Goal: Task Accomplishment & Management: Manage account settings

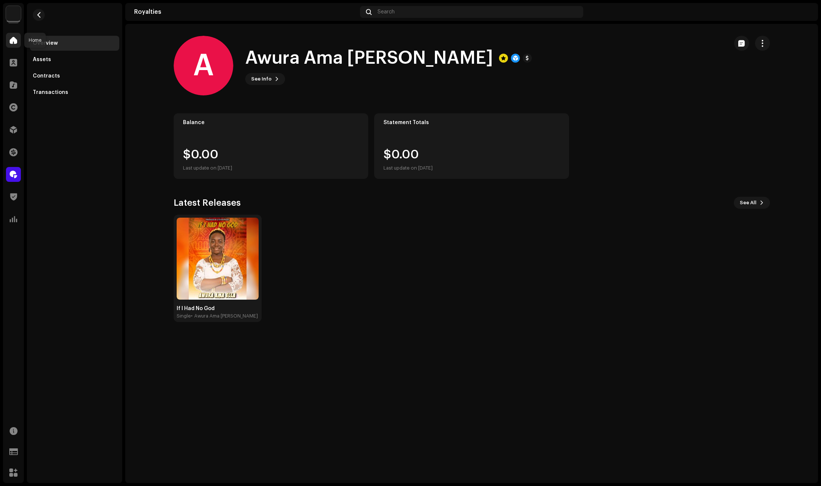
click at [9, 34] on div at bounding box center [13, 40] width 15 height 15
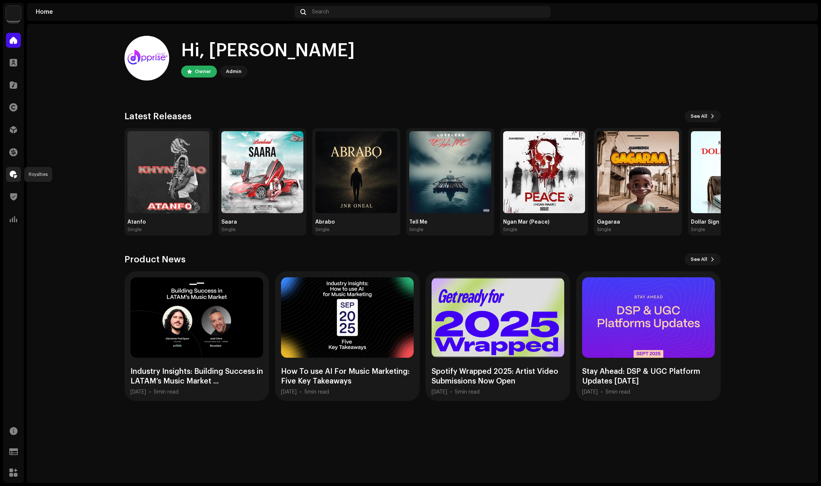
click at [14, 169] on div at bounding box center [13, 174] width 15 height 15
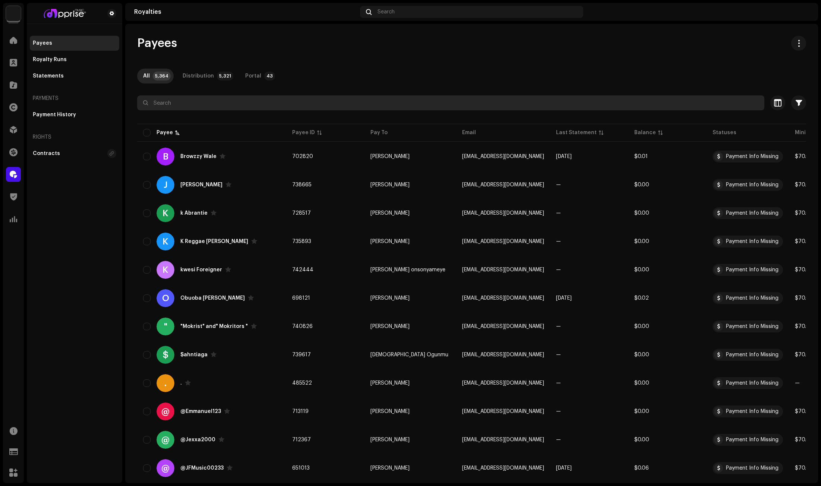
paste input "Reigns God"
type input "Reigns God"
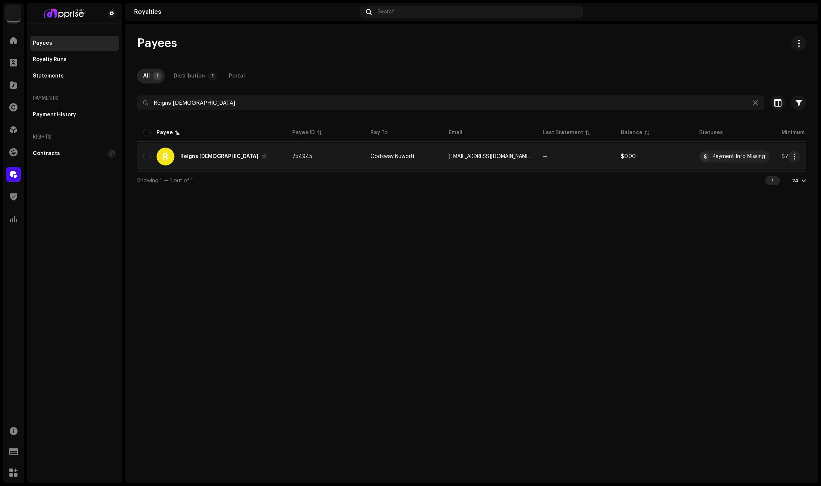
click at [199, 155] on div "Reigns God" at bounding box center [219, 156] width 78 height 5
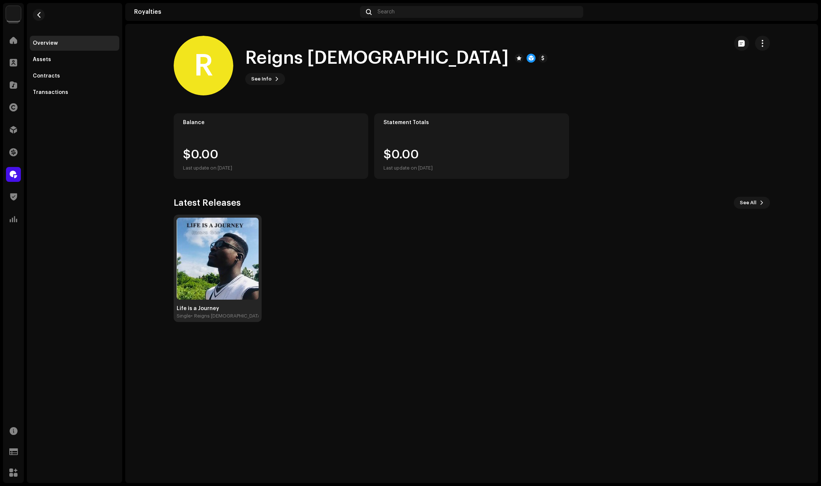
click at [217, 257] on img at bounding box center [218, 259] width 82 height 82
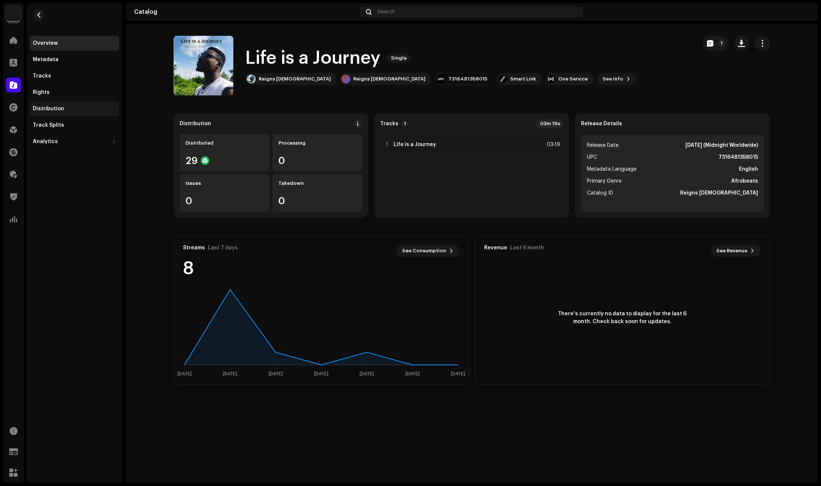
click at [57, 105] on div "Distribution" at bounding box center [74, 108] width 89 height 15
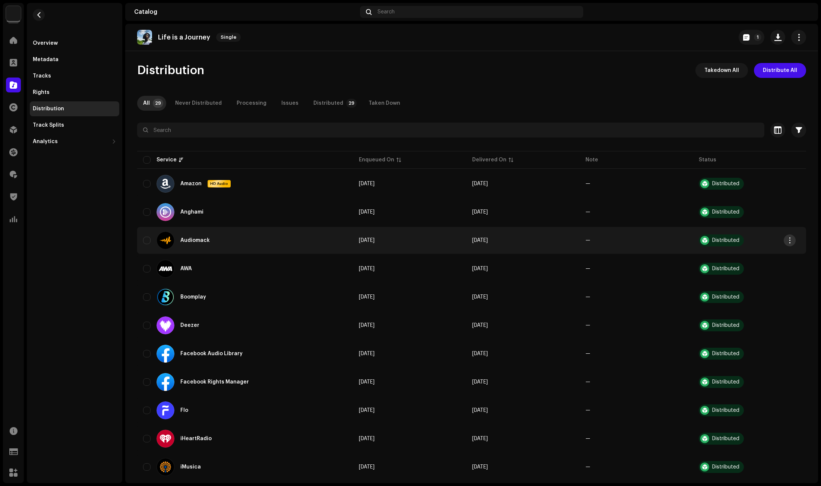
click at [789, 238] on span "button" at bounding box center [790, 240] width 6 height 6
click at [743, 257] on span "Distribute" at bounding box center [733, 257] width 26 height 6
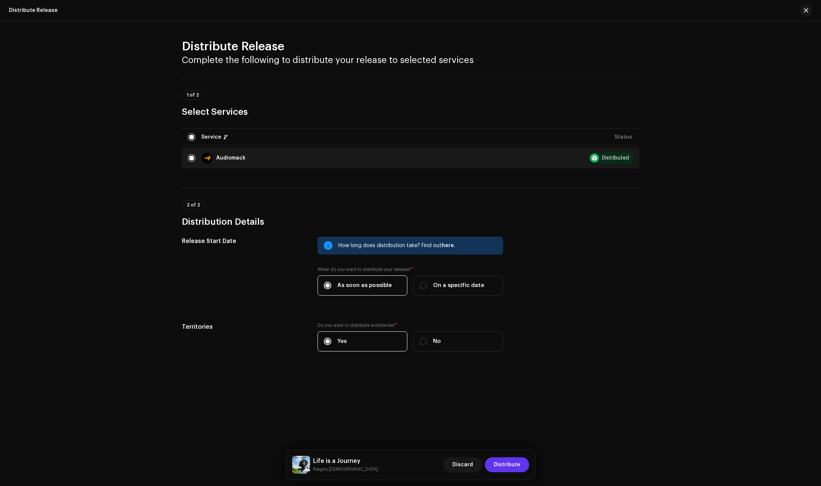
click at [506, 464] on span "Distribute" at bounding box center [507, 464] width 26 height 15
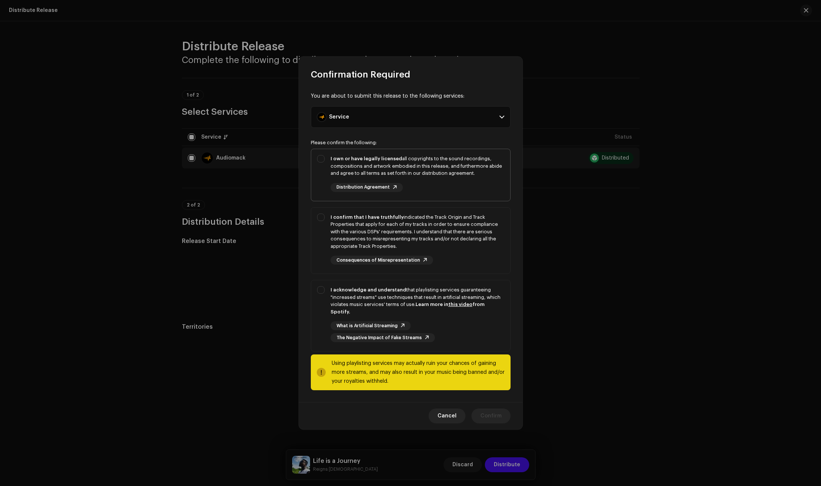
click at [345, 172] on div "I own or have legally licensed all copyrights to the sound recordings, composit…" at bounding box center [417, 166] width 174 height 22
checkbox input "true"
drag, startPoint x: 343, startPoint y: 230, endPoint x: 333, endPoint y: 286, distance: 56.3
click at [343, 231] on div "I confirm that I have truthfully indicated the Track Origin and Track Propertie…" at bounding box center [417, 231] width 174 height 37
checkbox input "true"
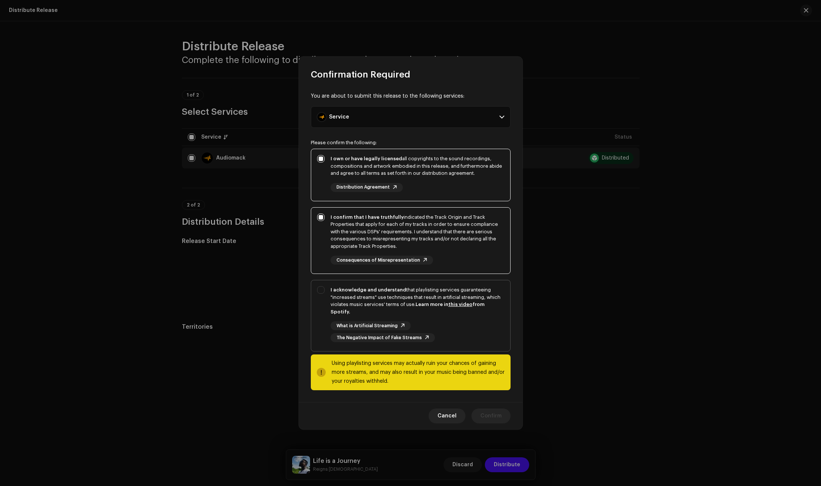
click at [333, 292] on strong "I acknowledge and understand" at bounding box center [368, 289] width 76 height 5
checkbox input "true"
click at [491, 408] on span "Confirm" at bounding box center [490, 415] width 21 height 15
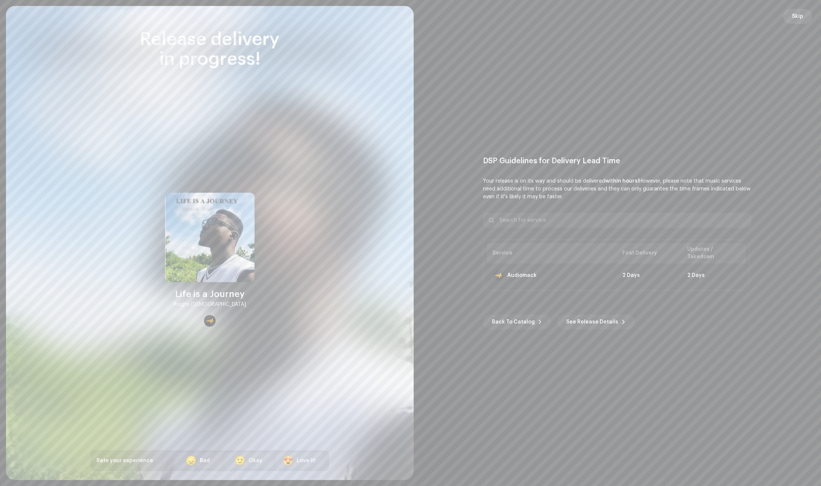
click at [797, 18] on span "Skip" at bounding box center [797, 16] width 11 height 15
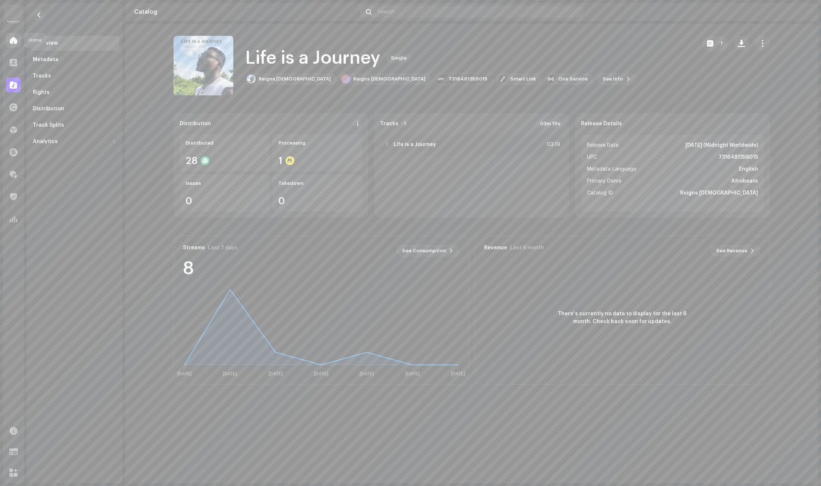
click at [12, 39] on span at bounding box center [13, 40] width 7 height 6
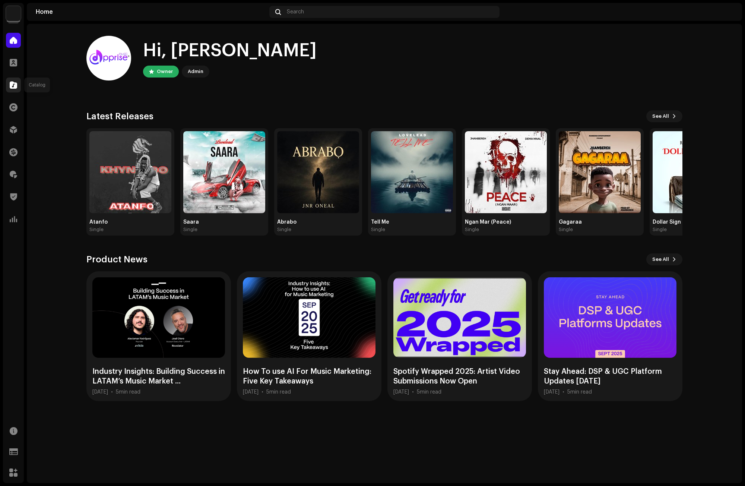
click at [10, 88] on span at bounding box center [13, 85] width 7 height 6
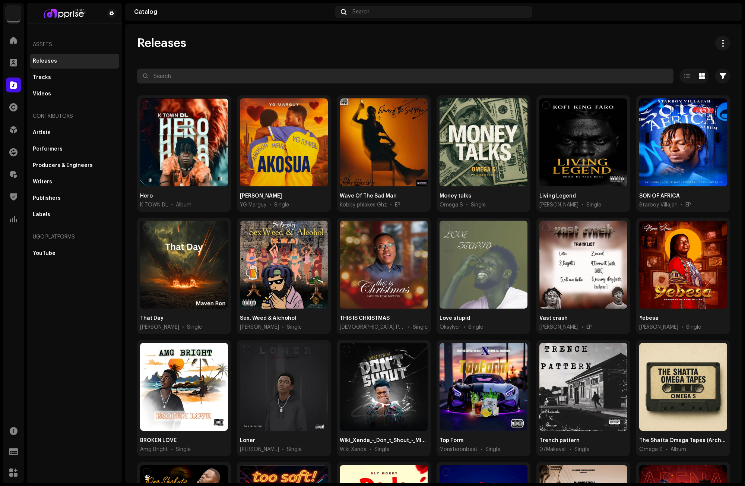
paste input "Fpg 6luck"
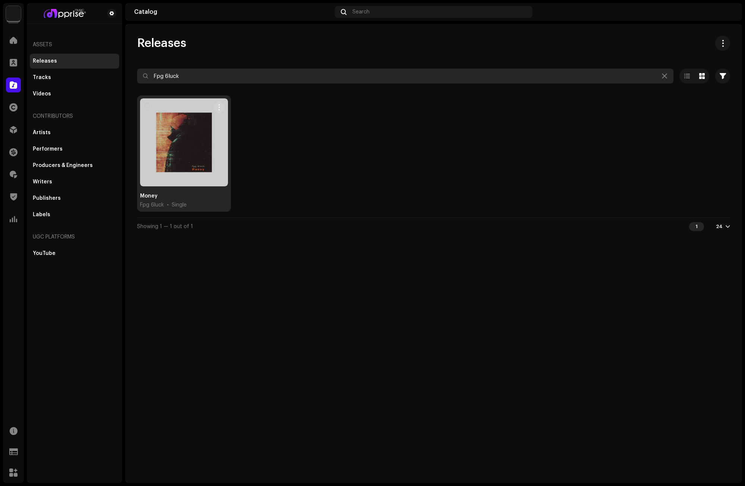
type input "Fpg 6luck"
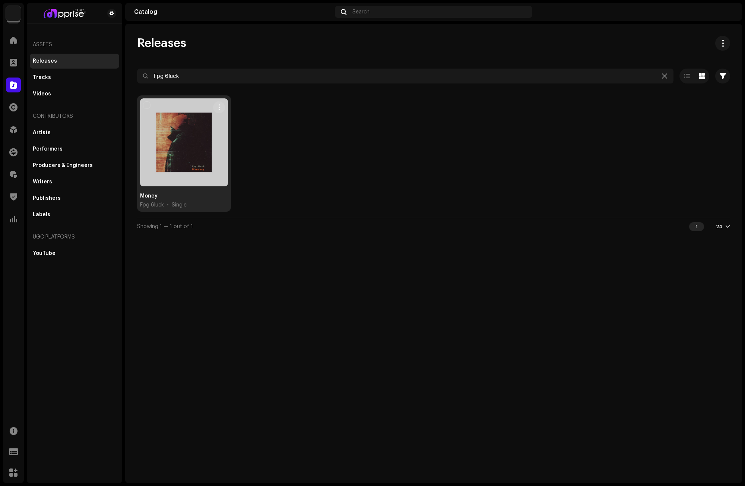
click at [179, 132] on div at bounding box center [184, 142] width 88 height 88
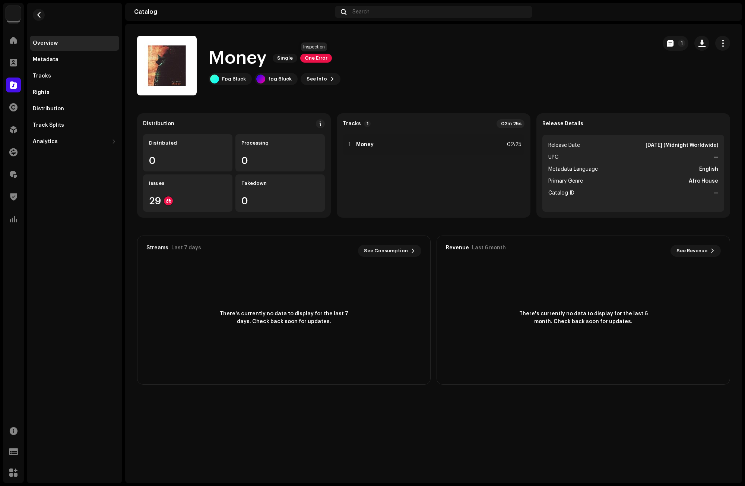
click at [307, 59] on span "One Error" at bounding box center [316, 58] width 32 height 9
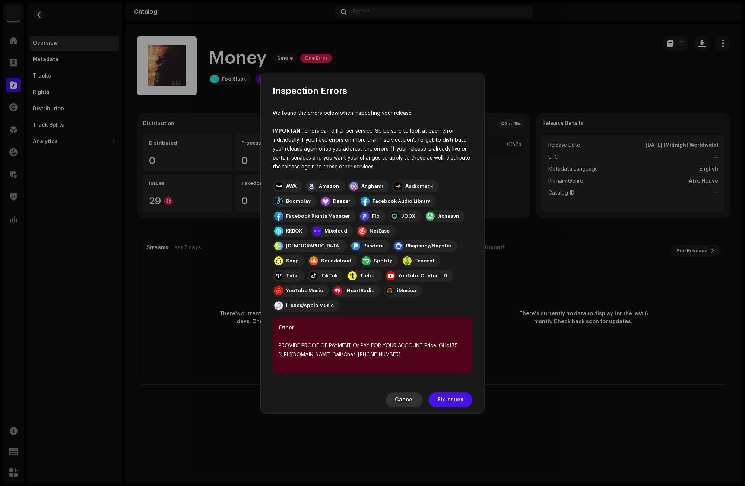
click at [403, 392] on span "Cancel" at bounding box center [404, 399] width 19 height 15
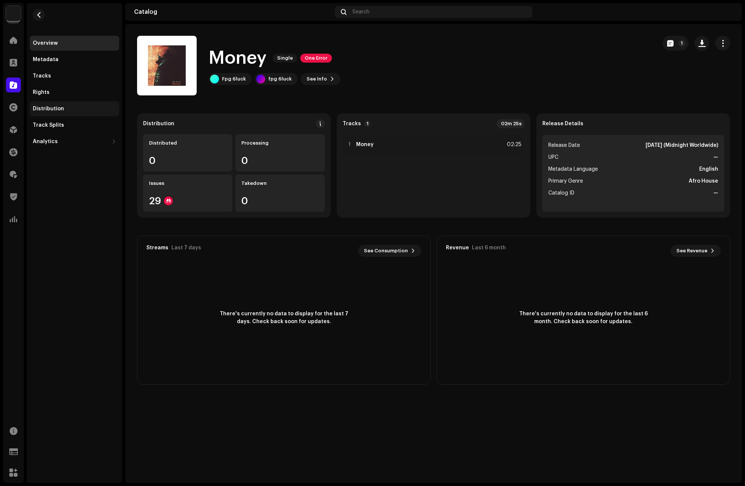
click at [56, 108] on div "Distribution" at bounding box center [48, 109] width 31 height 6
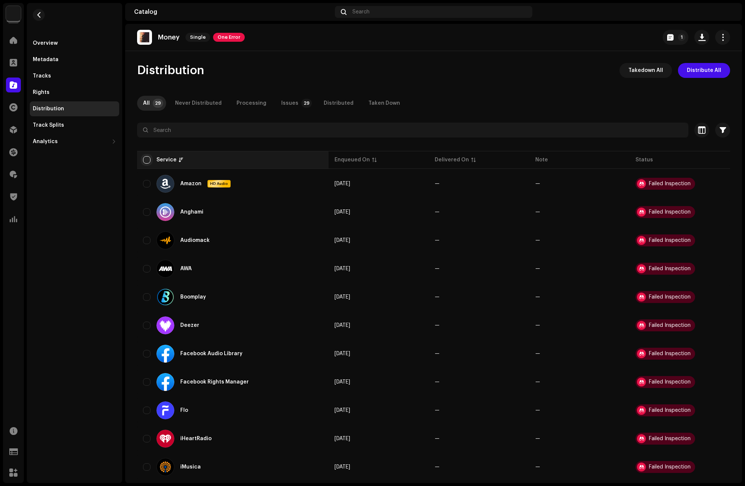
click at [145, 161] on input "checkbox" at bounding box center [146, 159] width 7 height 7
checkbox input "true"
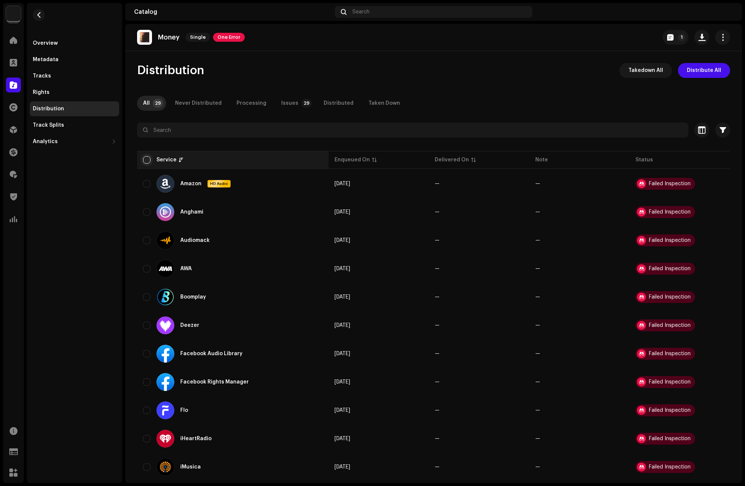
checkbox input "true"
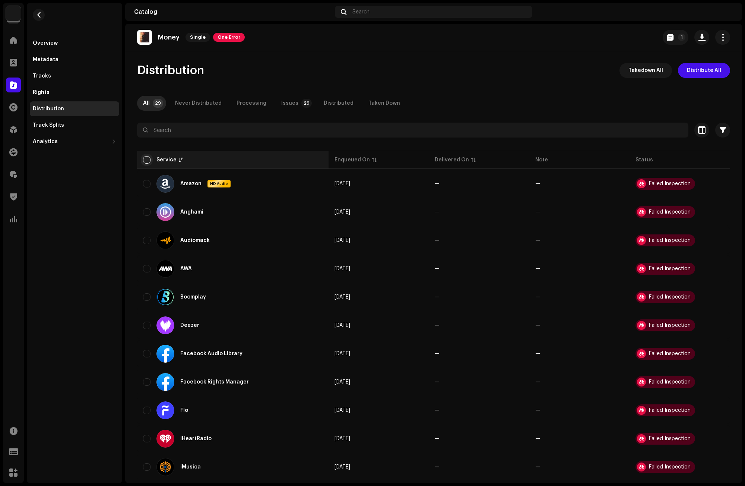
checkbox input "true"
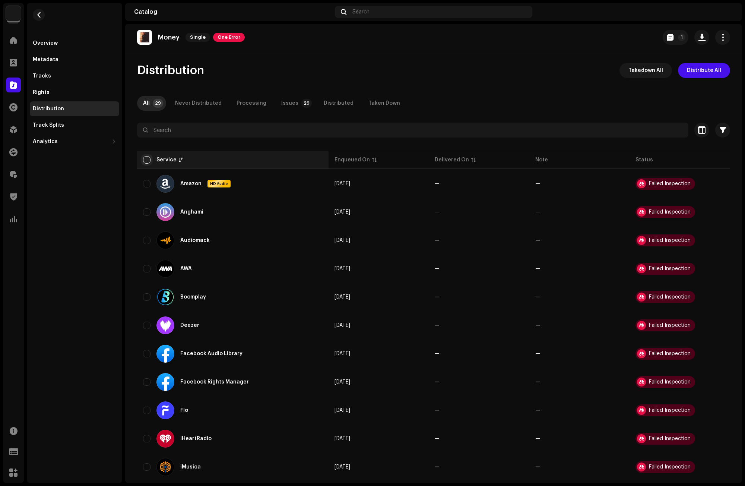
checkbox input "true"
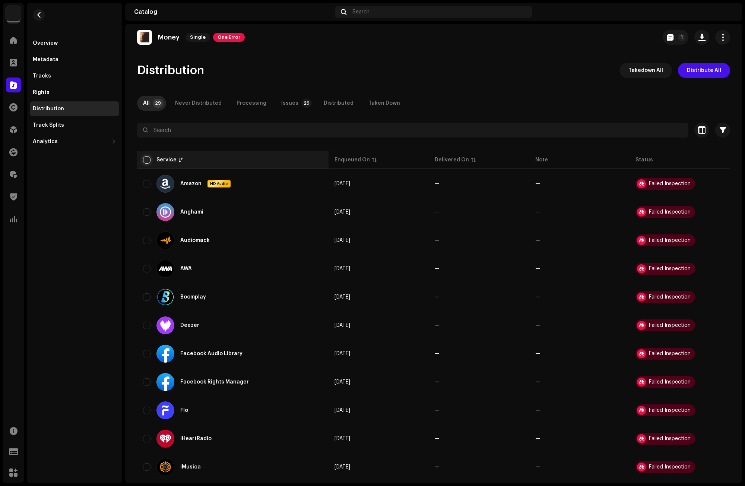
checkbox input "true"
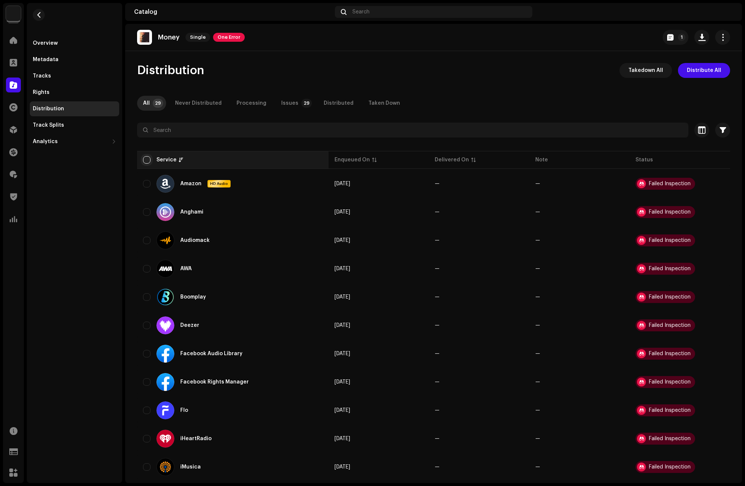
checkbox input "true"
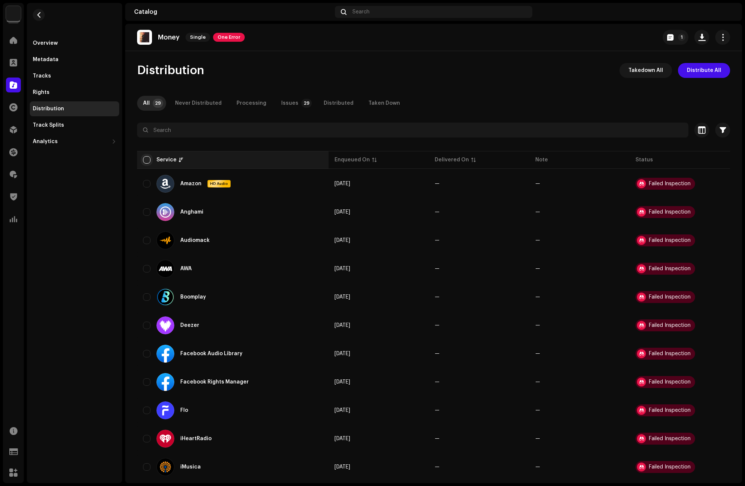
checkbox input "true"
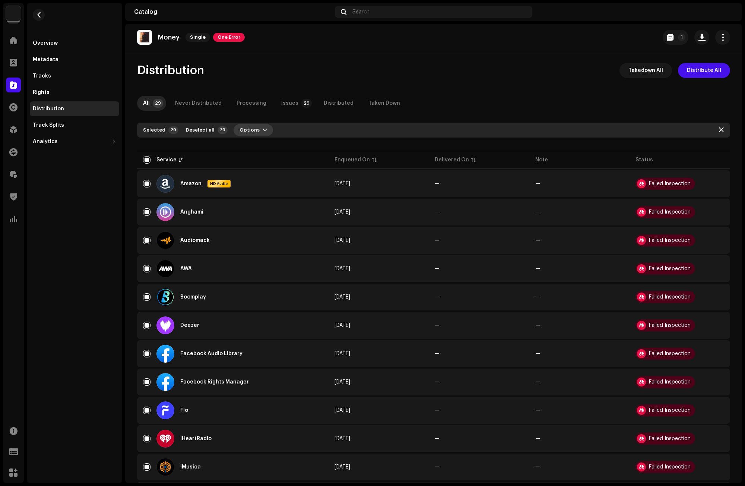
click at [249, 129] on span "Options" at bounding box center [250, 130] width 20 height 15
click at [253, 147] on span "Distribute" at bounding box center [248, 147] width 26 height 6
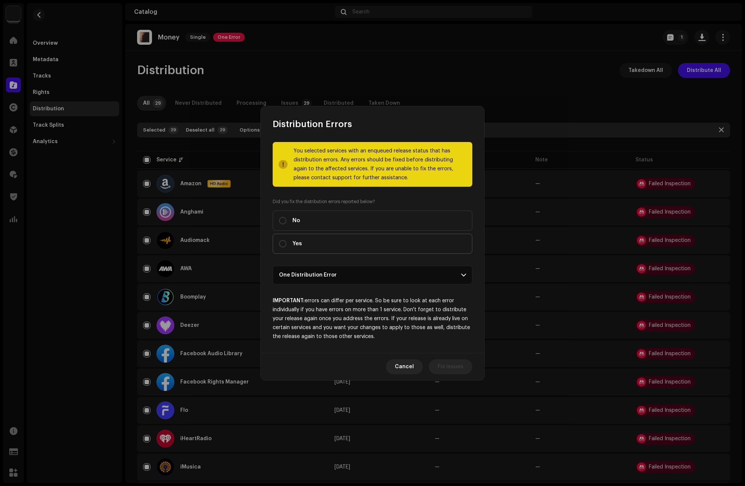
click at [293, 240] on span "Yes" at bounding box center [296, 244] width 9 height 8
click at [286, 240] on input "Yes" at bounding box center [282, 243] width 7 height 7
radio input "true"
click at [459, 367] on span "Distribute" at bounding box center [450, 366] width 26 height 15
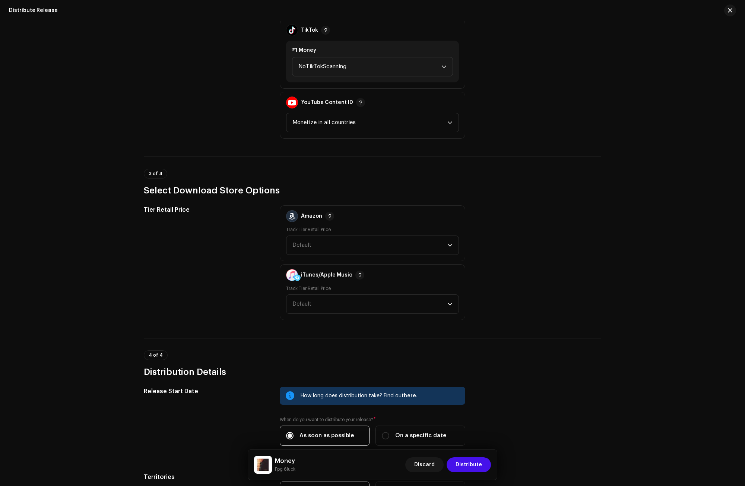
scroll to position [894, 0]
click at [313, 64] on span "NoTikTokScanning" at bounding box center [369, 65] width 143 height 19
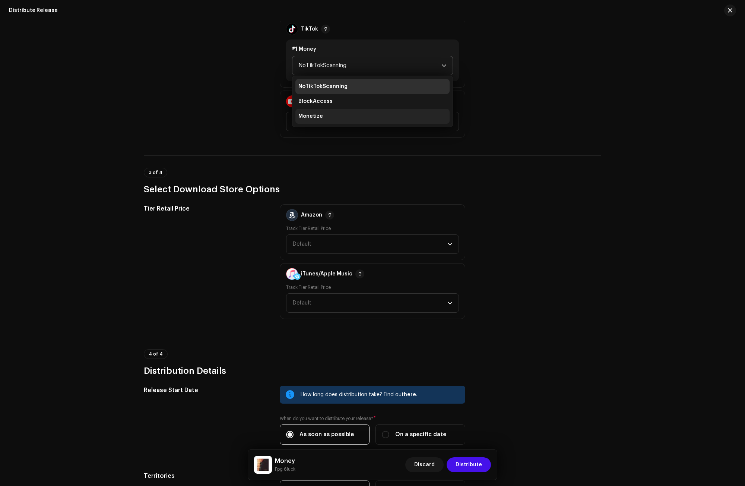
click at [317, 115] on span "Monetize" at bounding box center [310, 115] width 25 height 7
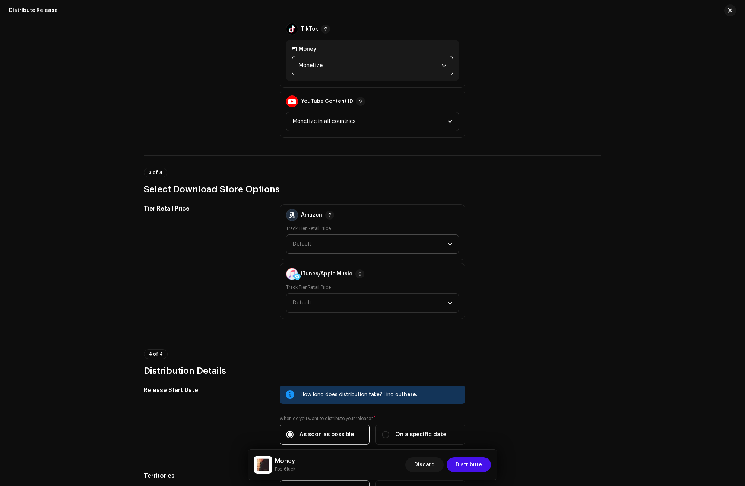
click at [312, 243] on span "Default" at bounding box center [369, 244] width 155 height 19
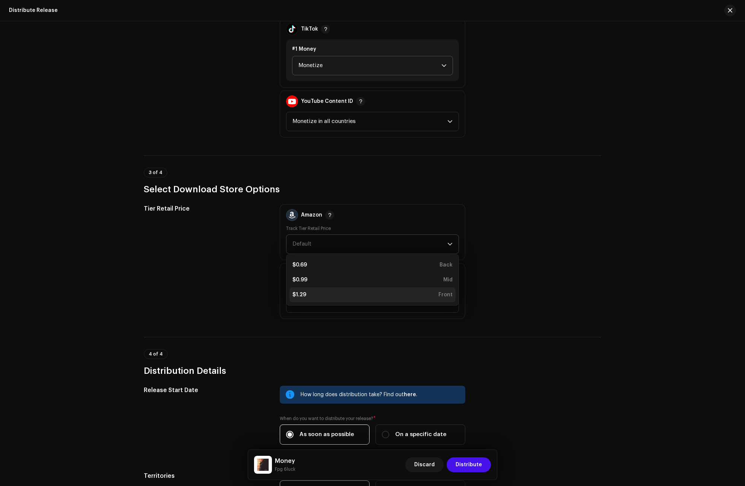
click at [313, 294] on div "$1.29 Front" at bounding box center [372, 294] width 160 height 7
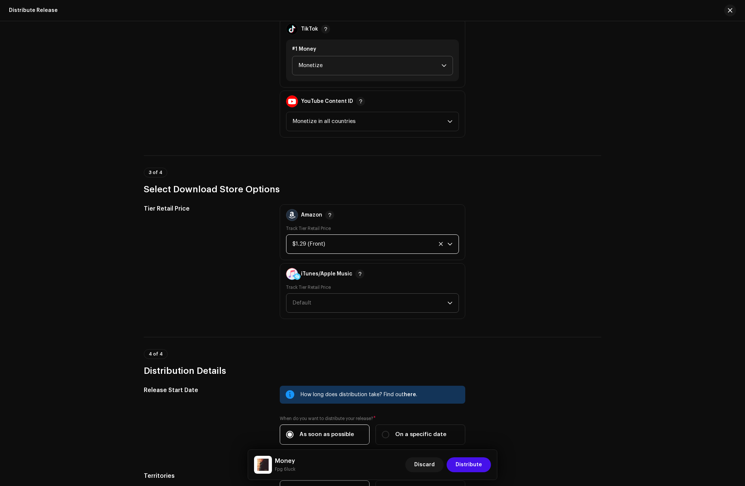
click at [312, 307] on span "Default" at bounding box center [369, 303] width 155 height 19
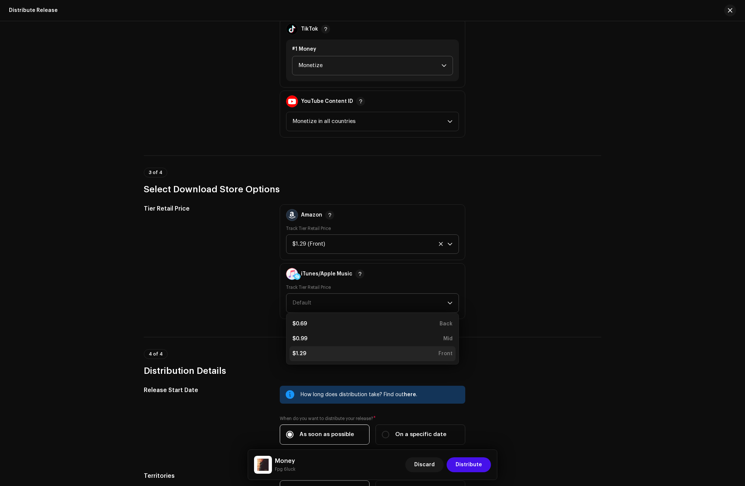
click at [311, 351] on div "$1.29 Front" at bounding box center [372, 353] width 160 height 7
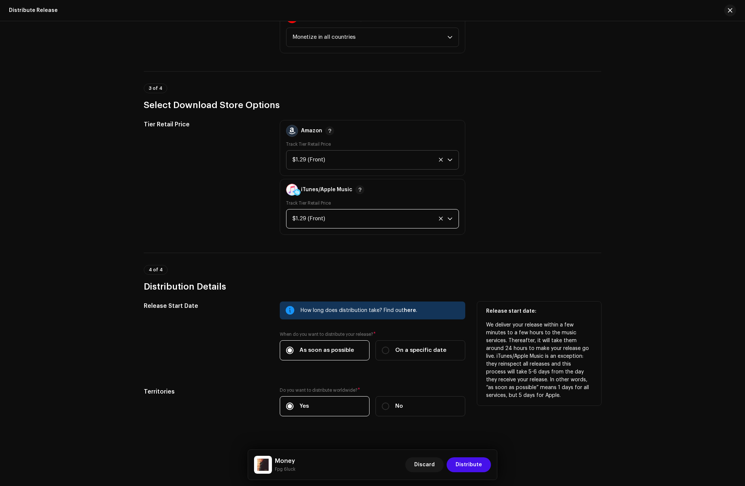
scroll to position [989, 0]
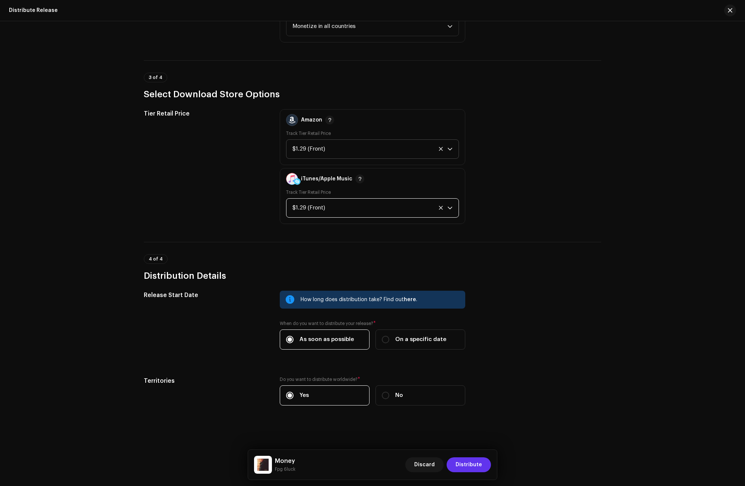
click at [469, 464] on span "Distribute" at bounding box center [469, 464] width 26 height 15
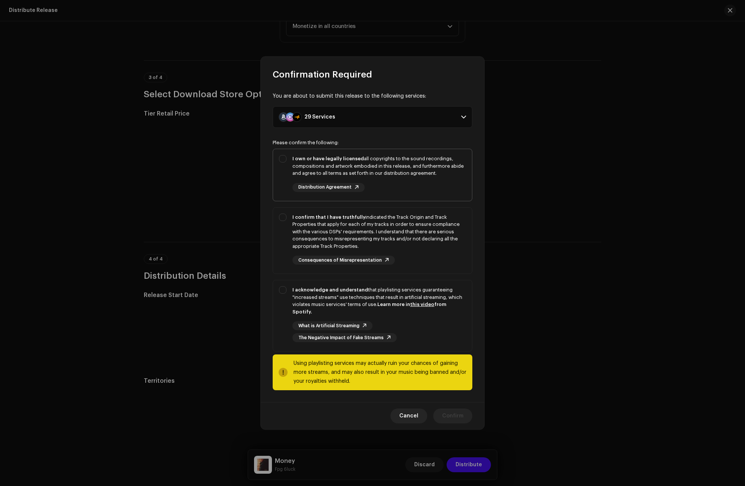
click at [282, 165] on div "I own or have legally licensed all copyrights to the sound recordings, composit…" at bounding box center [372, 173] width 199 height 49
checkbox input "true"
drag, startPoint x: 281, startPoint y: 218, endPoint x: 280, endPoint y: 225, distance: 7.1
click at [281, 219] on div "I confirm that I have truthfully indicated the Track Origin and Track Propertie…" at bounding box center [372, 238] width 199 height 63
checkbox input "true"
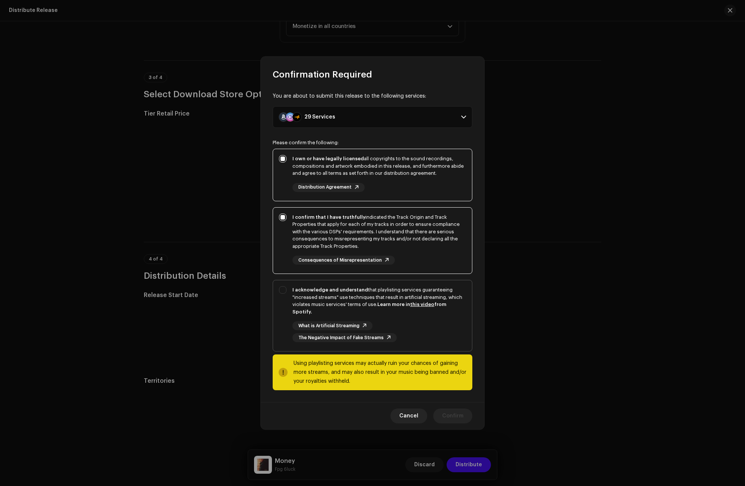
click at [288, 305] on div "I acknowledge and understand that playlisting services guaranteeing "increased …" at bounding box center [372, 314] width 199 height 68
checkbox input "true"
click at [447, 411] on span "Confirm" at bounding box center [452, 415] width 21 height 15
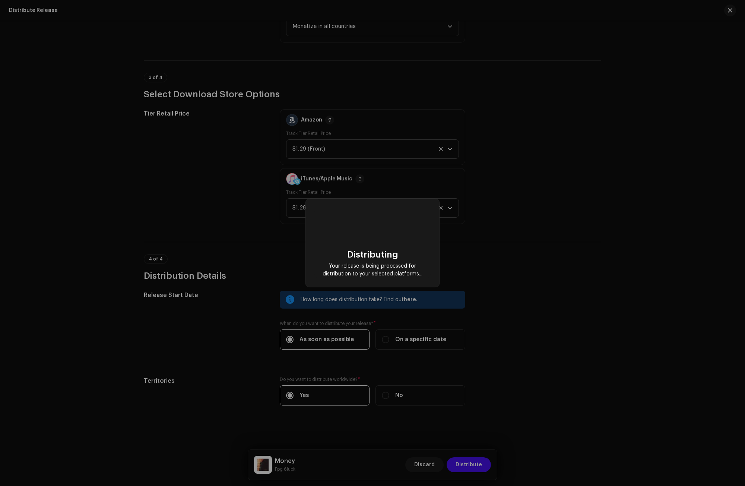
checkbox input "false"
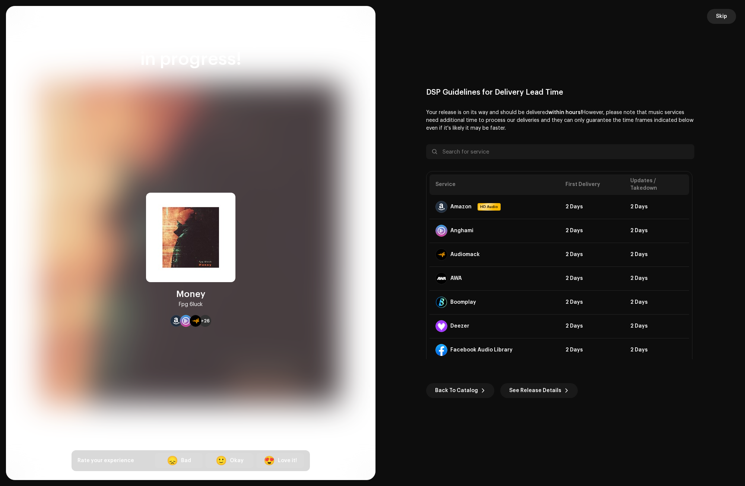
click at [720, 15] on span "Skip" at bounding box center [721, 16] width 11 height 15
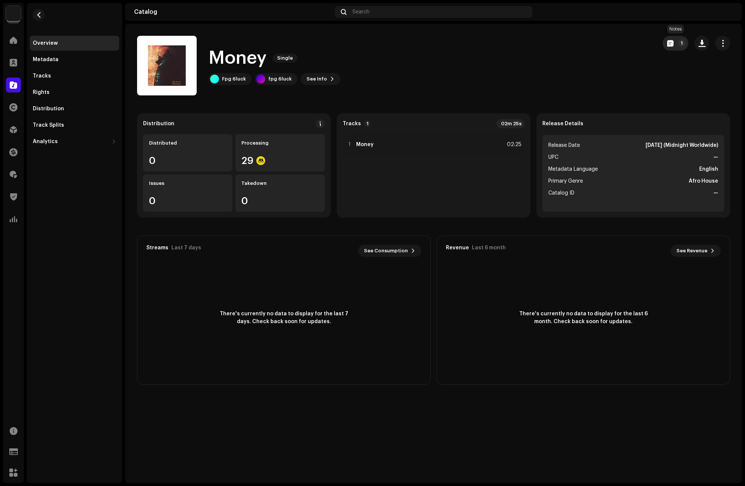
click at [676, 40] on button "1" at bounding box center [676, 43] width 26 height 15
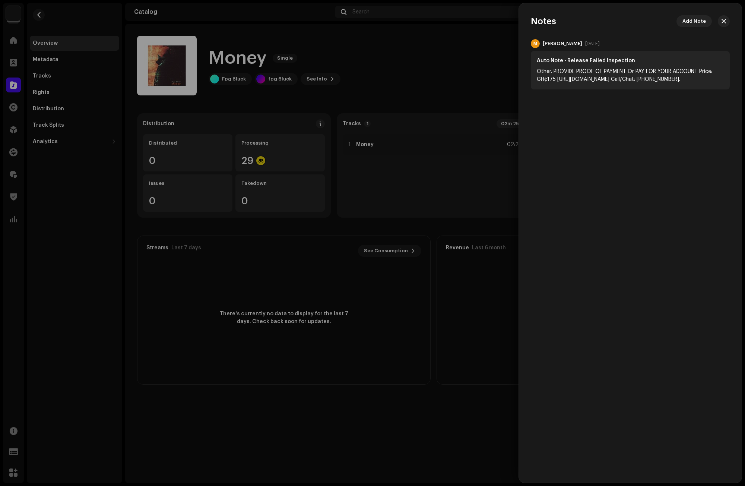
click at [460, 70] on div at bounding box center [372, 243] width 745 height 486
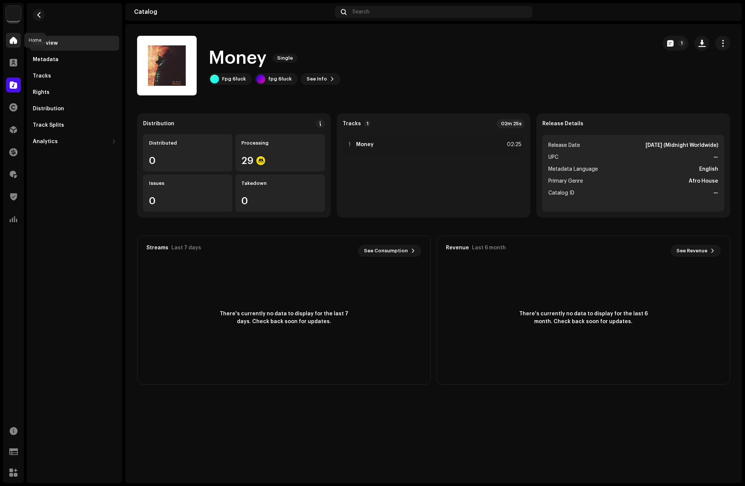
click at [11, 41] on span at bounding box center [13, 40] width 7 height 6
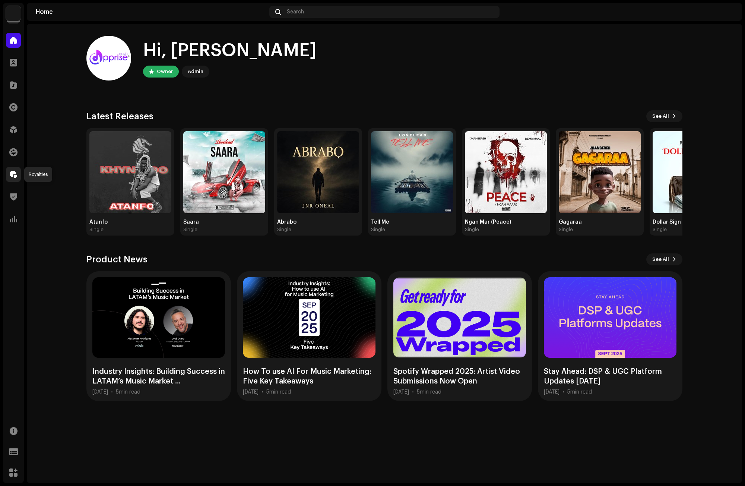
click at [13, 173] on span at bounding box center [13, 174] width 7 height 6
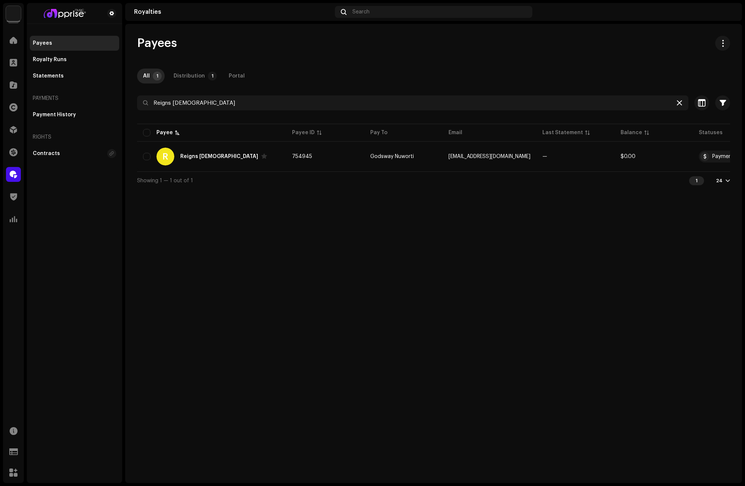
click at [683, 103] on div at bounding box center [679, 102] width 9 height 9
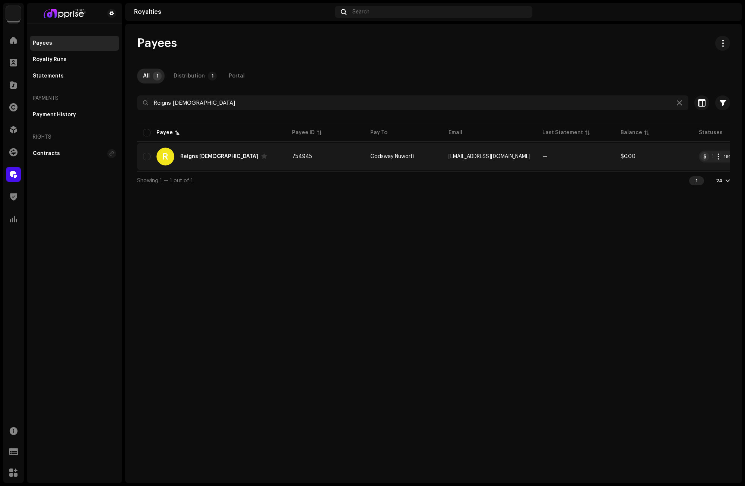
click at [195, 156] on div "Reigns God" at bounding box center [219, 156] width 78 height 5
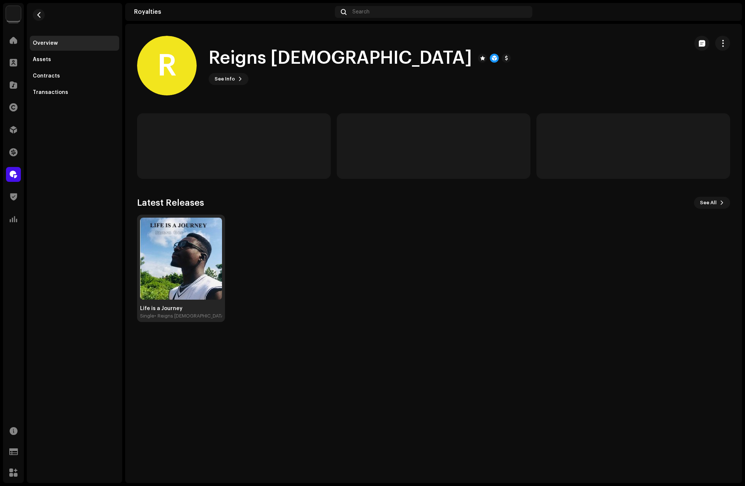
click at [188, 246] on img at bounding box center [181, 259] width 82 height 82
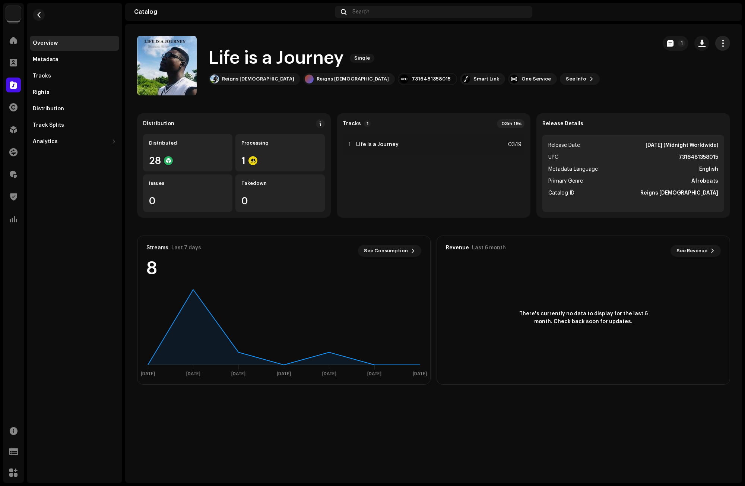
click at [726, 42] on span "button" at bounding box center [722, 43] width 7 height 6
click at [11, 38] on span at bounding box center [13, 40] width 7 height 6
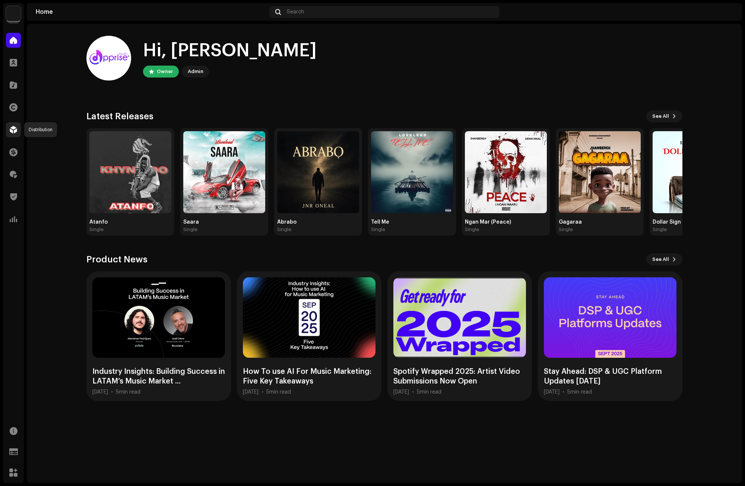
click at [16, 129] on span at bounding box center [13, 130] width 7 height 6
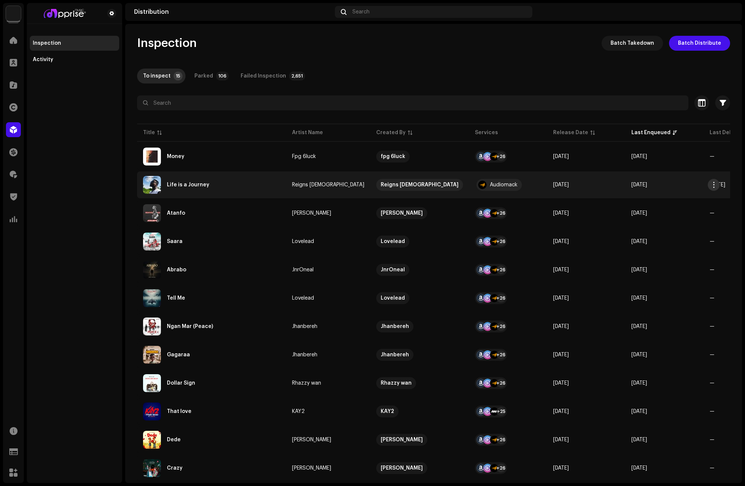
click at [715, 186] on span "button" at bounding box center [714, 185] width 6 height 6
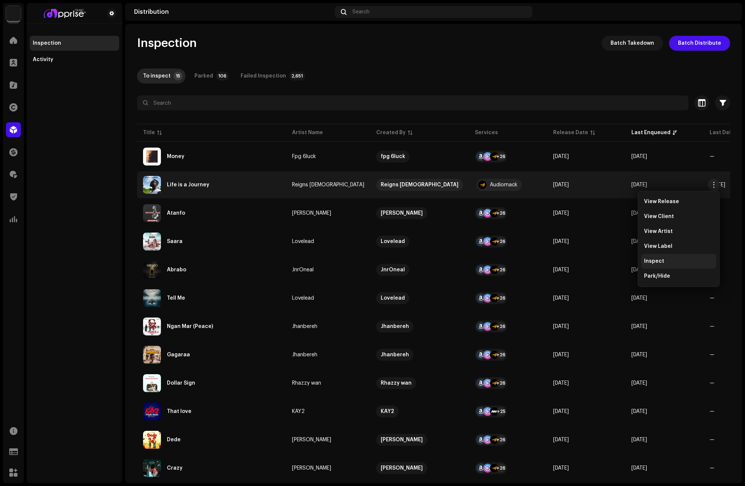
click at [661, 257] on div "Inspect" at bounding box center [678, 261] width 75 height 15
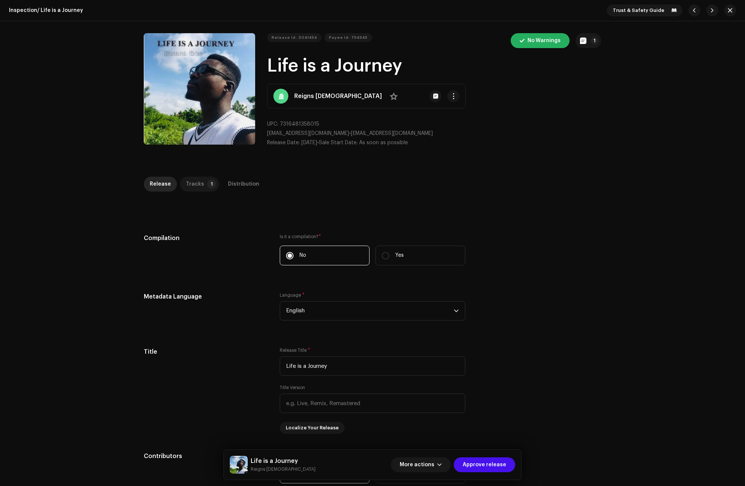
click at [196, 179] on div "Tracks" at bounding box center [195, 184] width 18 height 15
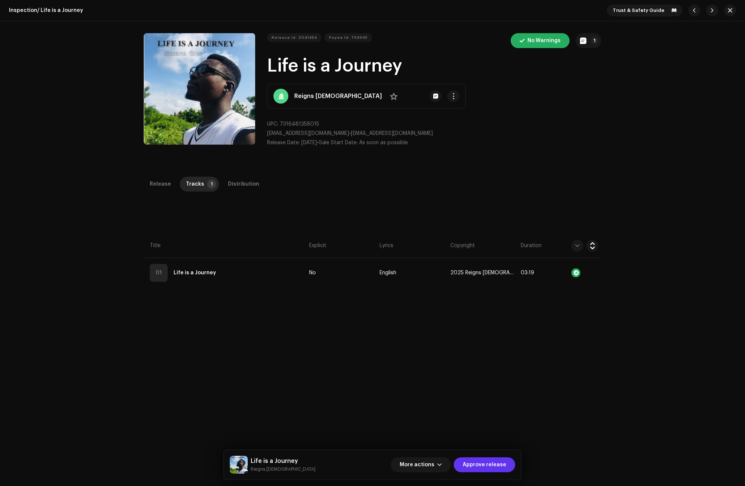
click at [488, 460] on span "Approve release" at bounding box center [485, 464] width 44 height 15
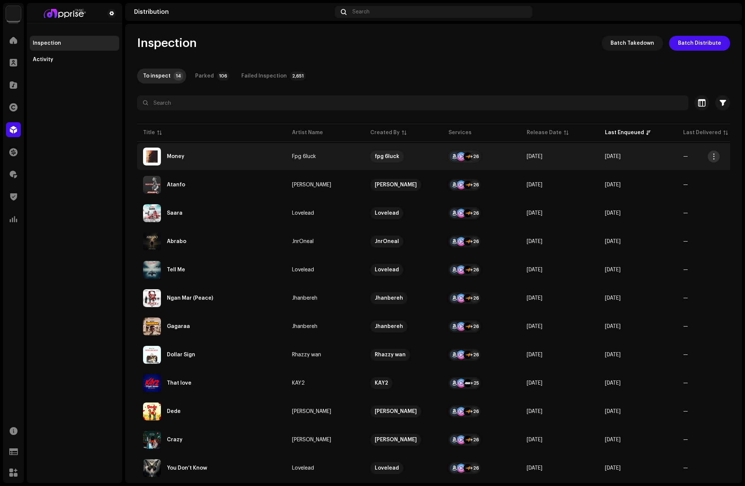
click at [714, 154] on span "button" at bounding box center [714, 156] width 6 height 6
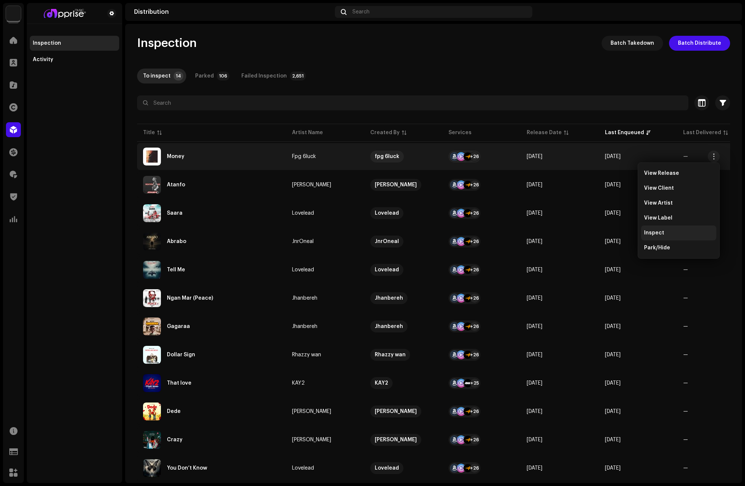
click at [657, 236] on div "Inspect" at bounding box center [678, 232] width 75 height 15
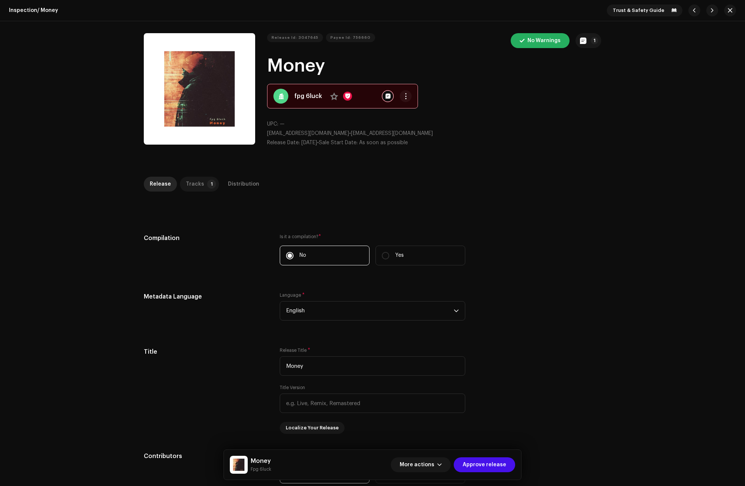
click at [199, 184] on div "Tracks" at bounding box center [195, 184] width 18 height 15
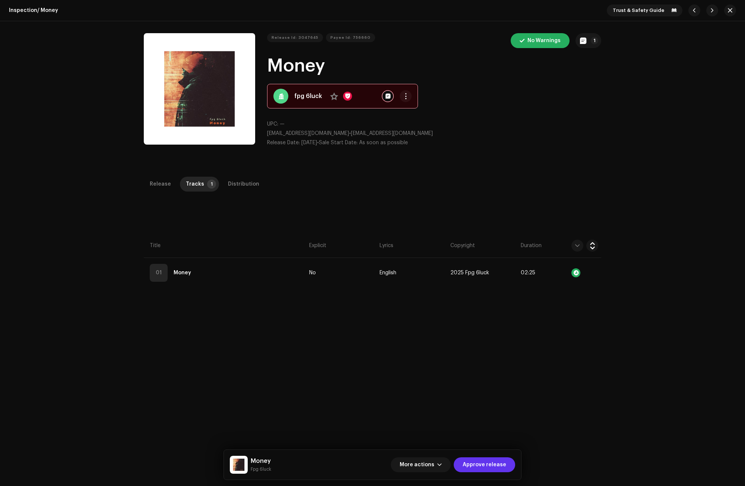
click at [498, 462] on span "Approve release" at bounding box center [485, 464] width 44 height 15
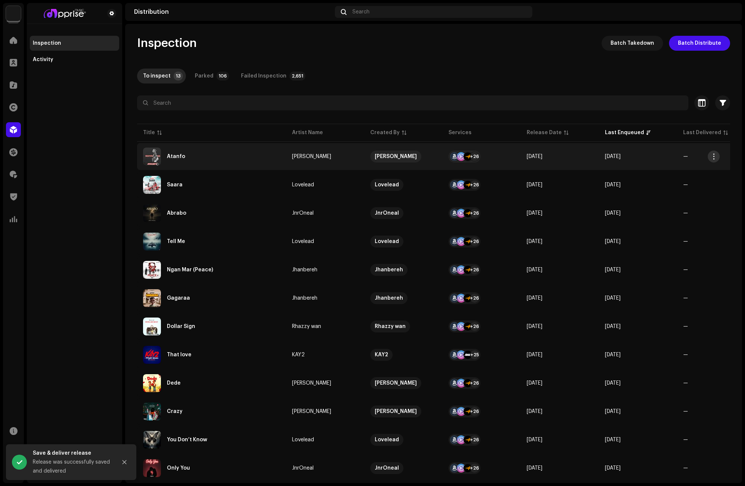
click at [713, 155] on span "button" at bounding box center [714, 156] width 6 height 6
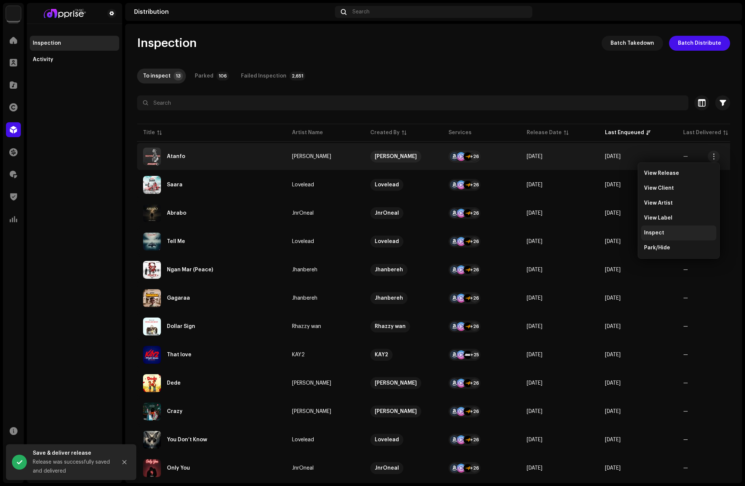
click at [669, 230] on div "Inspect" at bounding box center [678, 233] width 69 height 6
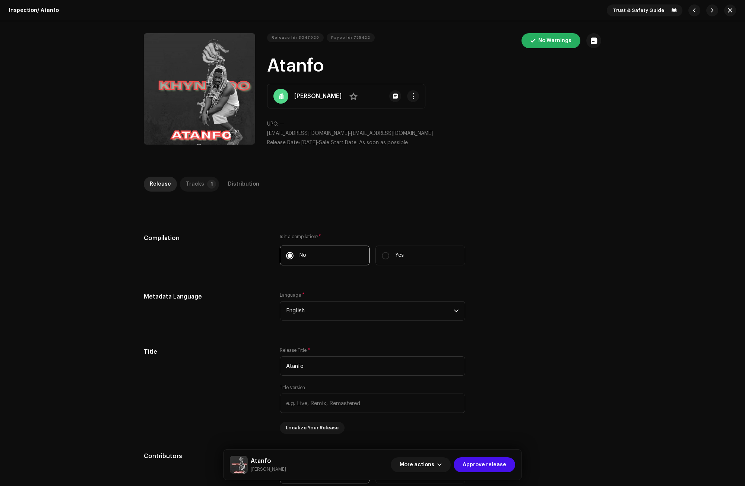
click at [204, 178] on p-tab "Tracks 1" at bounding box center [199, 184] width 39 height 15
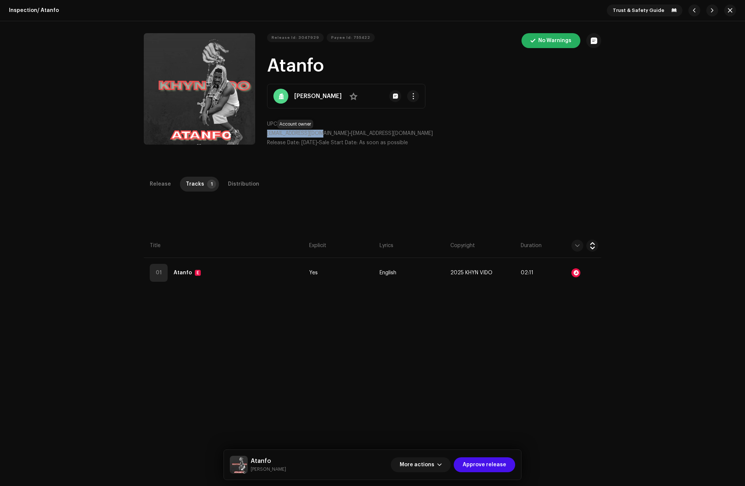
drag, startPoint x: 324, startPoint y: 133, endPoint x: 266, endPoint y: 133, distance: 58.1
click at [267, 133] on span "bentumd03@gmail.com" at bounding box center [308, 133] width 82 height 5
copy span "bentumd03@gmail.com"
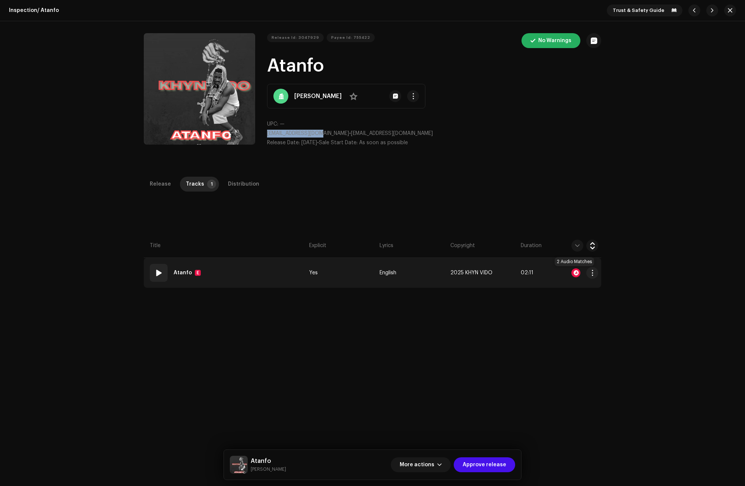
click at [575, 270] on div at bounding box center [575, 272] width 9 height 9
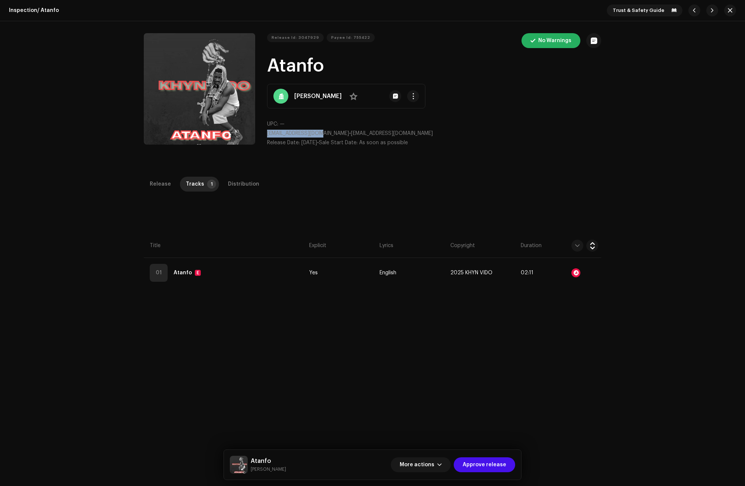
click at [537, 188] on div "Audio Recognition by Remix/Sample 2 All results require review/listening to avo…" at bounding box center [372, 243] width 745 height 486
click at [251, 184] on div "Distribution" at bounding box center [243, 184] width 31 height 15
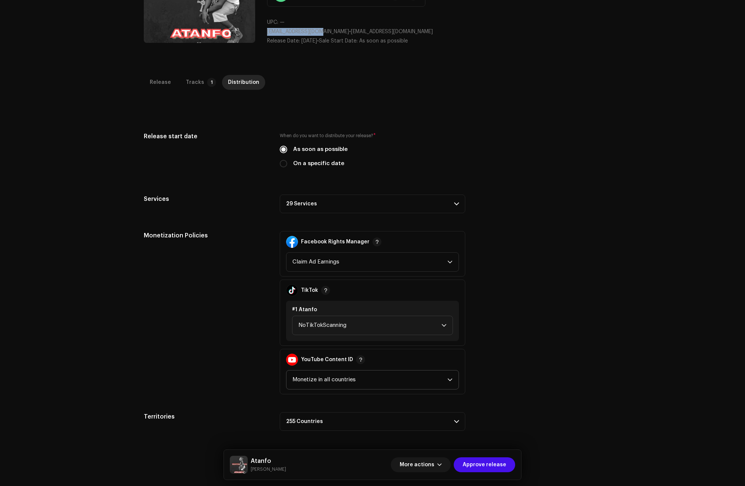
scroll to position [149, 0]
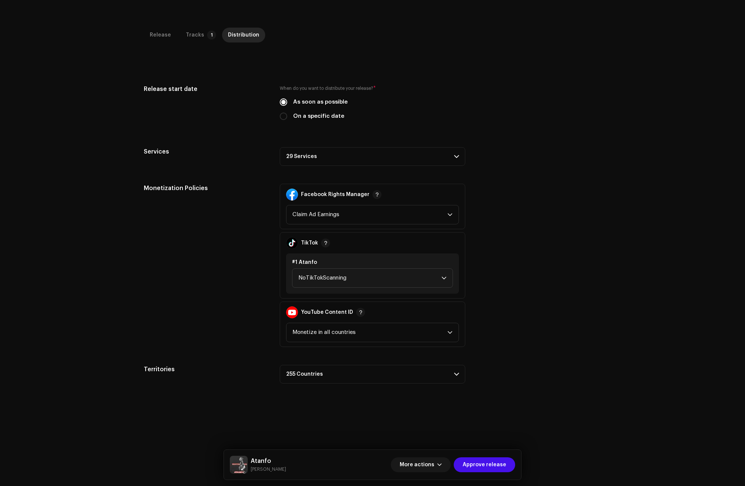
click at [301, 153] on p-accordion-header "29 Services" at bounding box center [373, 156] width 186 height 19
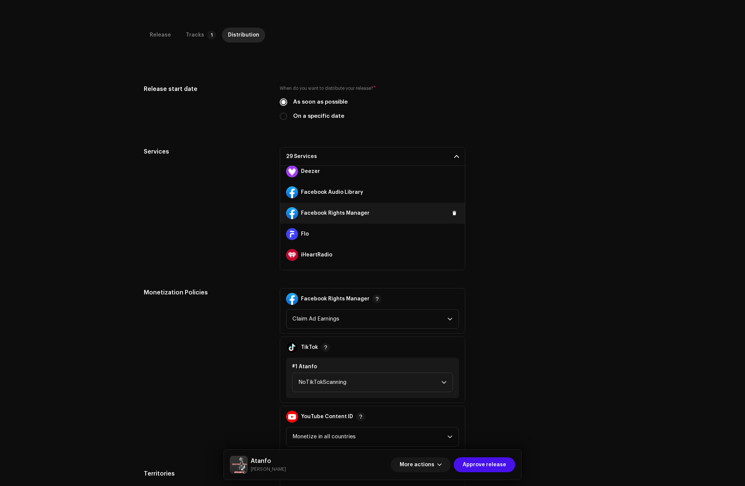
scroll to position [112, 0]
click at [452, 212] on span at bounding box center [454, 210] width 4 height 6
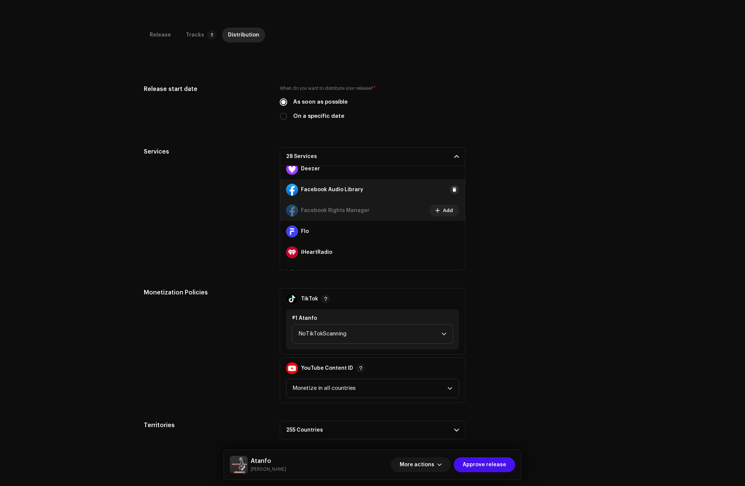
click at [452, 188] on span at bounding box center [454, 190] width 4 height 6
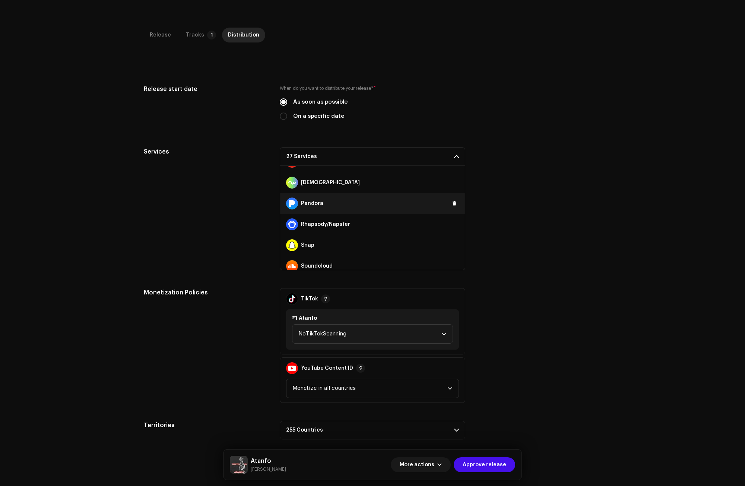
scroll to position [373, 0]
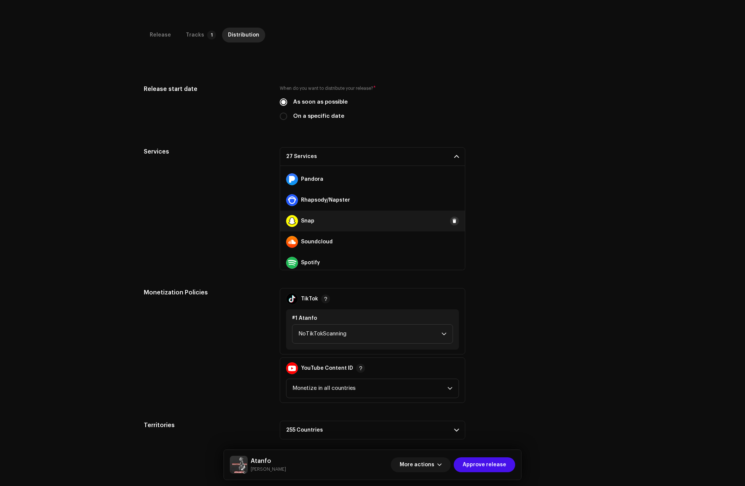
click at [452, 219] on span at bounding box center [454, 221] width 4 height 6
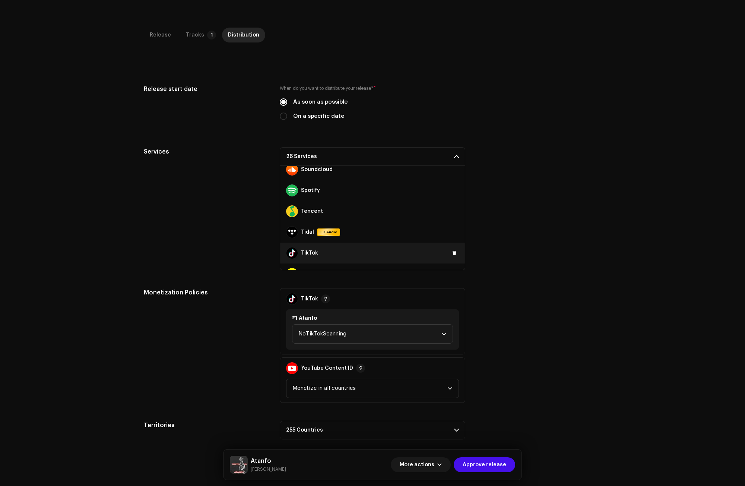
scroll to position [447, 0]
click at [454, 253] on button at bounding box center [454, 250] width 9 height 9
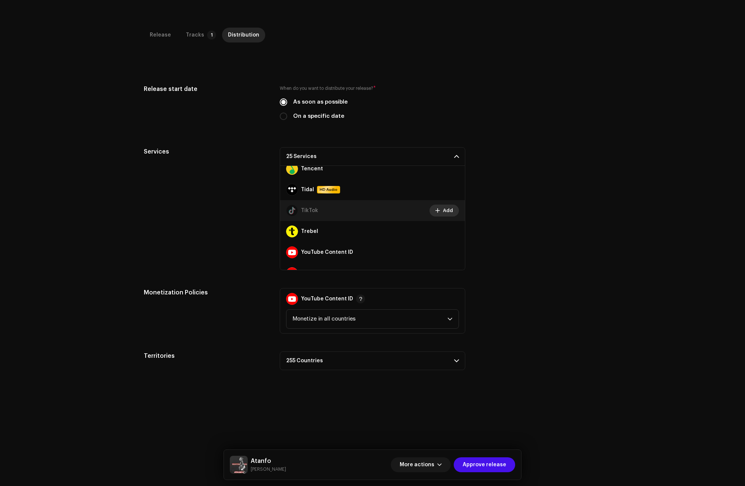
scroll to position [501, 0]
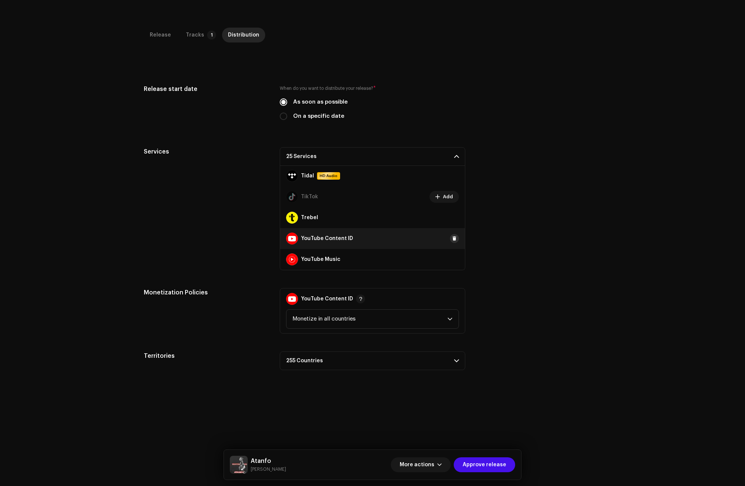
click at [452, 238] on span at bounding box center [454, 238] width 4 height 6
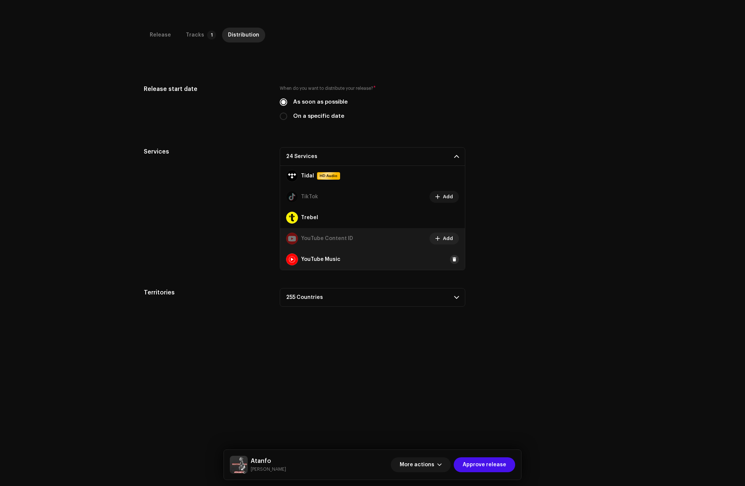
click at [452, 257] on span at bounding box center [454, 259] width 4 height 6
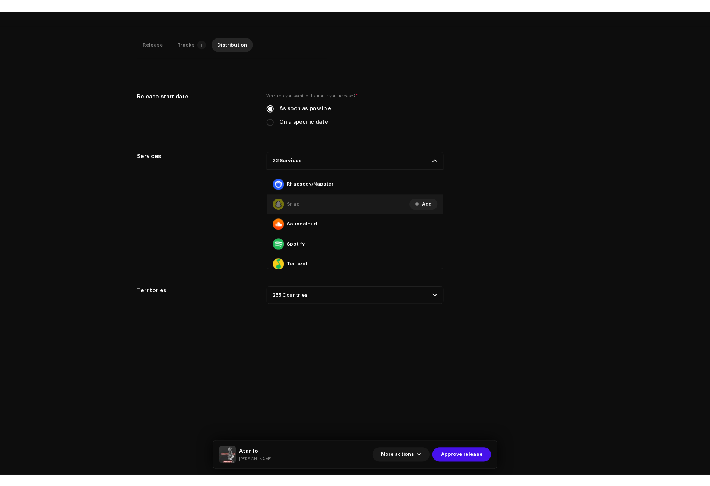
scroll to position [389, 0]
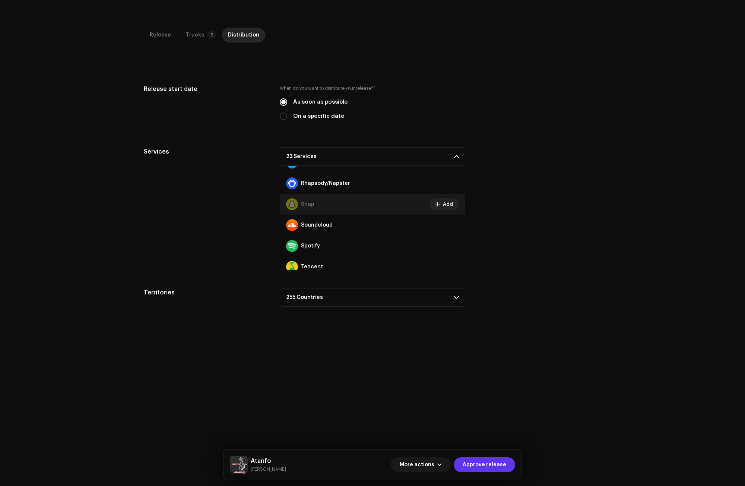
click at [484, 462] on span "Approve release" at bounding box center [485, 464] width 44 height 15
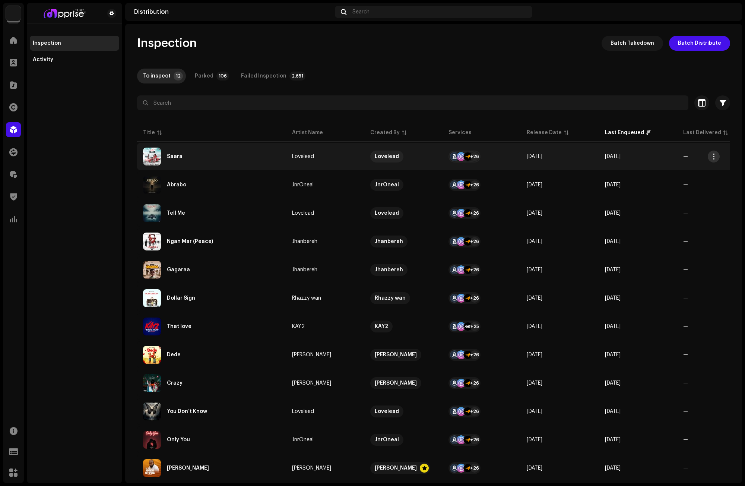
click at [714, 154] on span "button" at bounding box center [714, 156] width 6 height 6
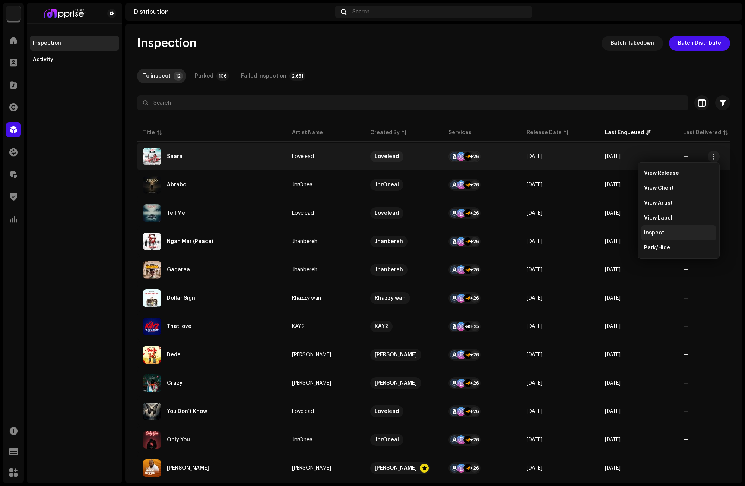
click at [663, 232] on div "Inspect" at bounding box center [678, 233] width 69 height 6
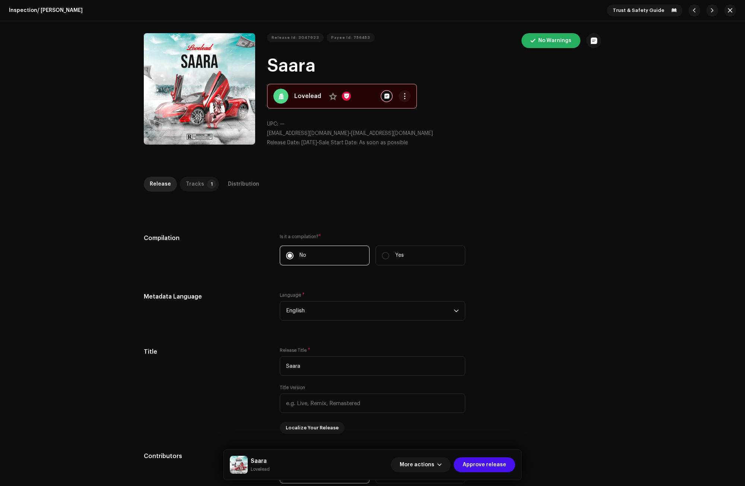
click at [200, 183] on p-tab "Tracks 1" at bounding box center [199, 184] width 39 height 15
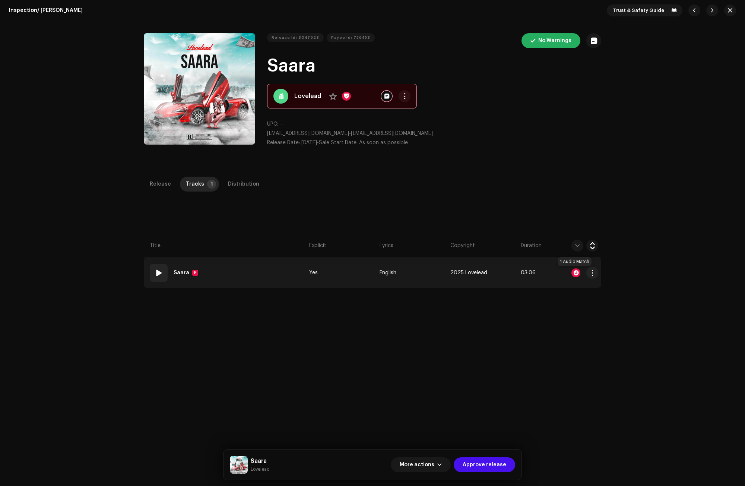
click at [573, 271] on div at bounding box center [575, 272] width 9 height 9
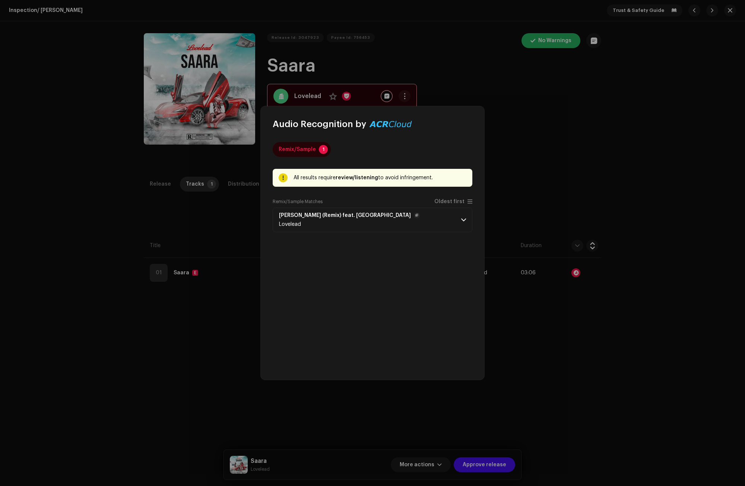
click at [460, 216] on p-accordion-header "Saara (Remix) feat. Talowa Lovelead" at bounding box center [373, 219] width 200 height 25
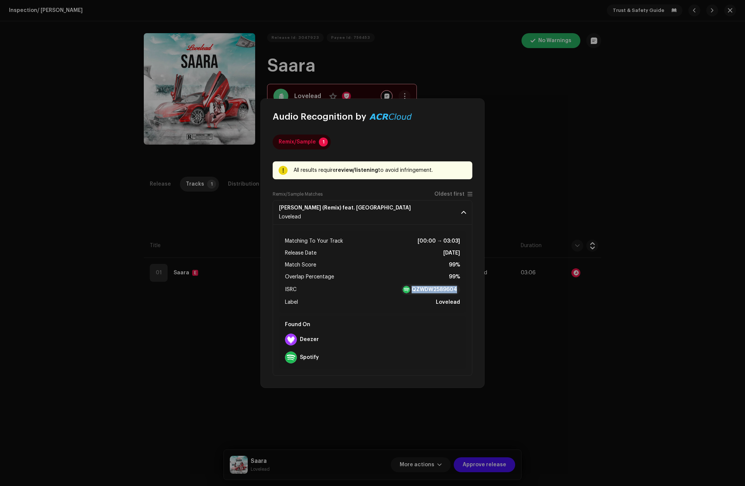
drag, startPoint x: 461, startPoint y: 286, endPoint x: 385, endPoint y: 291, distance: 76.5
click at [385, 291] on div "Matching To Your Track [00:00 → 03:03] Release Date Aug 15, 2025 Match Score 99…" at bounding box center [372, 272] width 187 height 82
copy div "QZWDW2589604"
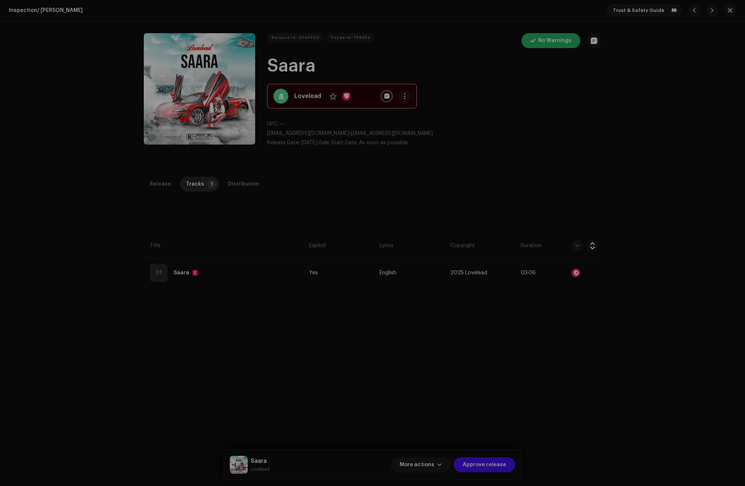
click at [565, 134] on div "Audio Recognition by Remix/Sample 1 All results require review/listening to avo…" at bounding box center [372, 243] width 745 height 486
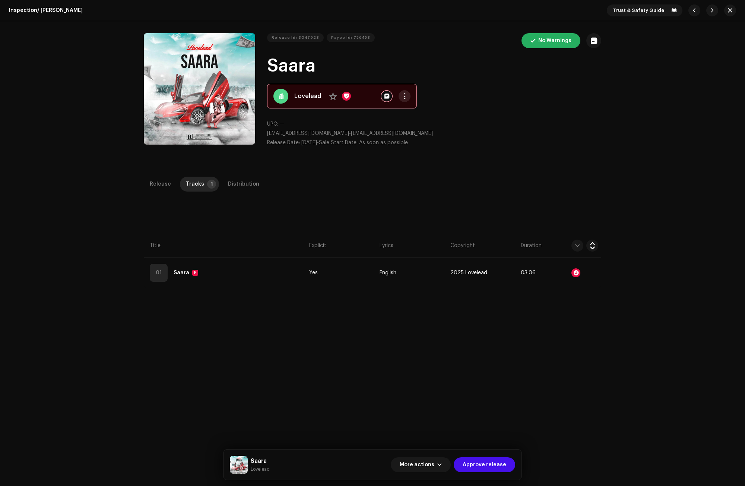
click at [405, 95] on button "button" at bounding box center [405, 96] width 12 height 12
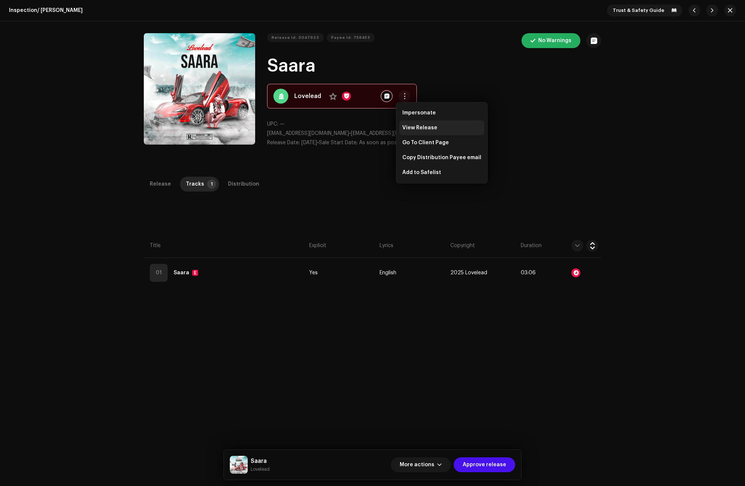
click at [415, 125] on span "View Release" at bounding box center [419, 128] width 35 height 6
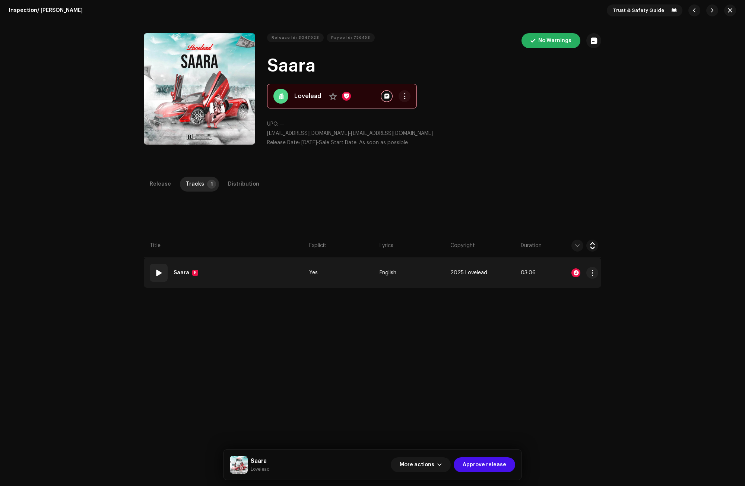
click at [571, 271] on div at bounding box center [575, 272] width 9 height 9
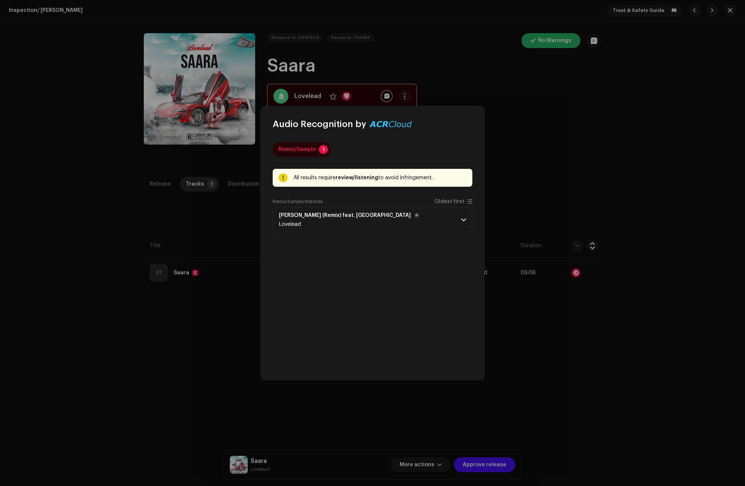
click at [459, 210] on p-accordion-header "Saara (Remix) feat. Talowa Lovelead" at bounding box center [373, 219] width 200 height 25
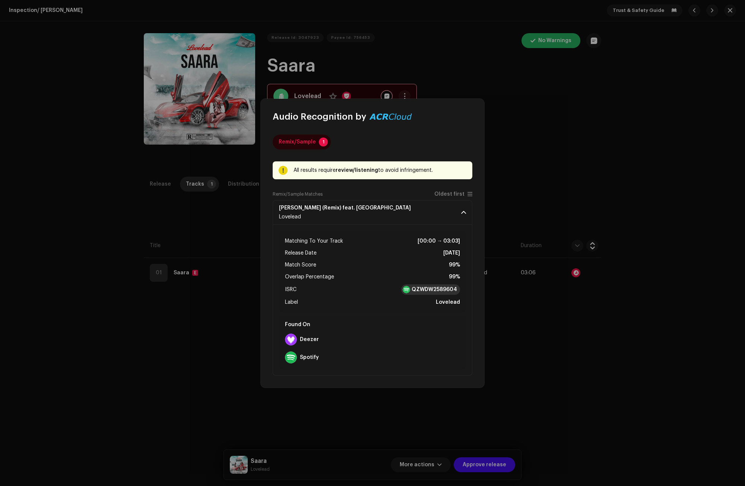
click at [440, 291] on strong "QZWDW2589604" at bounding box center [434, 289] width 45 height 7
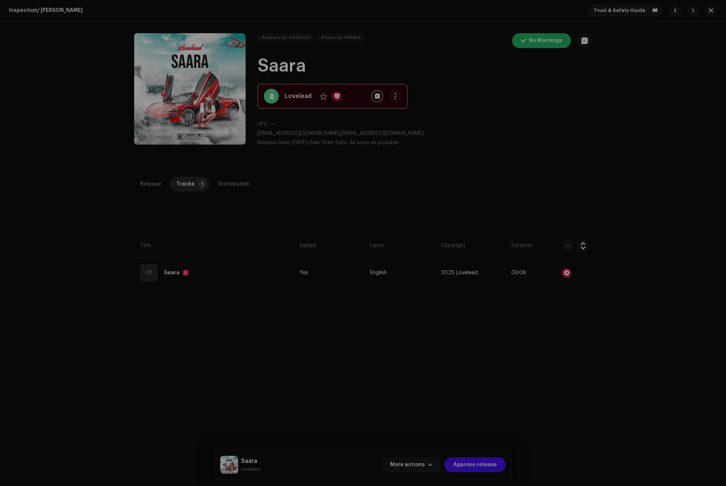
click at [551, 113] on div "Audio Recognition by Remix/Sample 1 All results require review/listening to avo…" at bounding box center [363, 243] width 726 height 486
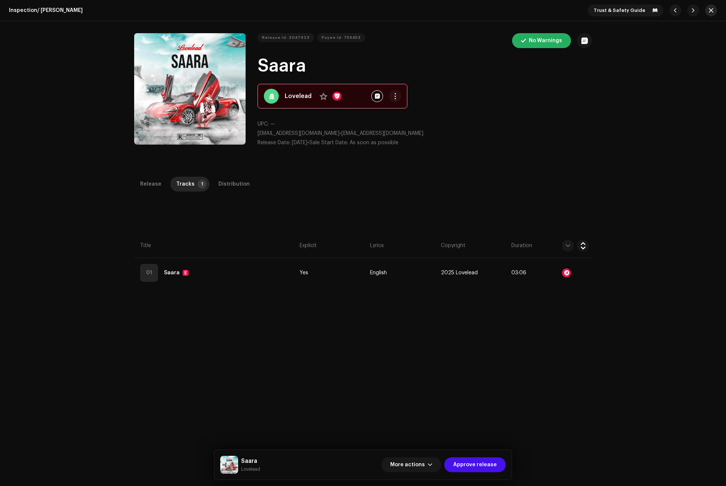
click at [711, 8] on button "button" at bounding box center [711, 10] width 12 height 12
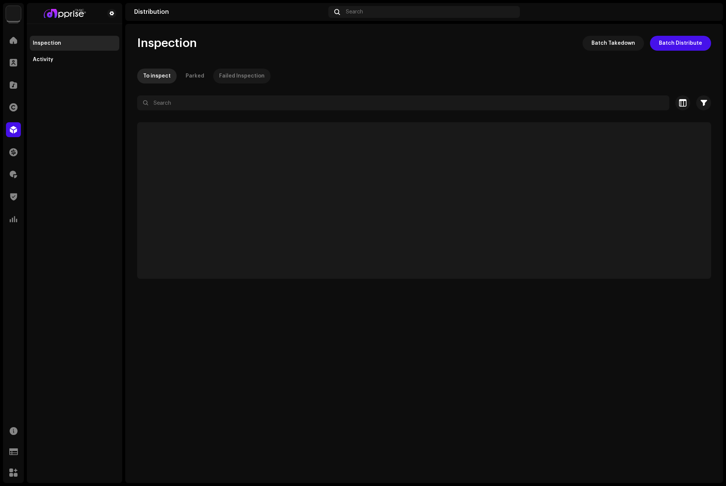
click at [233, 74] on div "Failed Inspection" at bounding box center [241, 76] width 45 height 15
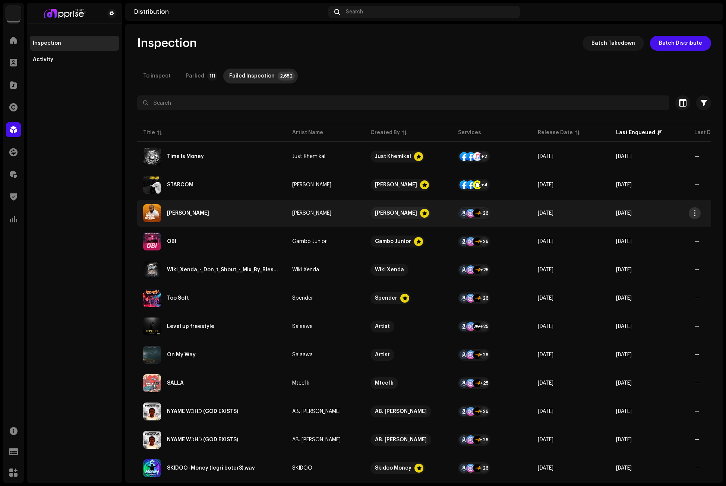
click at [694, 212] on span "button" at bounding box center [695, 213] width 6 height 6
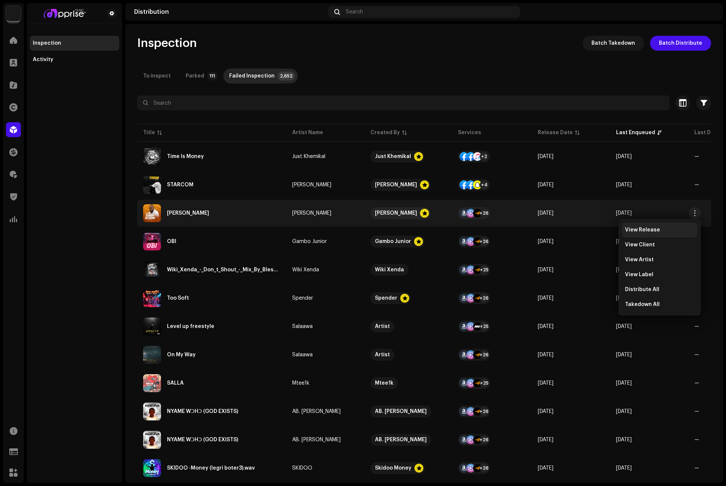
click at [640, 229] on span "View Release" at bounding box center [642, 230] width 35 height 6
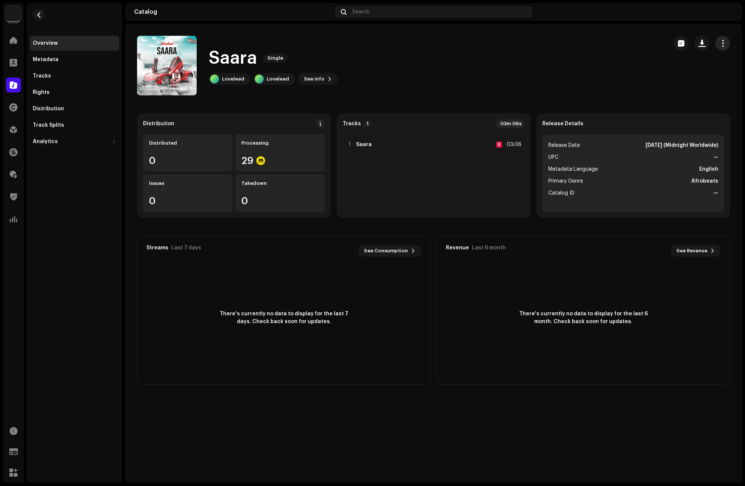
click at [723, 42] on span "button" at bounding box center [722, 43] width 7 height 6
click at [668, 77] on div "Edit" at bounding box center [688, 76] width 69 height 6
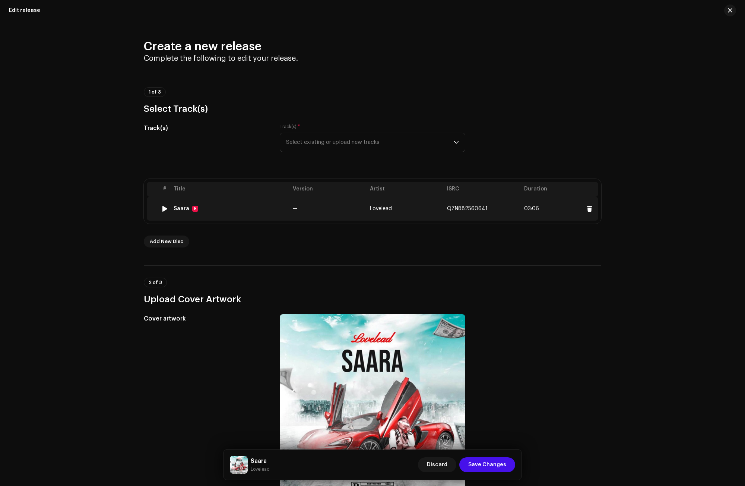
click at [180, 205] on td "Saara E" at bounding box center [230, 209] width 119 height 24
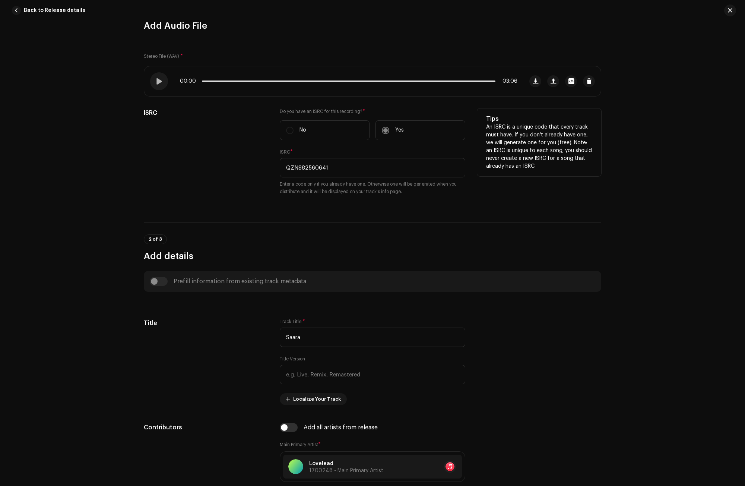
scroll to position [74, 0]
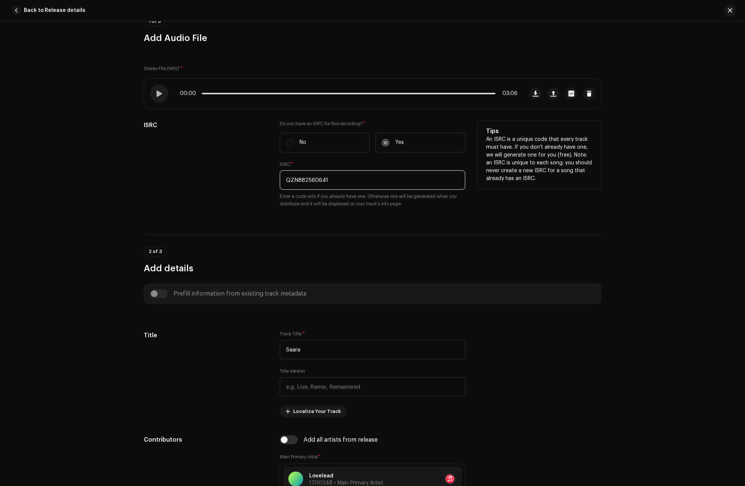
drag, startPoint x: 343, startPoint y: 183, endPoint x: 234, endPoint y: 183, distance: 109.5
click at [234, 183] on div "ISRC Do you have an ISRC for this recording? * No Yes ISRC * QZN882560641 Enter…" at bounding box center [372, 169] width 457 height 96
paste input "QZWDW2589604"
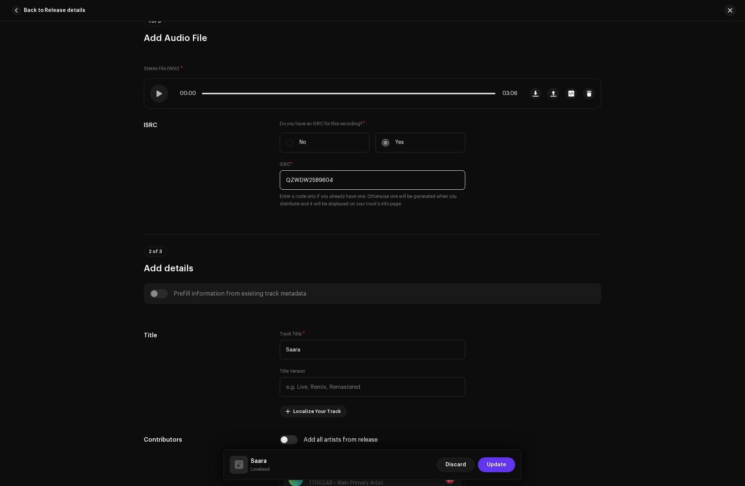
type input "QZWDW2589604"
click at [500, 462] on span "Update" at bounding box center [496, 464] width 19 height 15
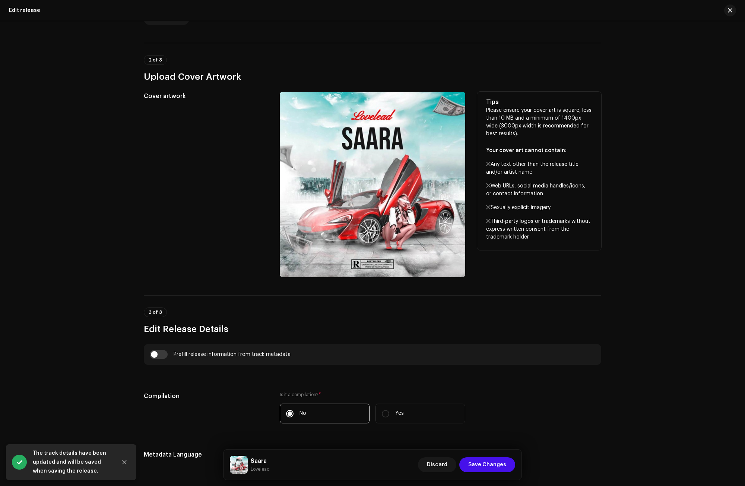
scroll to position [224, 0]
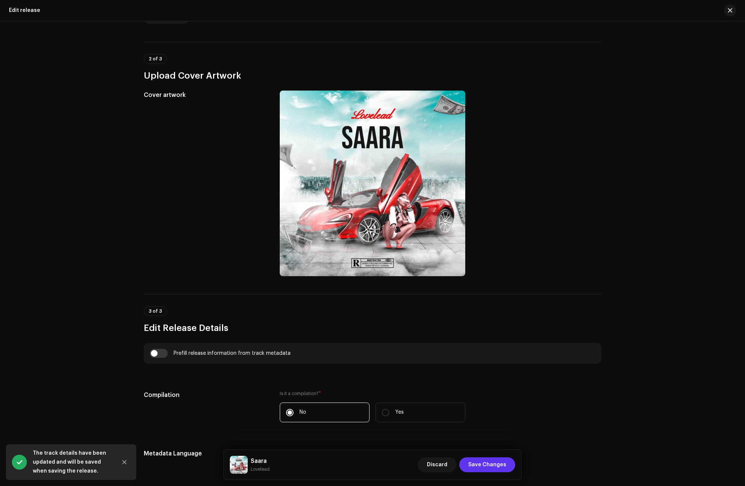
click at [497, 466] on span "Save Changes" at bounding box center [487, 464] width 38 height 15
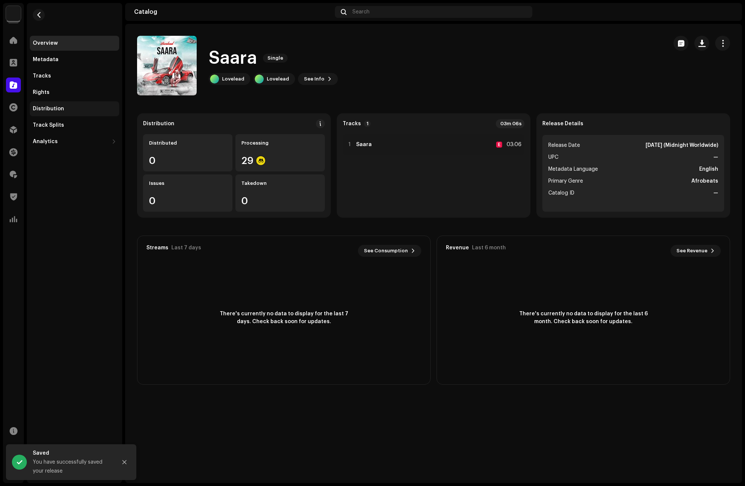
click at [51, 104] on div "Distribution" at bounding box center [74, 108] width 89 height 15
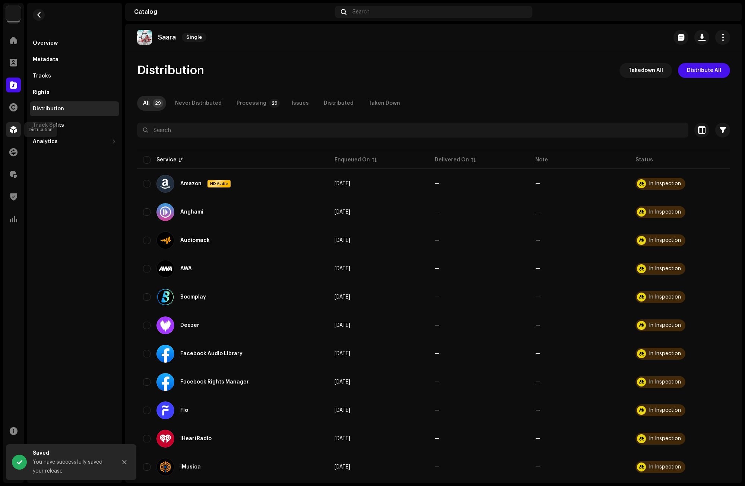
click at [13, 130] on span at bounding box center [13, 130] width 7 height 6
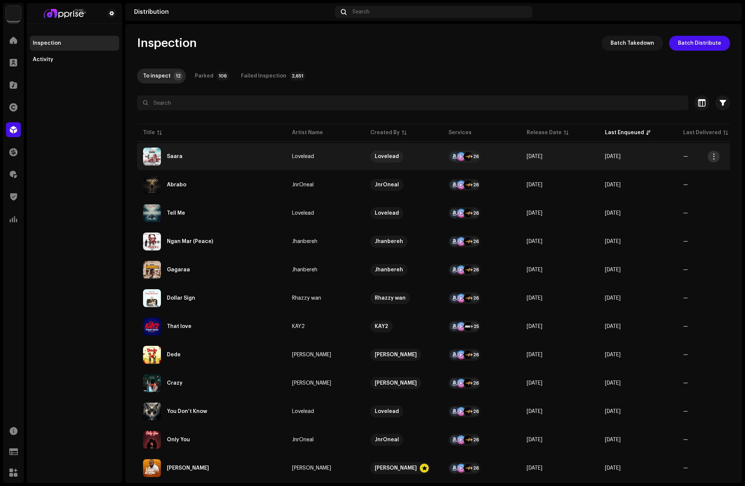
click at [712, 155] on span "button" at bounding box center [714, 156] width 6 height 6
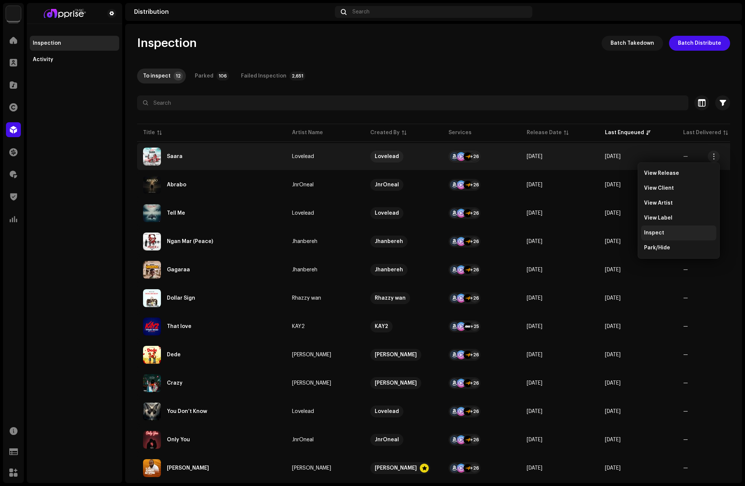
click at [666, 231] on div "Inspect" at bounding box center [678, 233] width 69 height 6
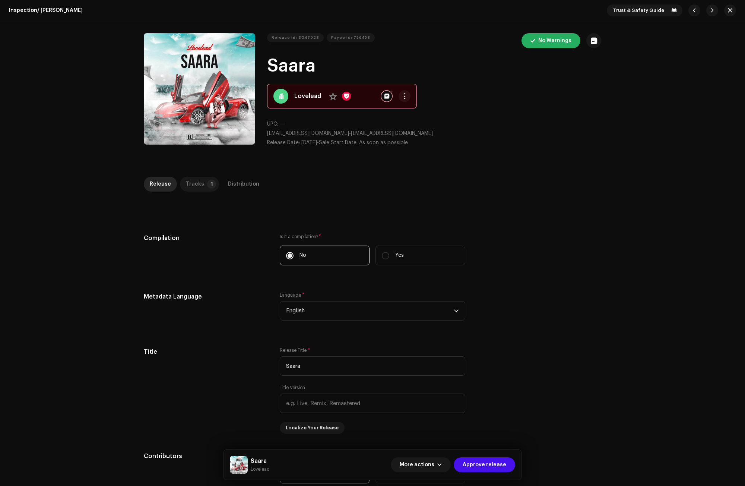
click at [207, 187] on p-badge "1" at bounding box center [211, 184] width 9 height 9
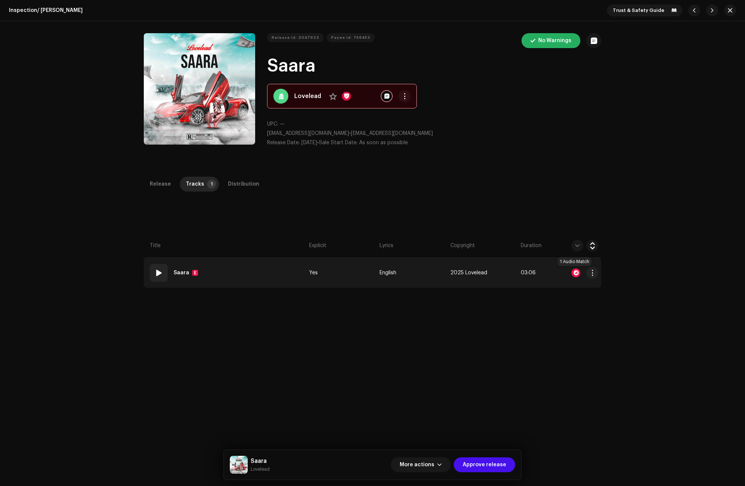
click at [574, 270] on div at bounding box center [575, 272] width 9 height 9
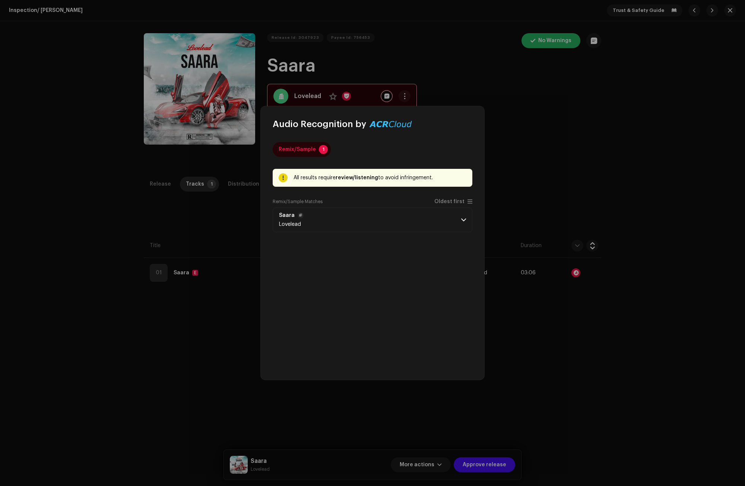
click at [463, 219] on span at bounding box center [463, 220] width 5 height 6
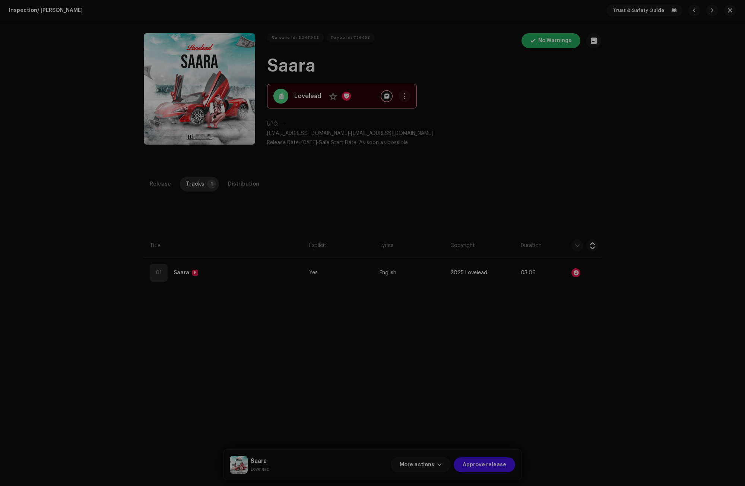
click at [504, 312] on div "Audio Recognition by Remix/Sample 1 All results require review/listening to avo…" at bounding box center [372, 243] width 745 height 486
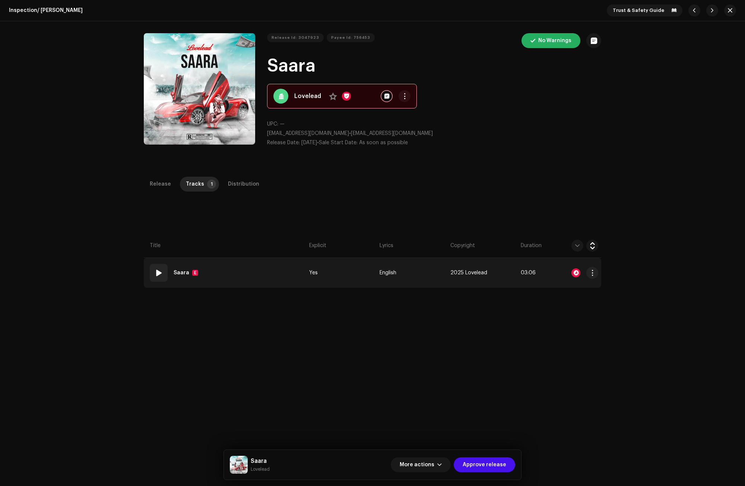
click at [150, 272] on div "01" at bounding box center [159, 273] width 18 height 18
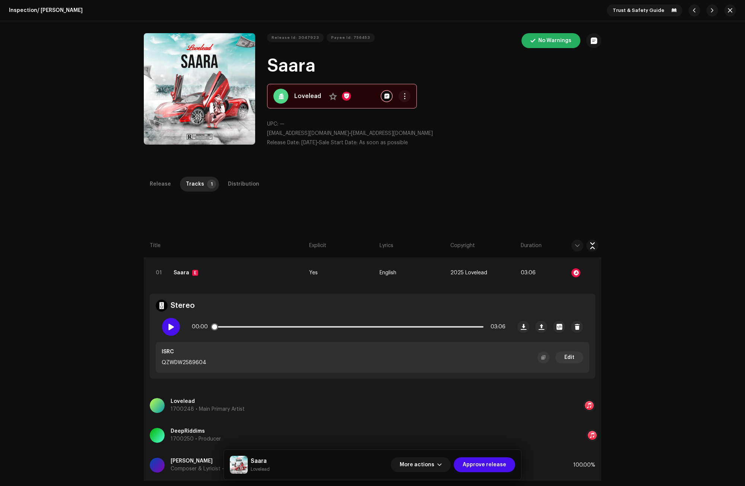
click at [169, 324] on span at bounding box center [171, 327] width 6 height 6
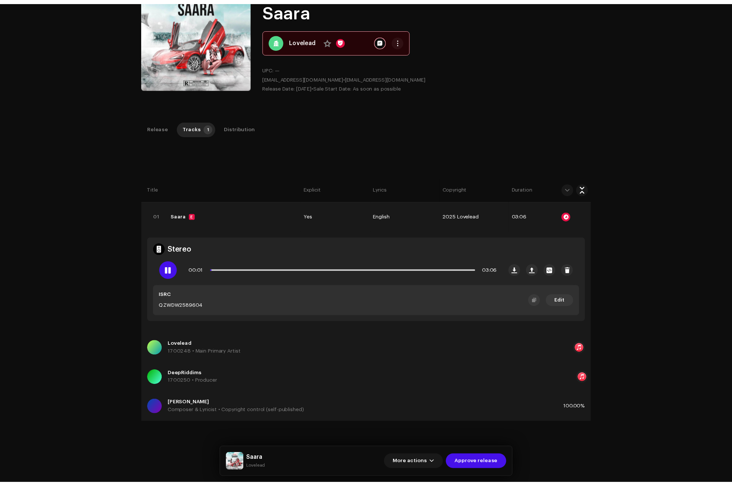
scroll to position [75, 0]
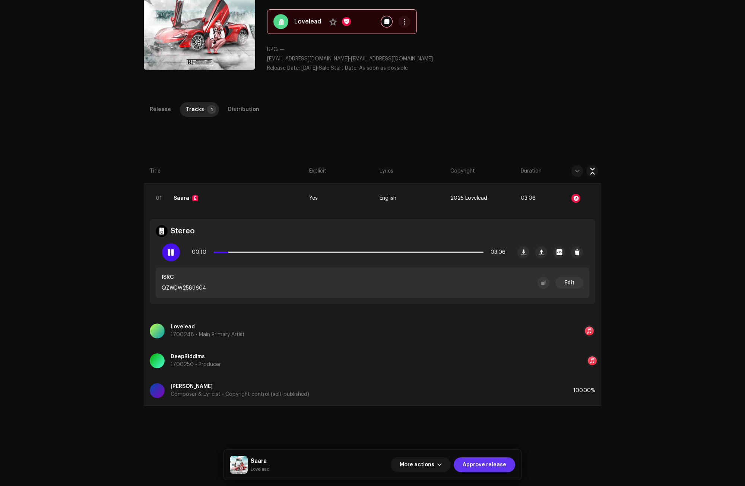
click at [495, 461] on span "Approve release" at bounding box center [485, 464] width 44 height 15
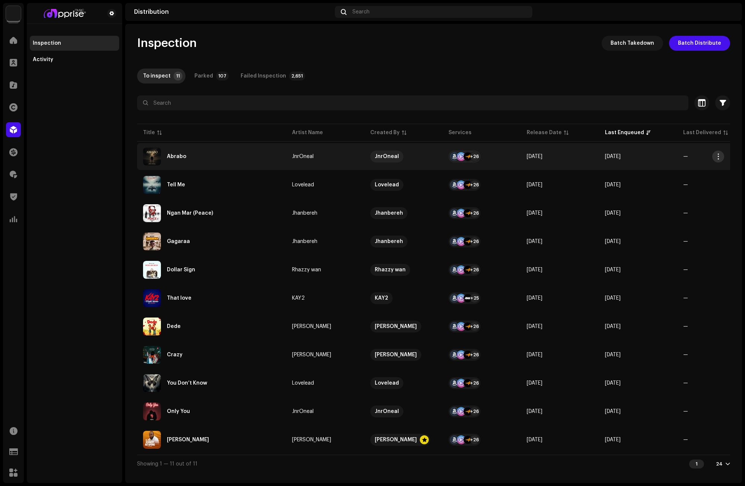
click at [716, 154] on span "button" at bounding box center [719, 156] width 6 height 6
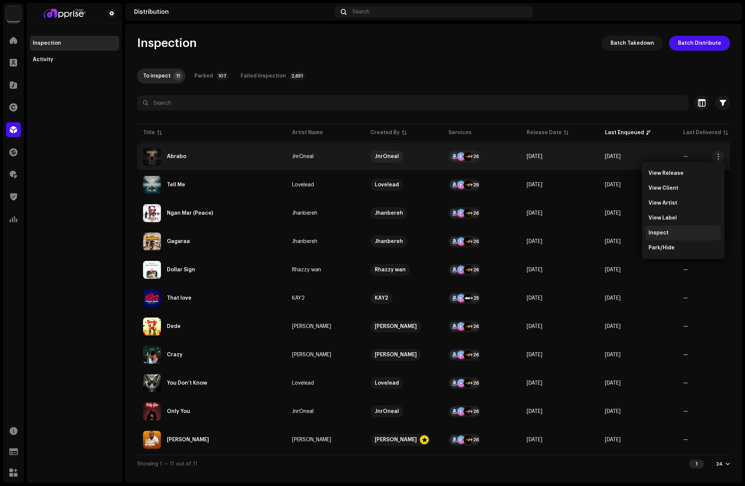
click at [667, 232] on span "Inspect" at bounding box center [659, 233] width 20 height 6
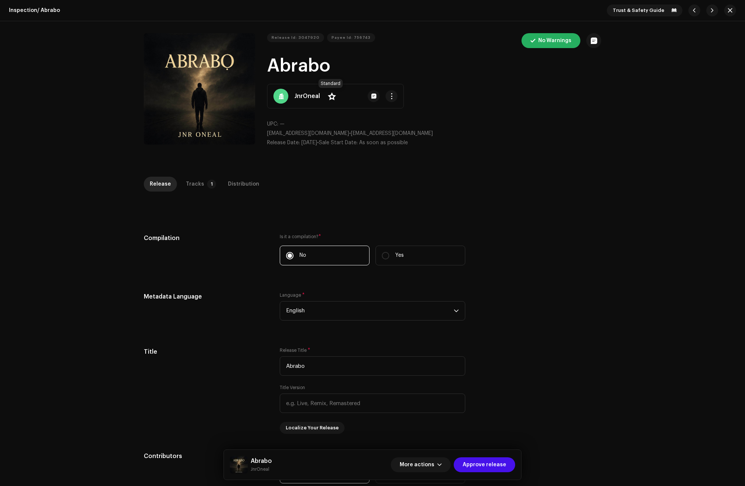
click at [330, 95] on span at bounding box center [332, 96] width 8 height 6
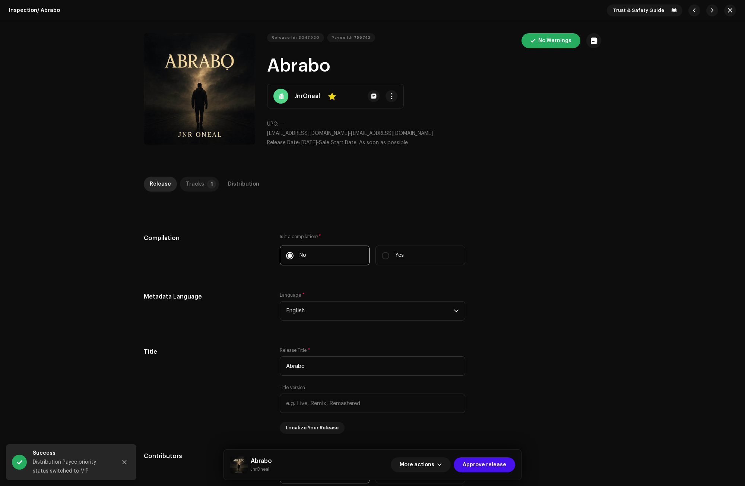
click at [198, 180] on div "Tracks" at bounding box center [195, 184] width 18 height 15
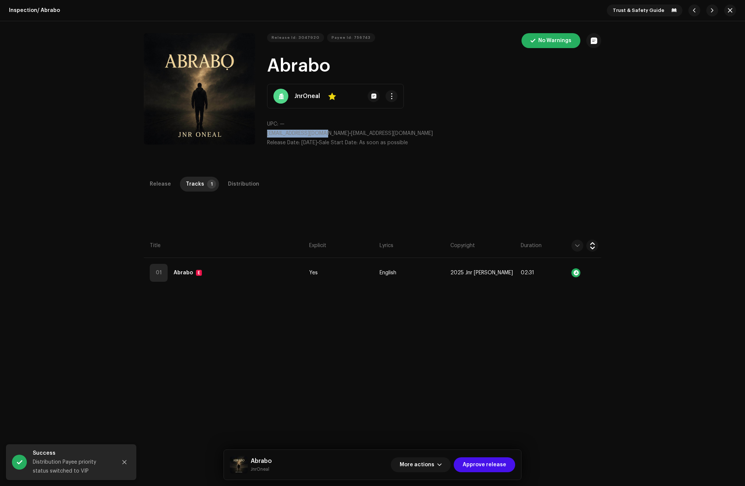
drag, startPoint x: 324, startPoint y: 132, endPoint x: 264, endPoint y: 132, distance: 59.2
click at [264, 132] on div "Release Id: 3047920 Payee Id: 756743 No Warnings Abrabo JnrOneal Yes UPC: — jnr…" at bounding box center [372, 93] width 457 height 120
copy span "jnroneal126@gmail.com"
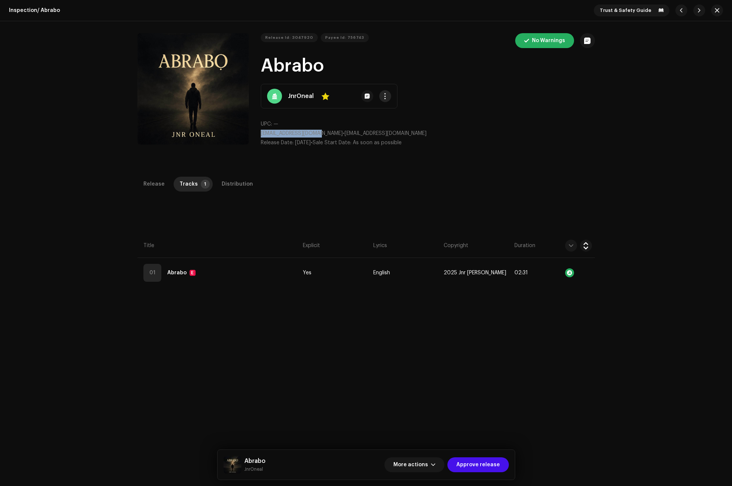
click at [383, 99] on button "button" at bounding box center [385, 96] width 12 height 12
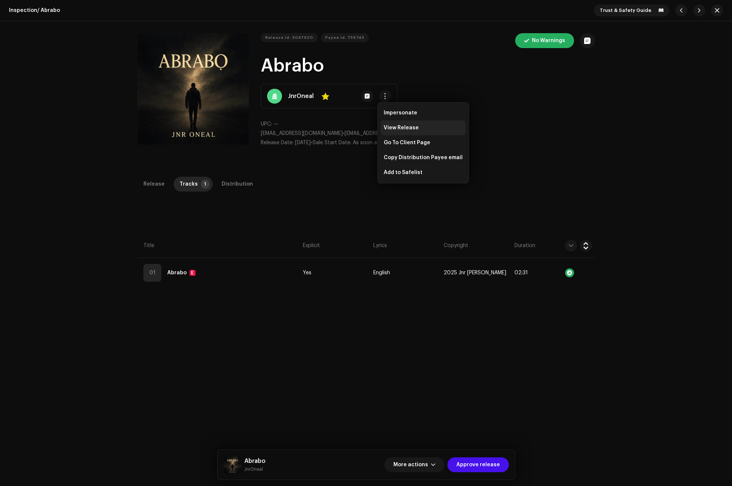
click at [399, 126] on span "View Release" at bounding box center [401, 128] width 35 height 6
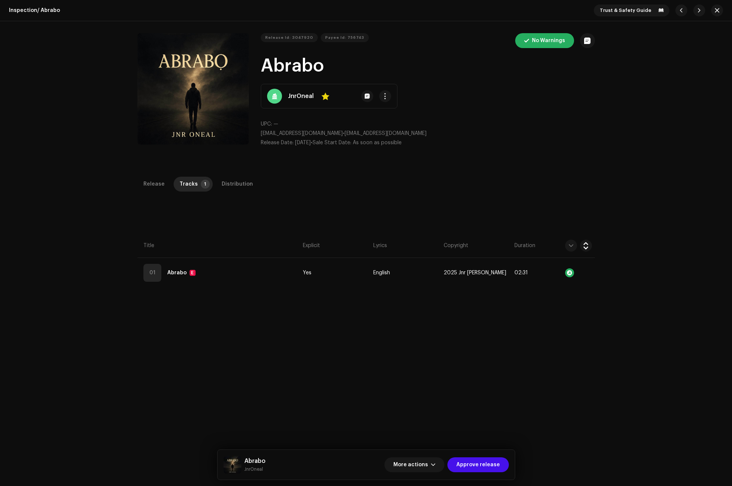
click at [599, 172] on div "Inspection / Abrabo Trust & Safety Guide Release Id: 3047920 Payee Id: 756743 N…" at bounding box center [366, 243] width 732 height 486
click at [603, 348] on div "Release Tracks 1 Distribution Compilation Is it a compilation? * No Yes Metadat…" at bounding box center [366, 402] width 481 height 450
click at [440, 463] on button "More actions" at bounding box center [414, 464] width 60 height 15
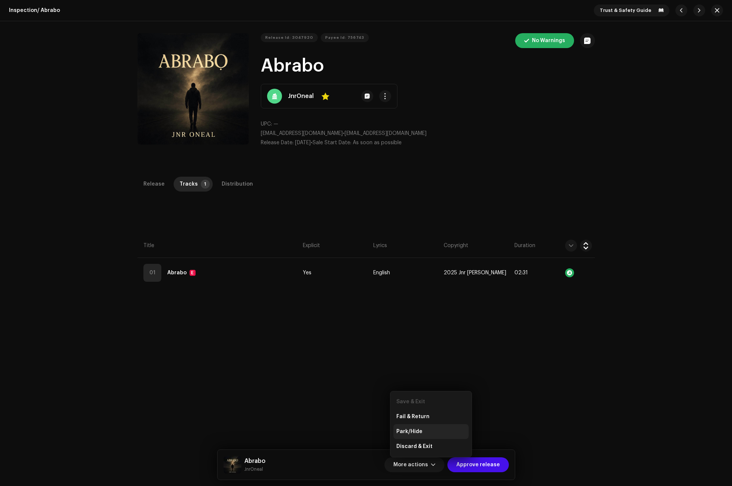
click at [418, 428] on div "Park/Hide" at bounding box center [430, 431] width 75 height 15
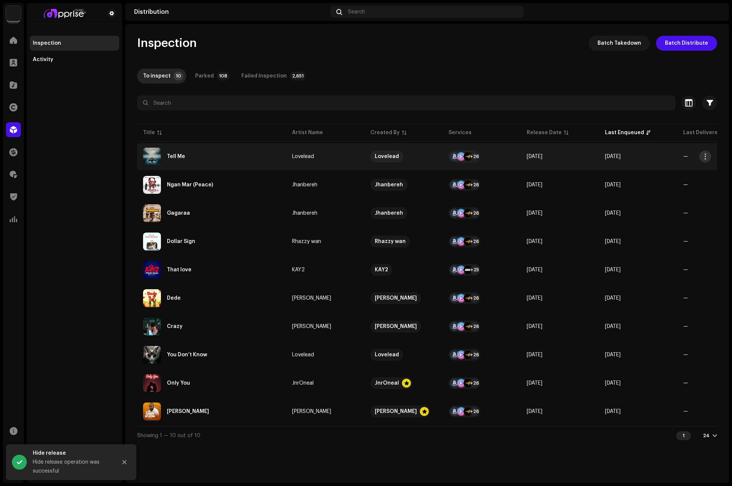
click at [703, 154] on span "button" at bounding box center [706, 156] width 6 height 6
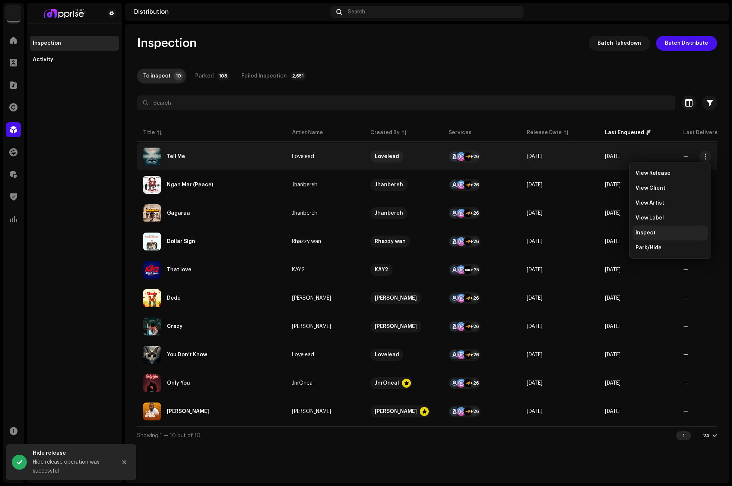
click at [656, 232] on div "Inspect" at bounding box center [670, 233] width 69 height 6
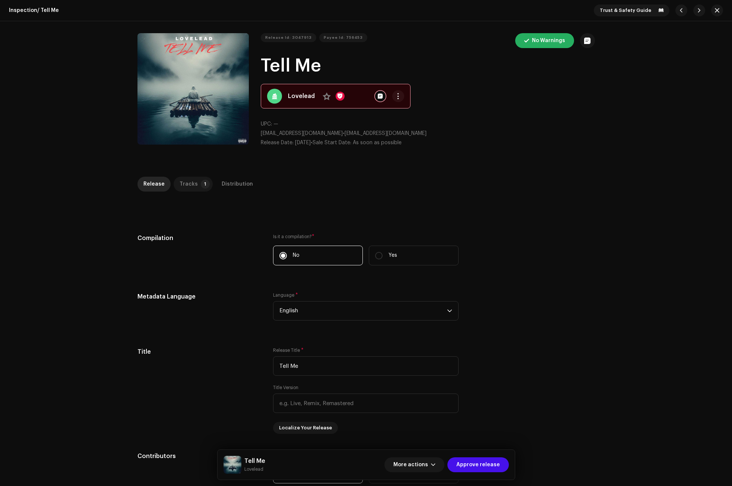
click at [184, 185] on div "Tracks" at bounding box center [189, 184] width 18 height 15
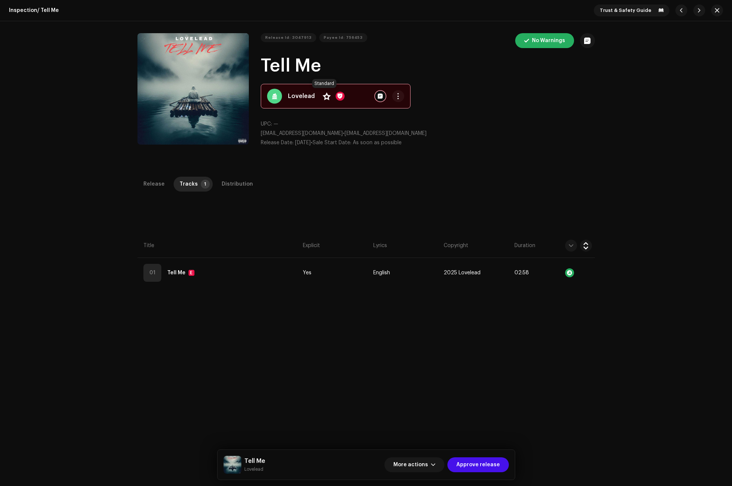
click at [323, 96] on span at bounding box center [327, 96] width 8 height 6
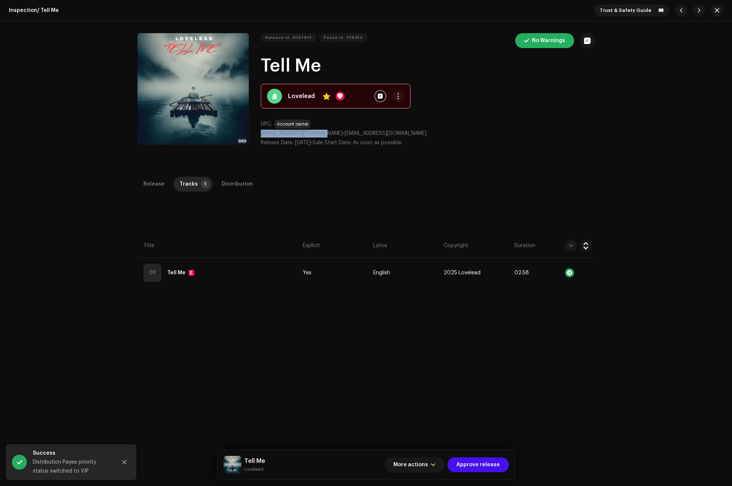
drag, startPoint x: 325, startPoint y: 133, endPoint x: 260, endPoint y: 133, distance: 65.2
click at [261, 133] on span "gordonduakiby@gmail.com" at bounding box center [302, 133] width 82 height 5
copy span "gordonduakiby@gmail.com"
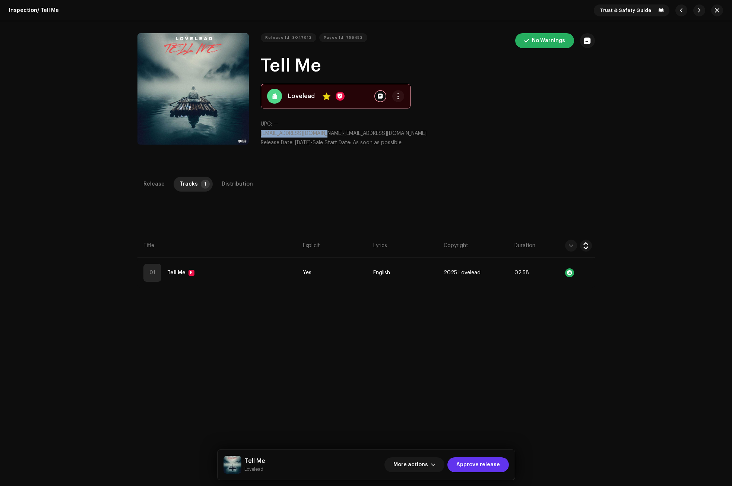
click at [481, 462] on span "Approve release" at bounding box center [478, 464] width 44 height 15
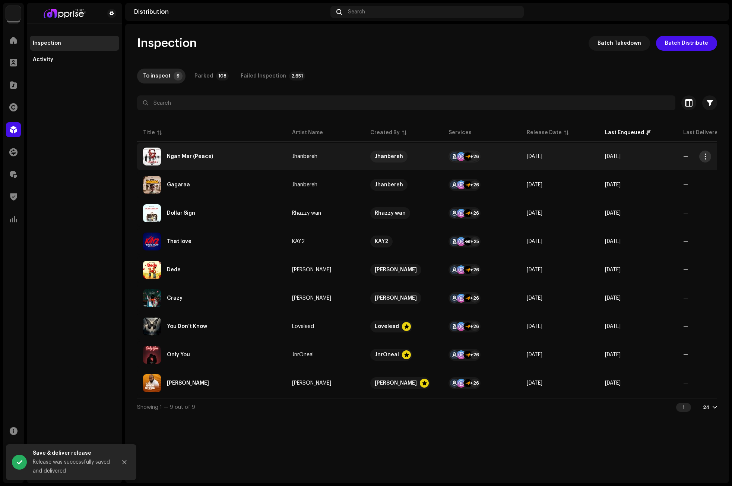
click at [706, 156] on span "button" at bounding box center [706, 156] width 6 height 6
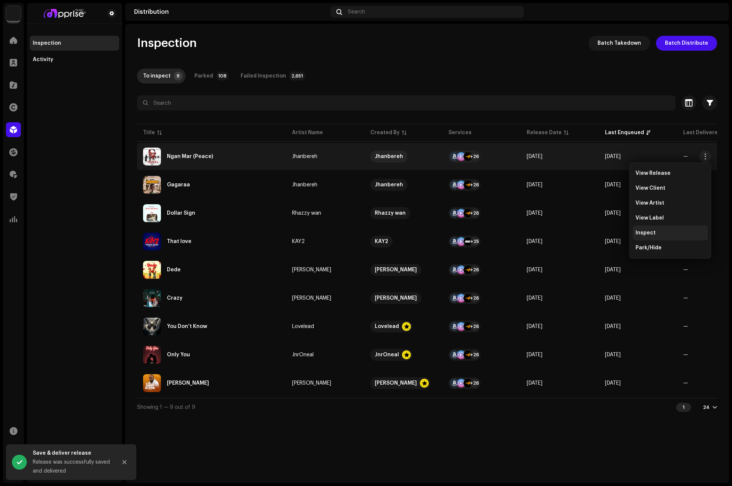
click at [655, 231] on div "Inspect" at bounding box center [670, 233] width 69 height 6
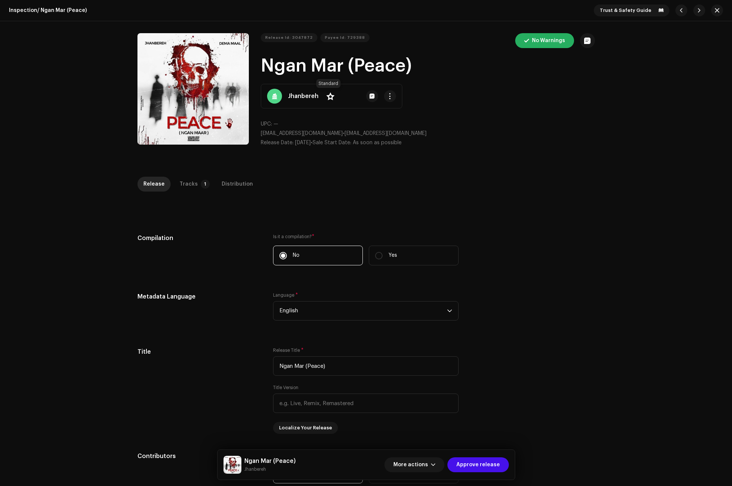
click at [326, 95] on span at bounding box center [330, 96] width 8 height 6
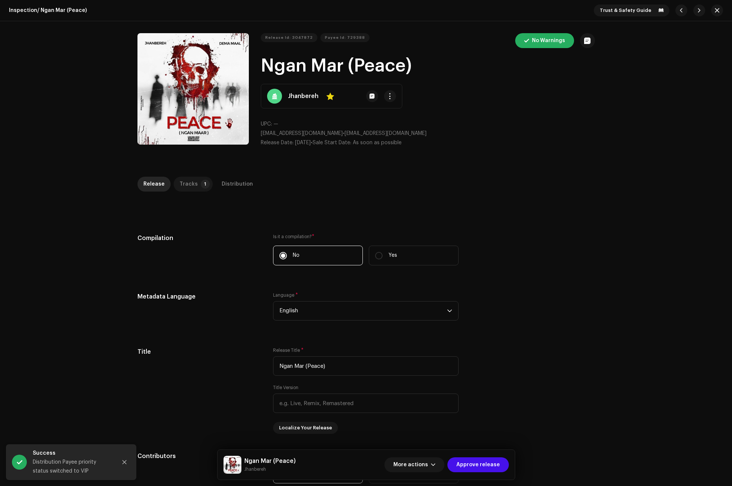
click at [193, 182] on p-tab "Tracks 1" at bounding box center [193, 184] width 39 height 15
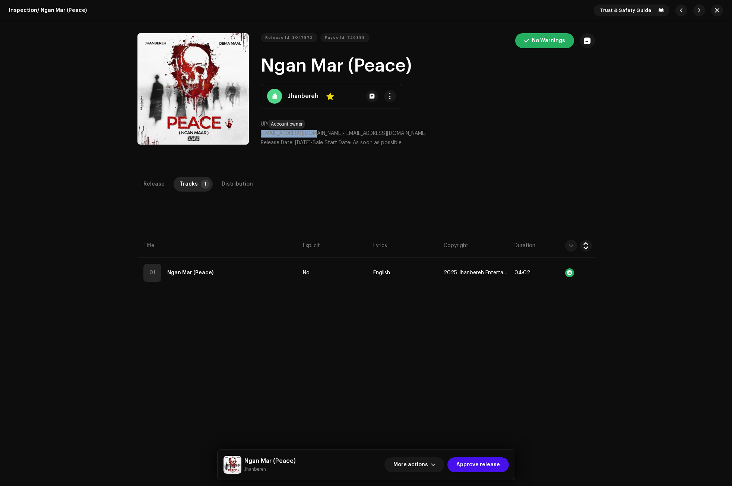
drag, startPoint x: 315, startPoint y: 133, endPoint x: 259, endPoint y: 133, distance: 55.5
click at [261, 133] on p "jhanbereh@gmail.com • jhanbereh@gmail.com" at bounding box center [428, 134] width 334 height 8
copy span "jhanbereh@gmail.com"
click at [483, 460] on span "Approve release" at bounding box center [478, 464] width 44 height 15
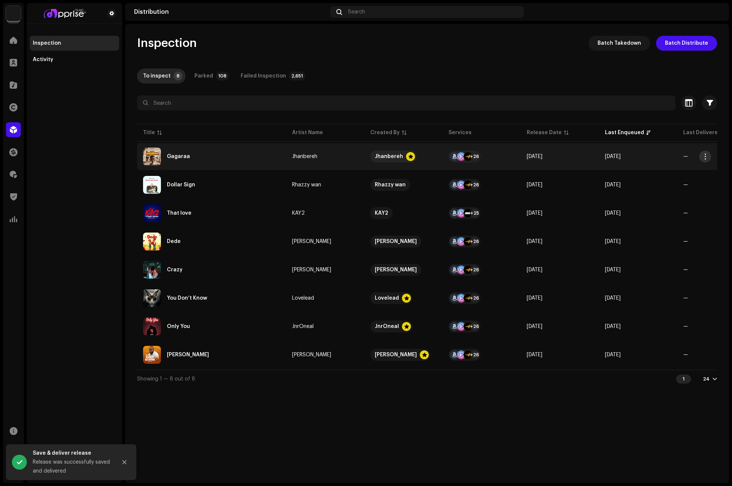
click at [703, 153] on button "button" at bounding box center [705, 156] width 12 height 12
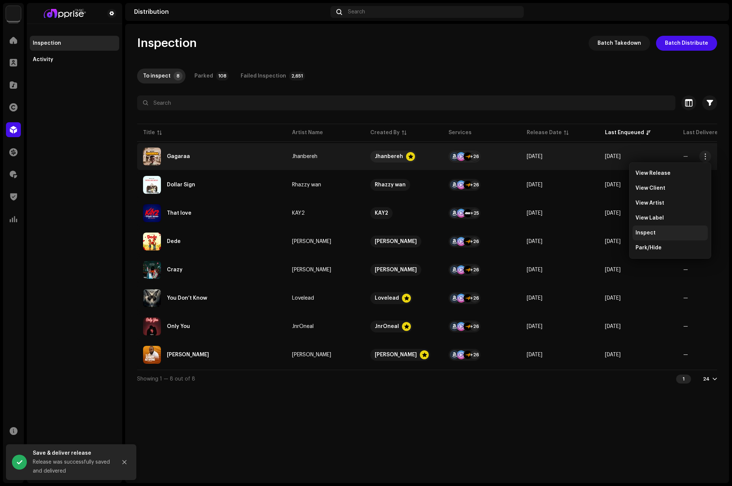
click at [653, 232] on span "Inspect" at bounding box center [646, 233] width 20 height 6
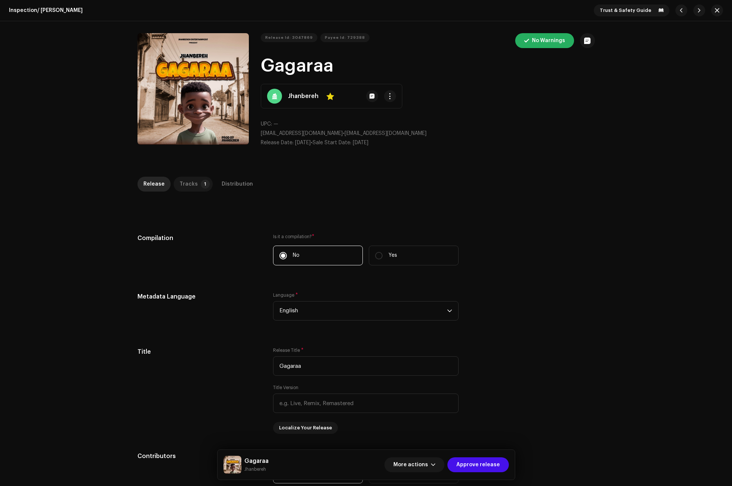
click at [191, 184] on div "Tracks" at bounding box center [189, 184] width 18 height 15
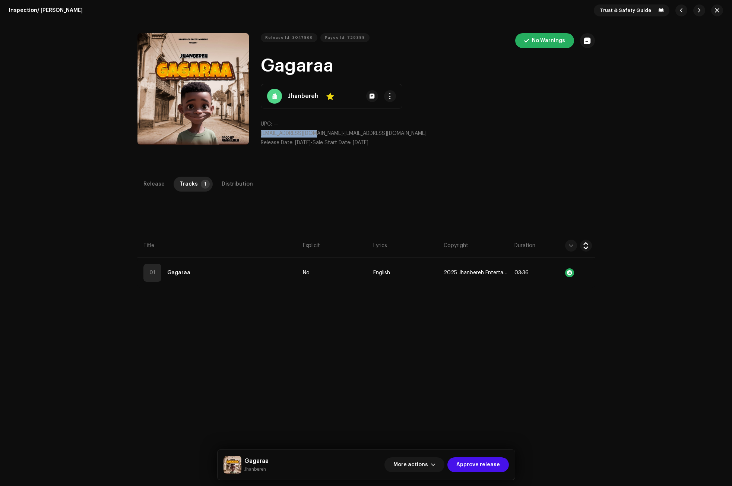
drag, startPoint x: 314, startPoint y: 133, endPoint x: 256, endPoint y: 133, distance: 58.9
click at [256, 133] on div "Release Id: 3047869 Payee Id: 729388 No Warnings Gagaraa Jhanbereh Yes UPC: — j…" at bounding box center [365, 93] width 457 height 120
copy span "jhanbereh@gmail.com"
click at [486, 460] on span "Approve release" at bounding box center [478, 464] width 44 height 15
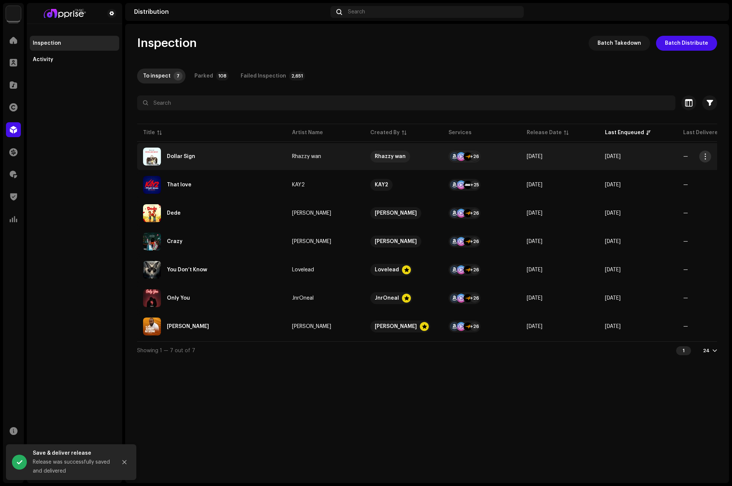
click at [705, 155] on span "button" at bounding box center [706, 156] width 6 height 6
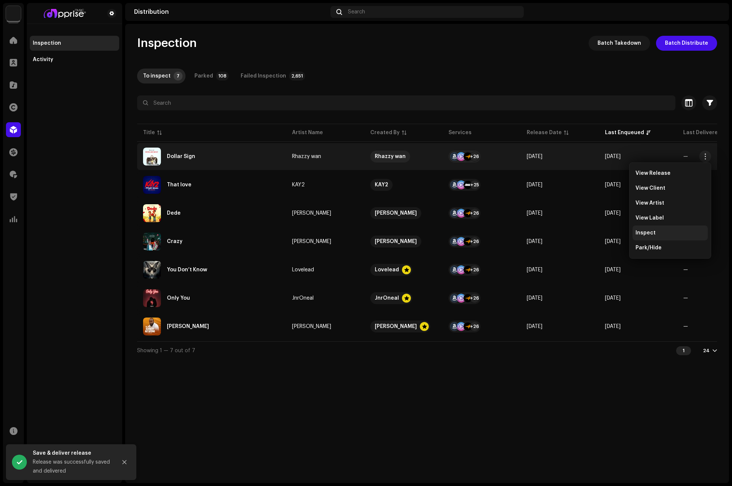
click at [656, 232] on div "Inspect" at bounding box center [670, 233] width 69 height 6
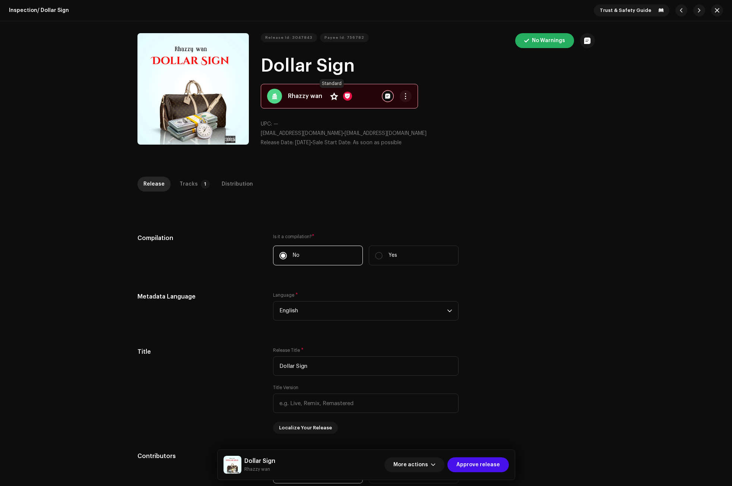
click at [331, 96] on span at bounding box center [334, 96] width 8 height 6
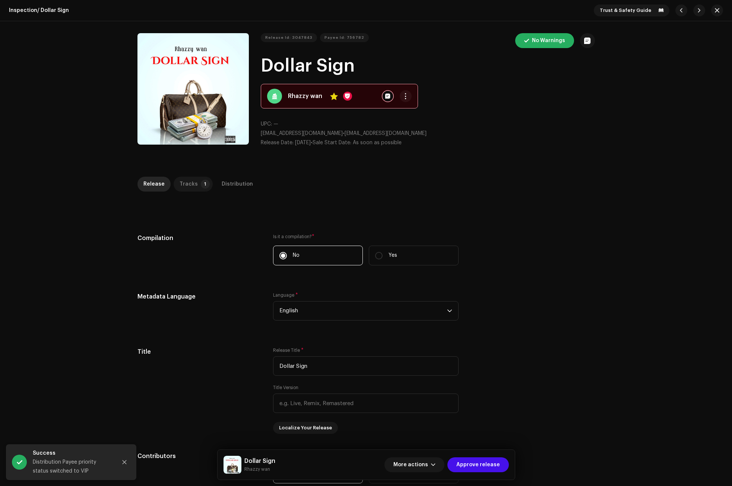
click at [193, 180] on p-tab "Tracks 1" at bounding box center [193, 184] width 39 height 15
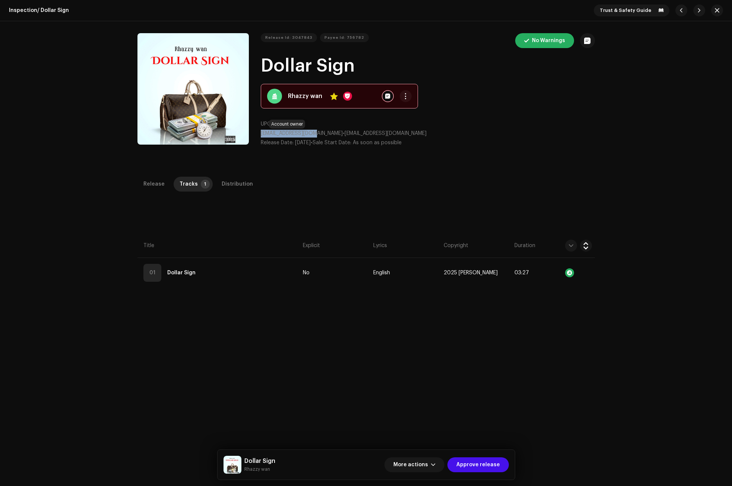
drag, startPoint x: 315, startPoint y: 133, endPoint x: 259, endPoint y: 134, distance: 55.5
click at [261, 134] on span "razzywan9@gmail.com" at bounding box center [302, 133] width 82 height 5
copy span "razzywan9@gmail.com"
click at [484, 464] on span "Approve release" at bounding box center [478, 464] width 44 height 15
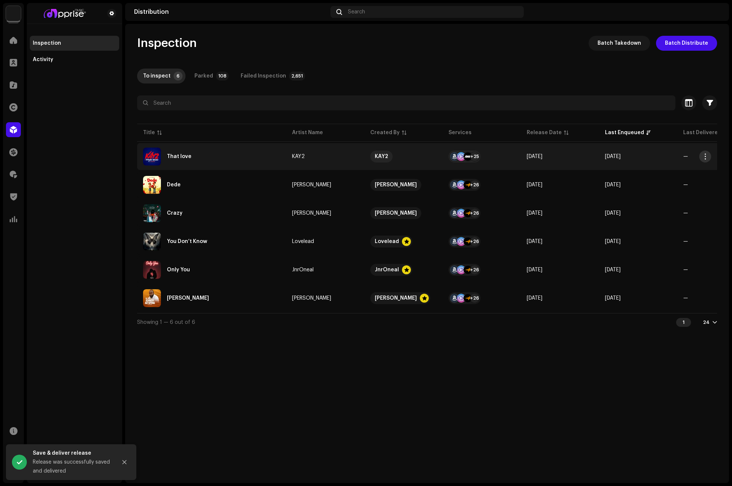
click at [705, 155] on span "button" at bounding box center [706, 156] width 6 height 6
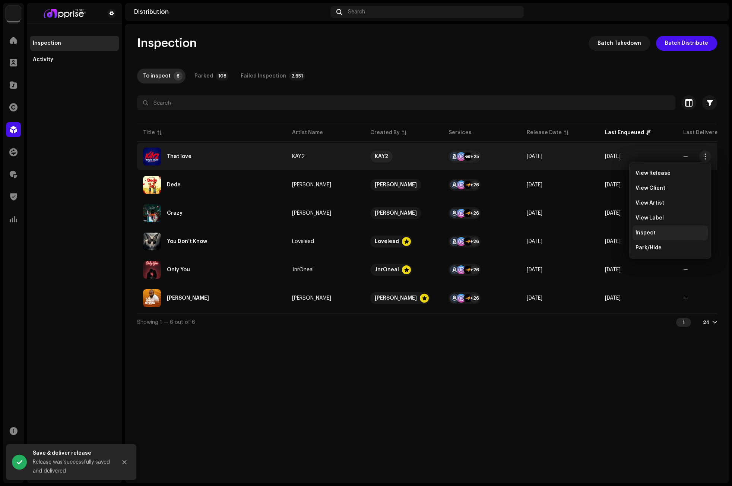
click at [664, 228] on div "Inspect" at bounding box center [670, 232] width 75 height 15
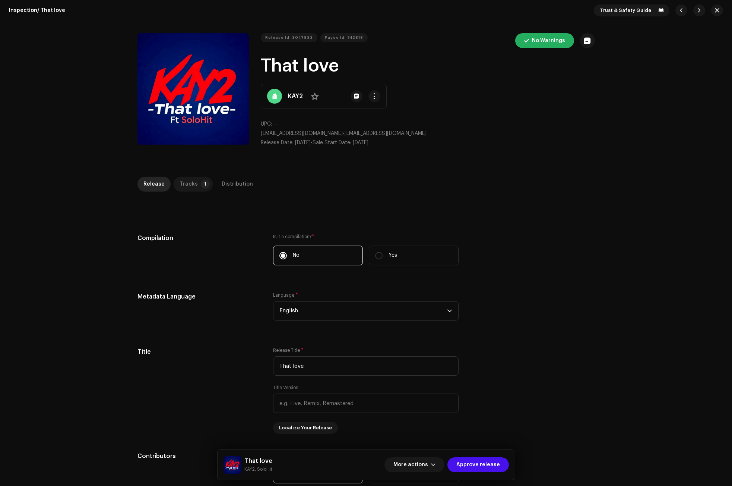
click at [201, 183] on p-badge "1" at bounding box center [205, 184] width 9 height 9
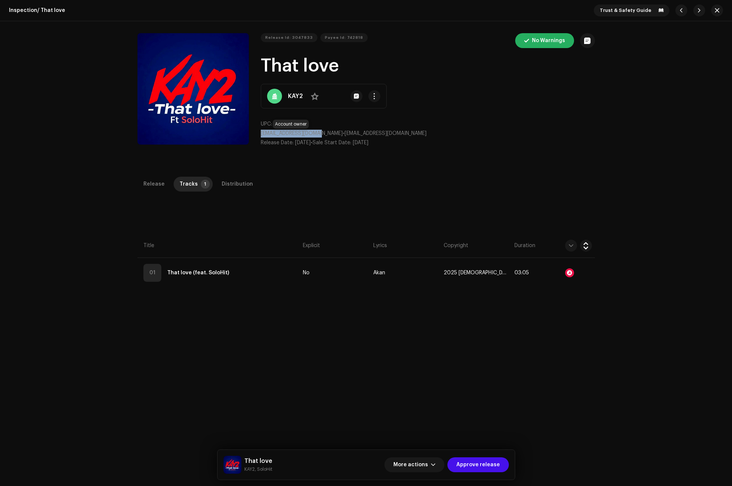
drag, startPoint x: 321, startPoint y: 132, endPoint x: 260, endPoint y: 133, distance: 60.7
click at [261, 133] on span "musicboy010@gmail.com" at bounding box center [302, 133] width 82 height 5
copy span "musicboy010@gmail.com"
click at [440, 465] on button "More actions" at bounding box center [414, 464] width 60 height 15
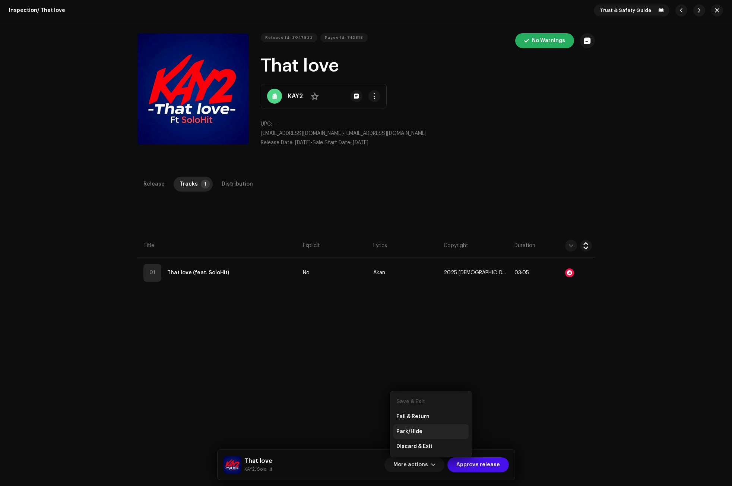
click at [418, 431] on span "Park/Hide" at bounding box center [409, 431] width 26 height 6
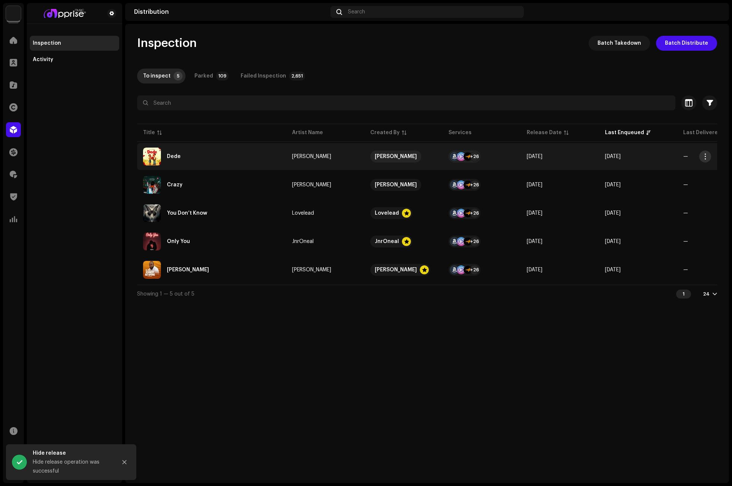
click at [706, 152] on button "button" at bounding box center [705, 156] width 12 height 12
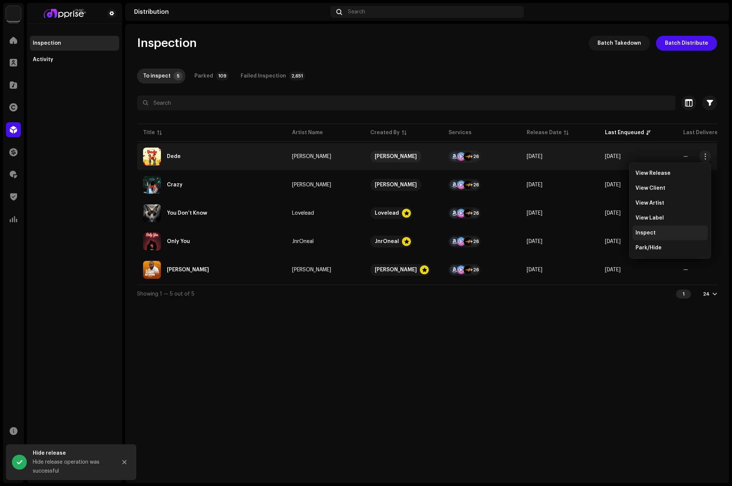
click at [653, 235] on span "Inspect" at bounding box center [646, 233] width 20 height 6
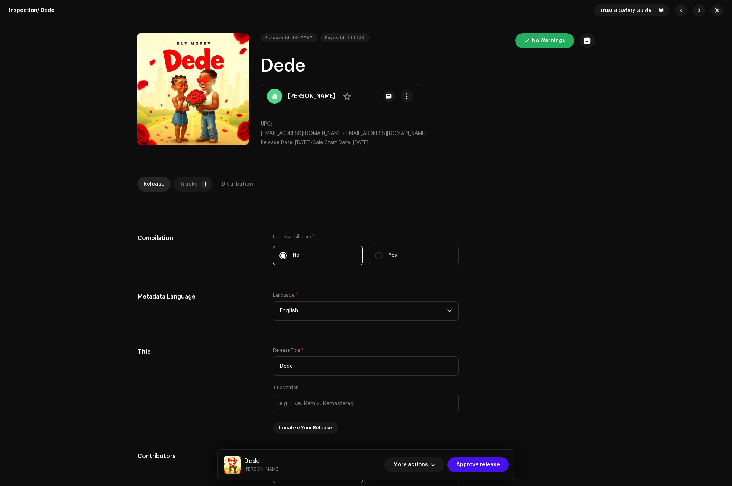
click at [194, 182] on p-tab "Tracks 1" at bounding box center [193, 184] width 39 height 15
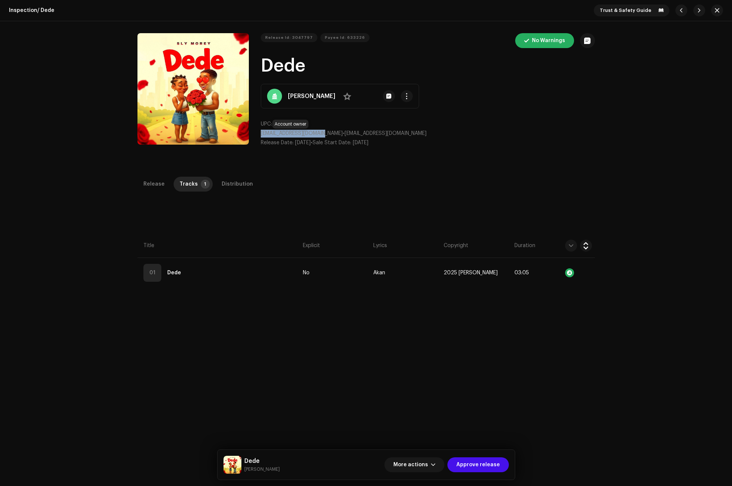
drag, startPoint x: 321, startPoint y: 134, endPoint x: 260, endPoint y: 133, distance: 61.1
click at [261, 133] on span "slipopomusic@gmail.com" at bounding box center [302, 133] width 82 height 5
copy span "slipopomusic@gmail.com"
click at [435, 464] on span "button" at bounding box center [433, 465] width 4 height 6
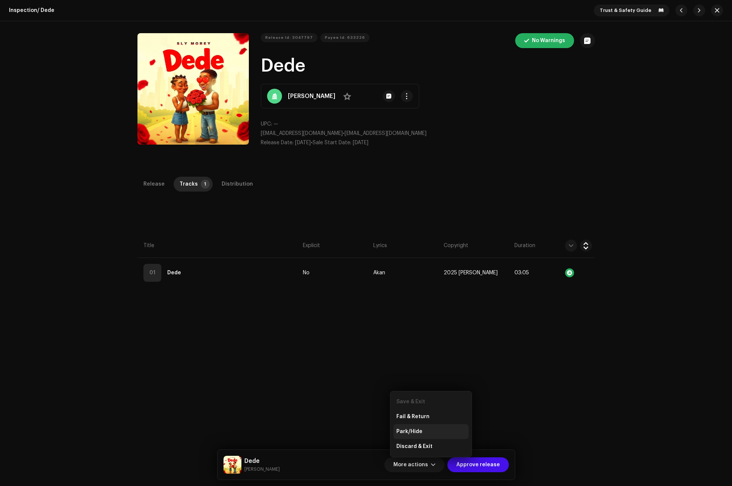
click at [414, 430] on span "Park/Hide" at bounding box center [409, 431] width 26 height 6
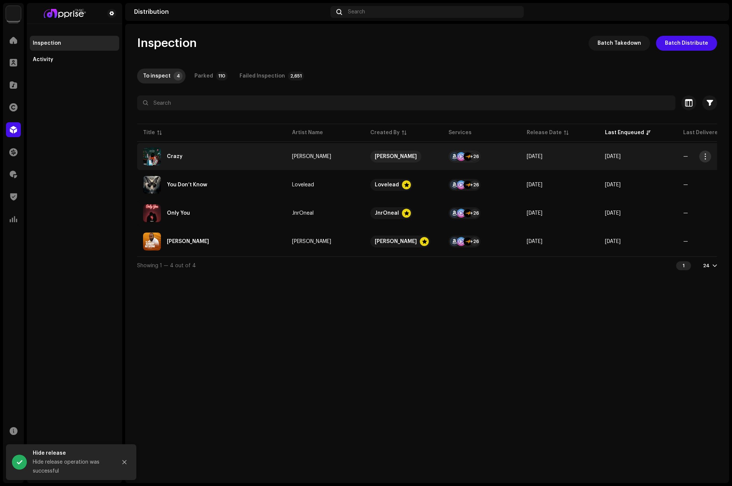
click at [707, 155] on span "button" at bounding box center [706, 156] width 6 height 6
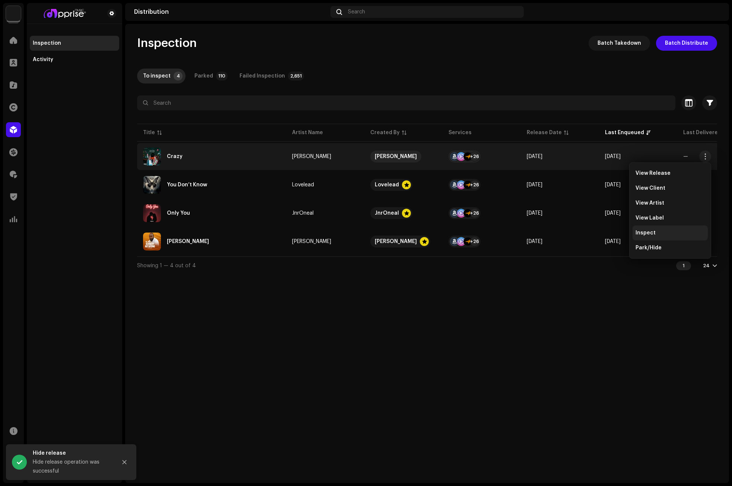
click at [653, 232] on span "Inspect" at bounding box center [646, 233] width 20 height 6
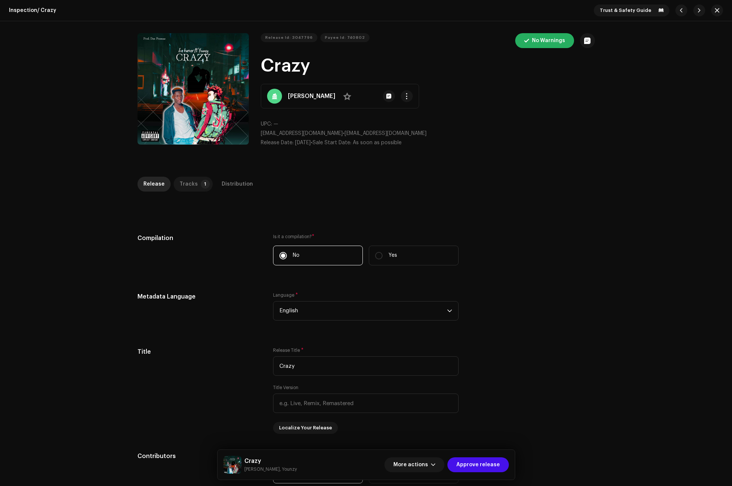
click at [190, 180] on div "Tracks" at bounding box center [189, 184] width 18 height 15
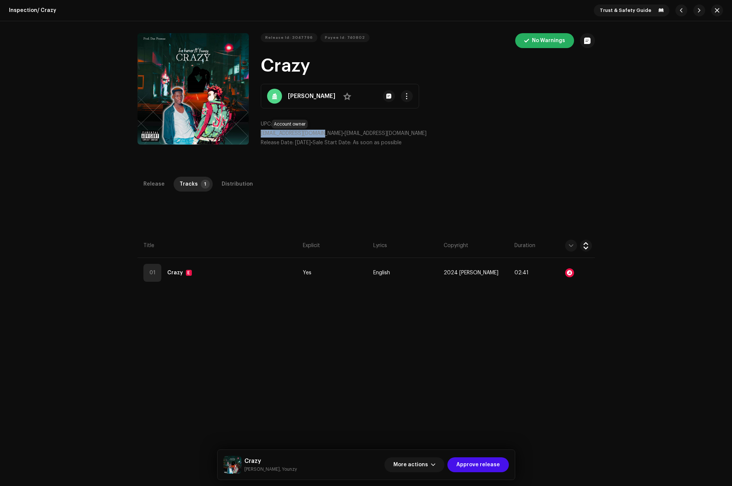
drag, startPoint x: 319, startPoint y: 134, endPoint x: 260, endPoint y: 132, distance: 59.6
click at [261, 132] on span "joeburner211@gmail.com" at bounding box center [302, 133] width 82 height 5
copy span "joeburner211@gmail.com"
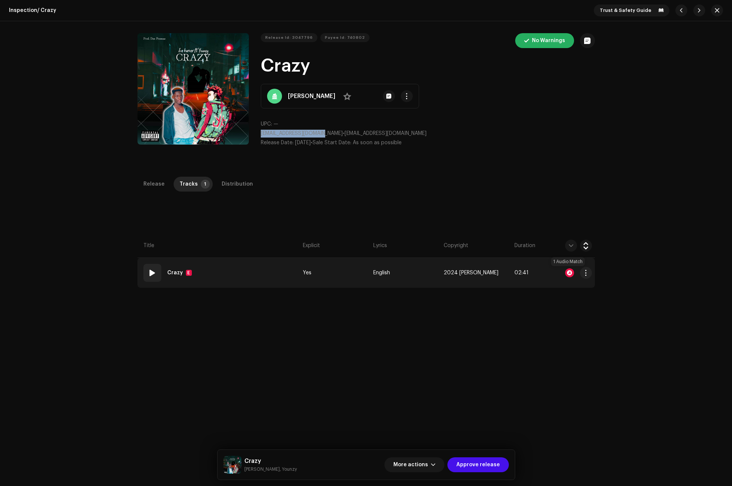
click at [565, 270] on div at bounding box center [569, 272] width 9 height 9
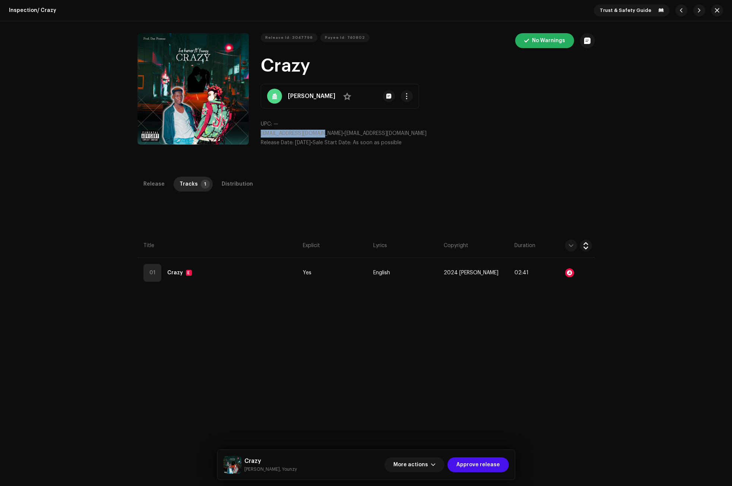
click at [547, 183] on div "Audio Recognition by Remix/Sample 1 All results require review/listening to avo…" at bounding box center [366, 243] width 732 height 486
click at [229, 185] on div "Distribution" at bounding box center [237, 184] width 31 height 15
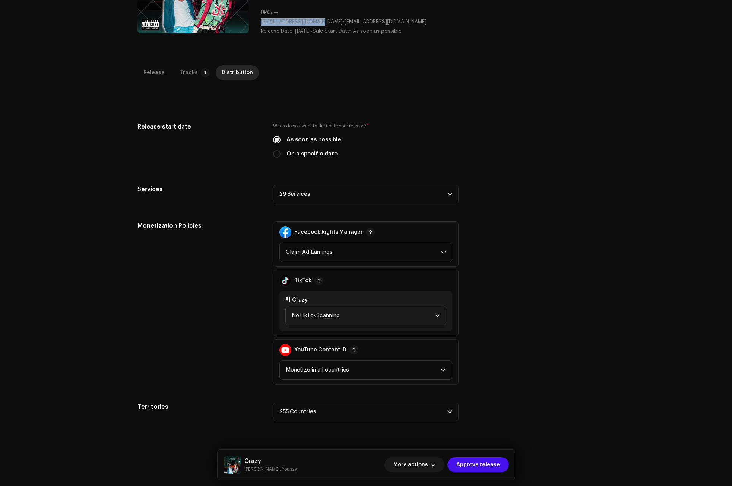
scroll to position [112, 0]
click at [301, 191] on p-accordion-header "29 Services" at bounding box center [366, 193] width 186 height 19
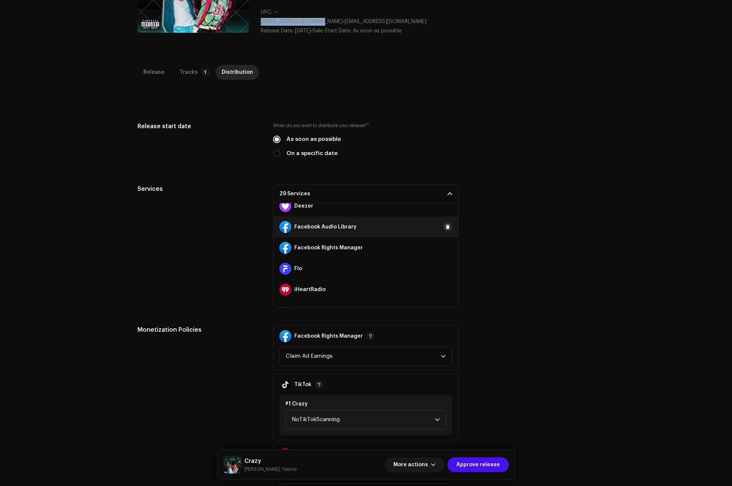
click at [446, 226] on span at bounding box center [448, 227] width 4 height 6
click at [446, 248] on span at bounding box center [448, 248] width 4 height 6
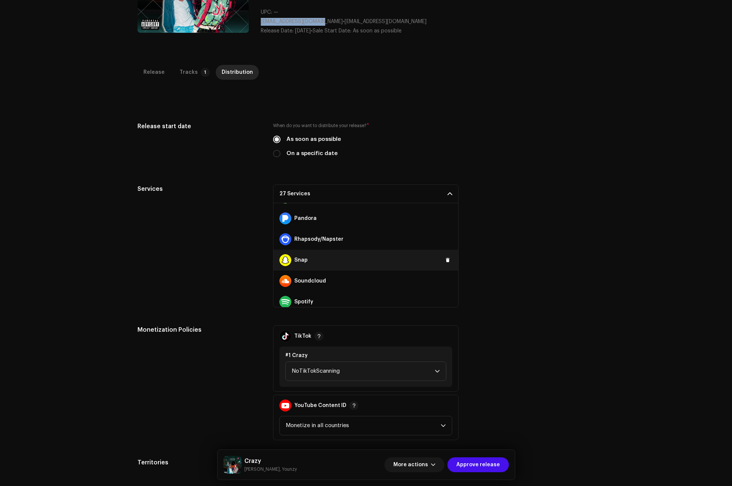
scroll to position [373, 0]
click at [446, 259] on span at bounding box center [448, 258] width 4 height 6
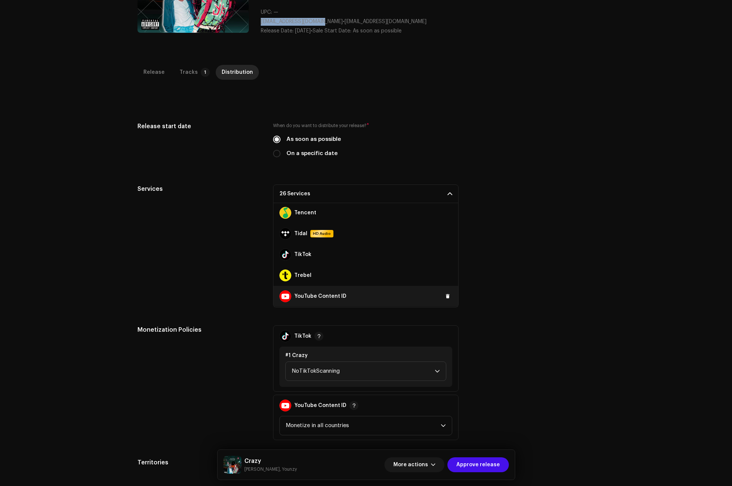
scroll to position [484, 0]
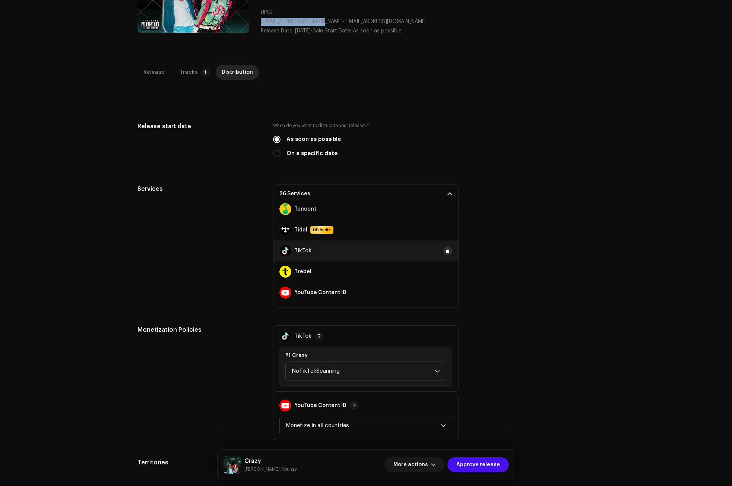
click at [443, 250] on button at bounding box center [447, 250] width 9 height 9
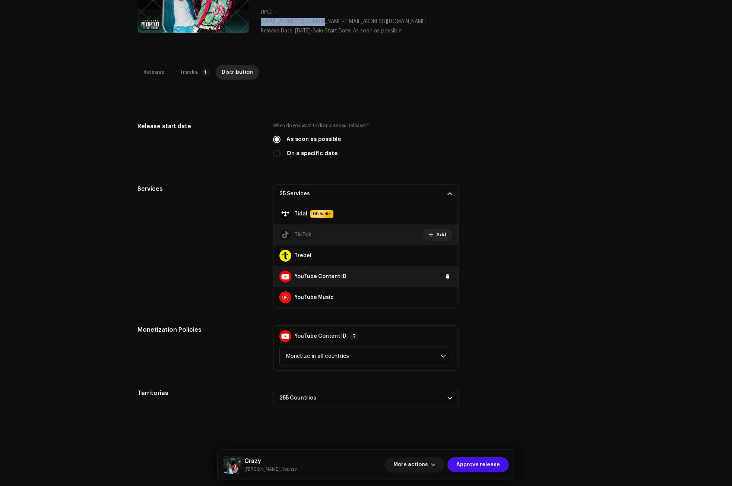
scroll to position [501, 0]
click at [446, 294] on span at bounding box center [448, 297] width 4 height 6
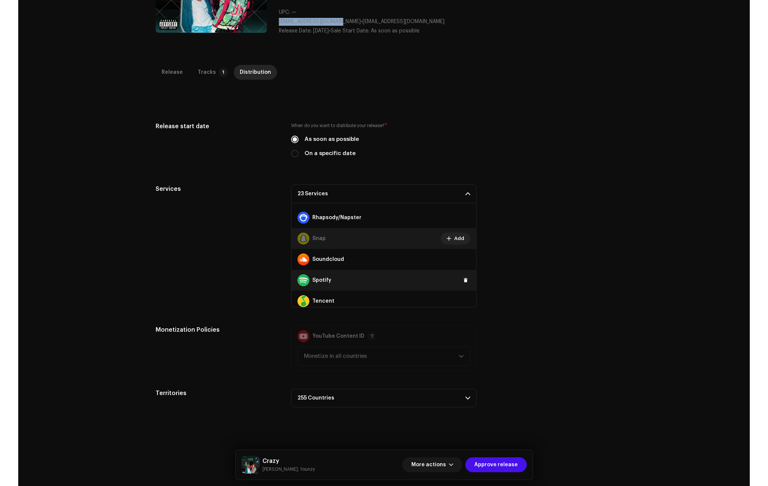
scroll to position [389, 0]
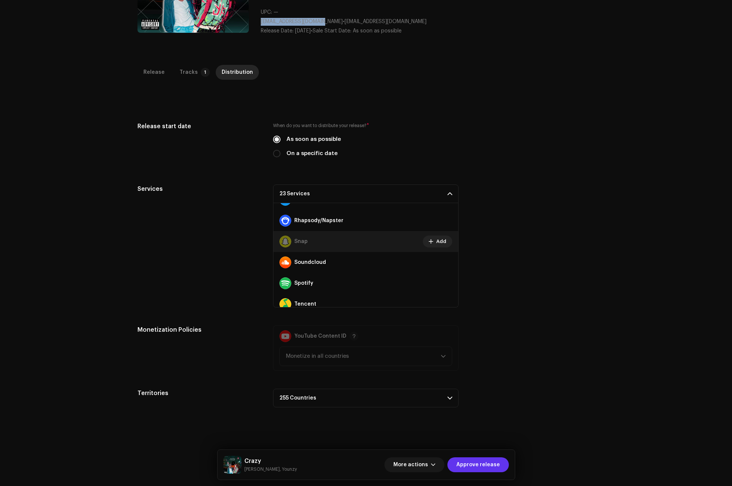
click at [484, 462] on span "Approve release" at bounding box center [478, 464] width 44 height 15
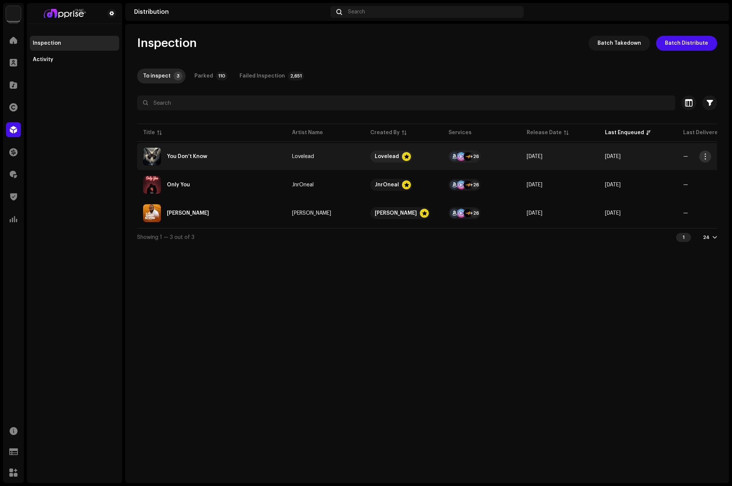
click at [704, 156] on span "button" at bounding box center [706, 156] width 6 height 6
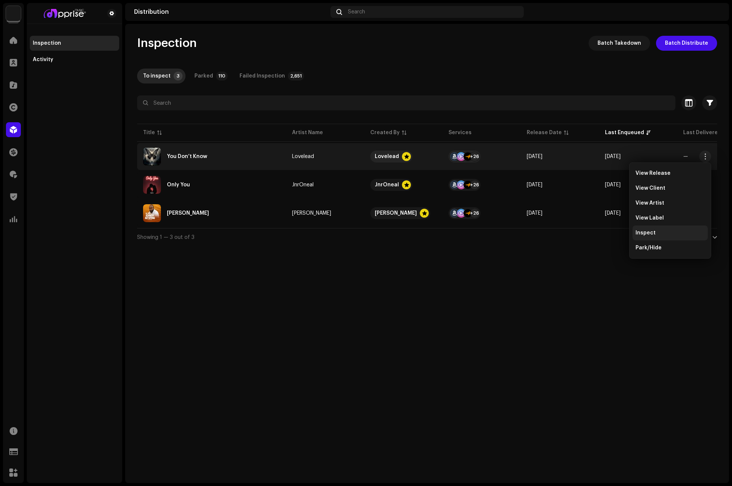
click at [650, 236] on div "Inspect" at bounding box center [670, 232] width 75 height 15
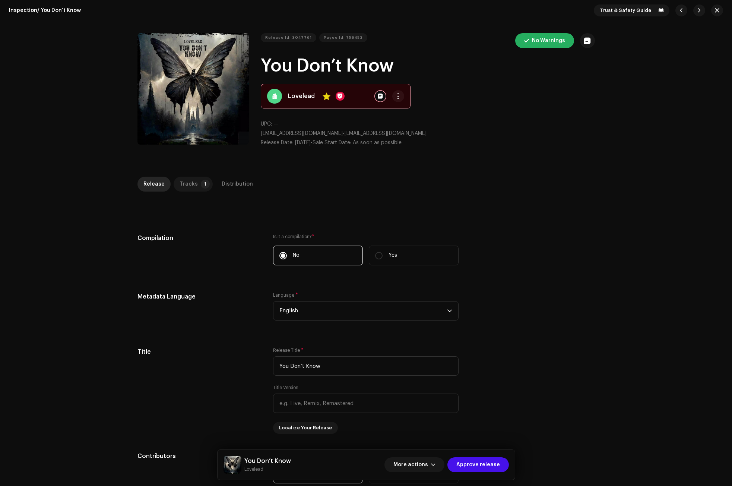
click at [199, 178] on p-tab "Tracks 1" at bounding box center [193, 184] width 39 height 15
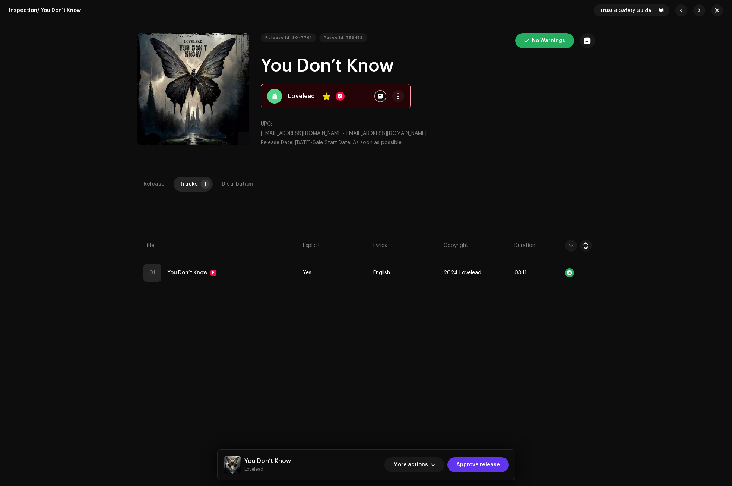
click at [483, 464] on span "Approve release" at bounding box center [478, 464] width 44 height 15
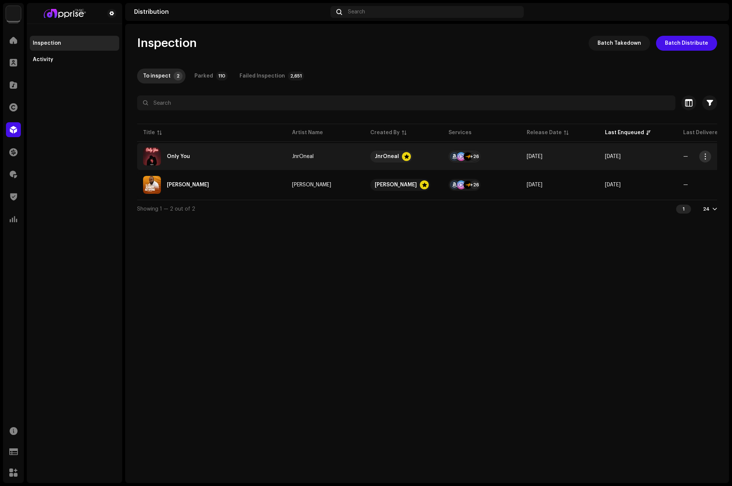
click at [704, 155] on span "button" at bounding box center [706, 156] width 6 height 6
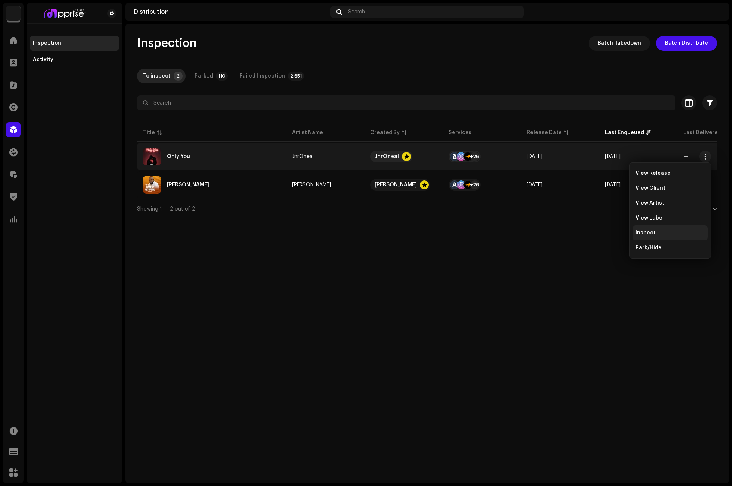
click at [644, 231] on span "Inspect" at bounding box center [646, 233] width 20 height 6
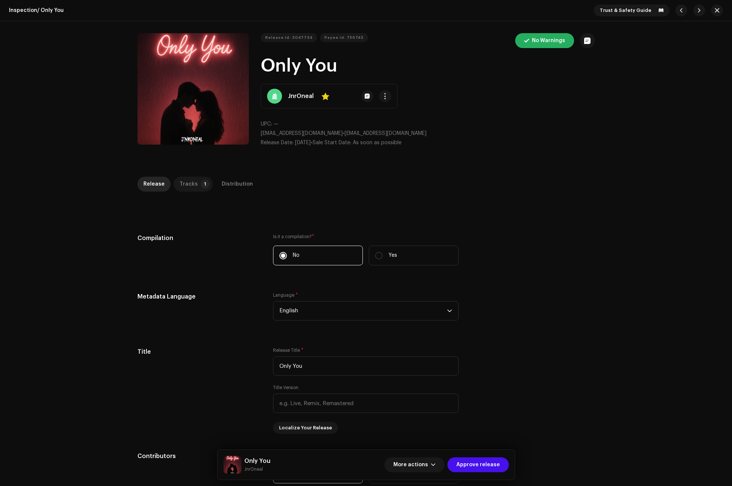
click at [190, 184] on div "Tracks" at bounding box center [189, 184] width 18 height 15
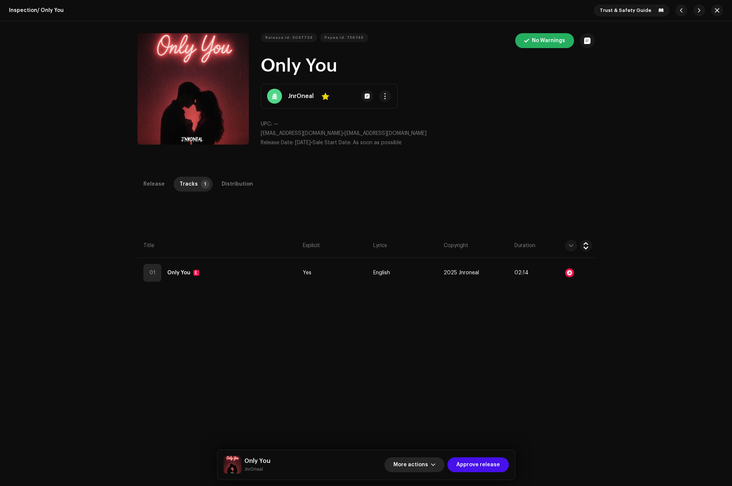
click at [431, 464] on button "More actions" at bounding box center [414, 464] width 60 height 15
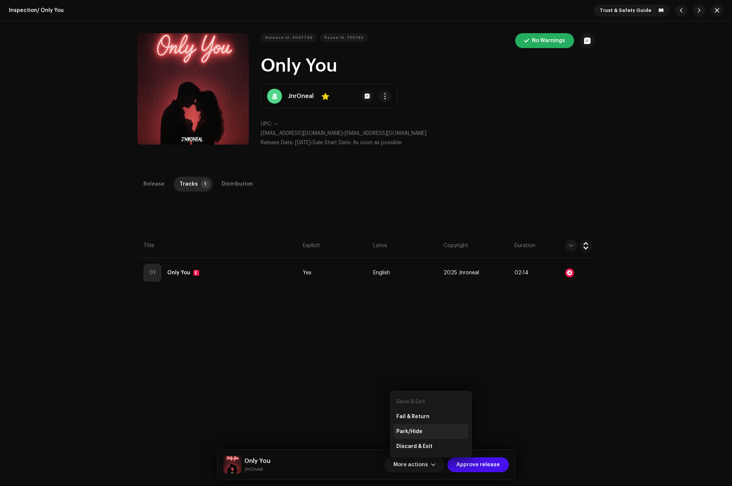
click at [417, 431] on span "Park/Hide" at bounding box center [409, 431] width 26 height 6
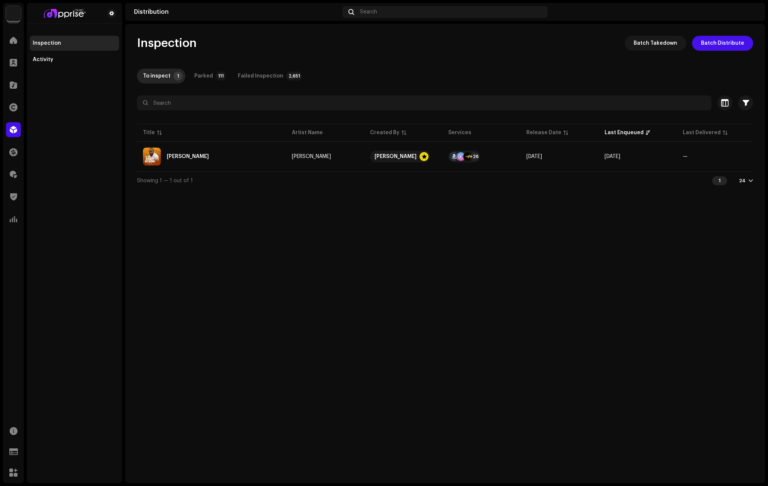
click at [465, 217] on div "Inspection Batch Takedown Batch Distribute To inspect 1 Parked 111 Failed Inspe…" at bounding box center [445, 253] width 640 height 459
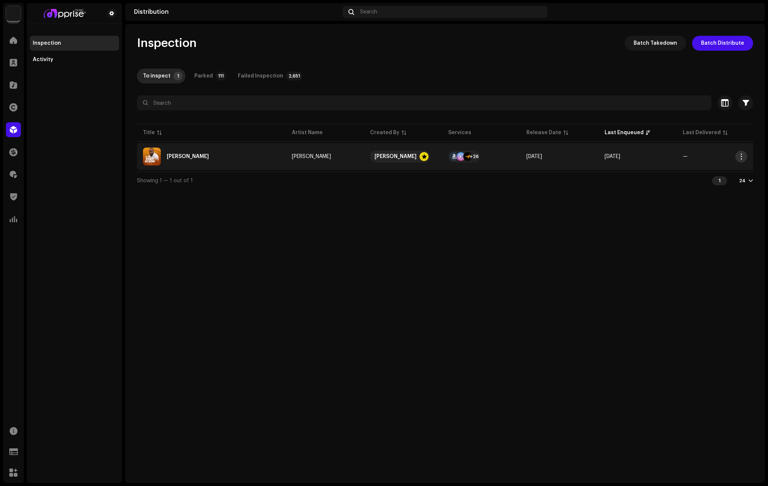
click at [742, 157] on span "button" at bounding box center [742, 156] width 6 height 6
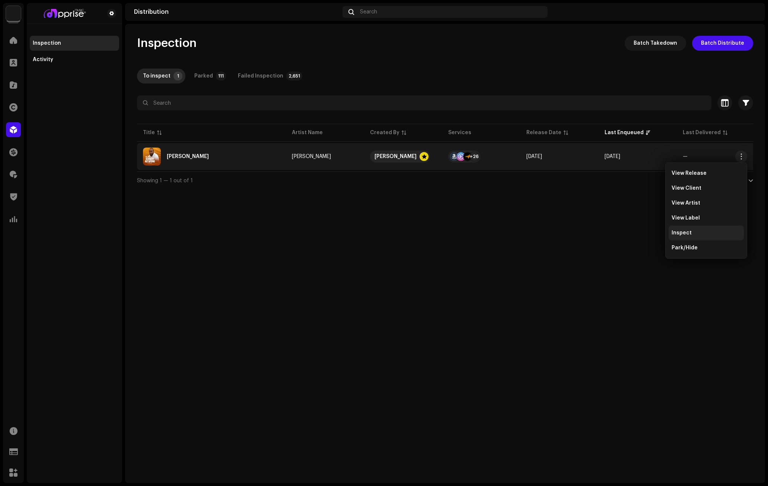
click at [686, 229] on div "Inspect" at bounding box center [706, 232] width 75 height 15
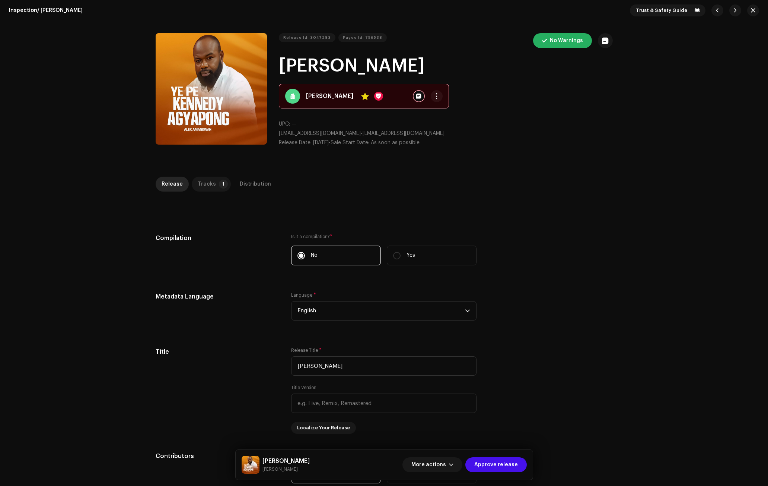
click at [207, 182] on div "Tracks" at bounding box center [207, 184] width 18 height 15
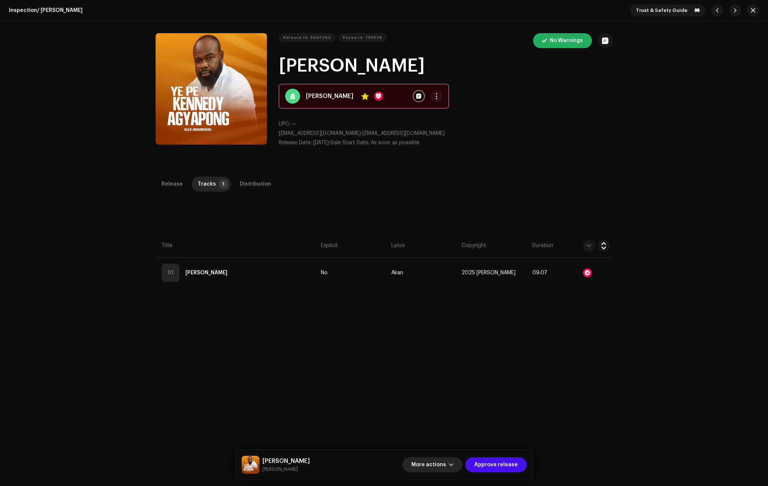
click at [436, 460] on span "More actions" at bounding box center [429, 464] width 35 height 15
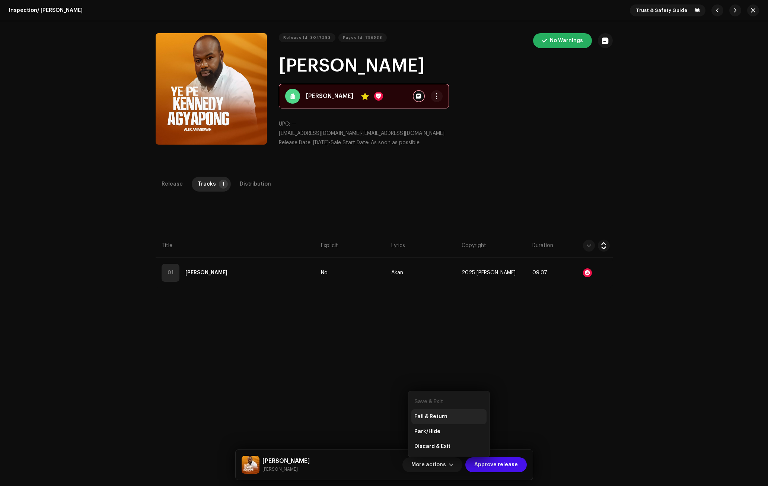
click at [432, 415] on span "Fail & Return" at bounding box center [431, 416] width 33 height 6
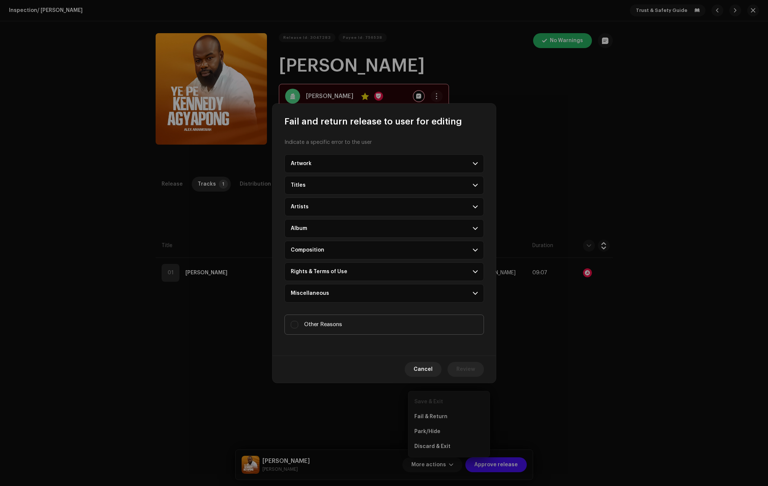
click at [316, 324] on span "Other Reasons" at bounding box center [323, 324] width 38 height 8
click at [298, 324] on input "Other Reasons" at bounding box center [294, 324] width 7 height 7
checkbox input "true"
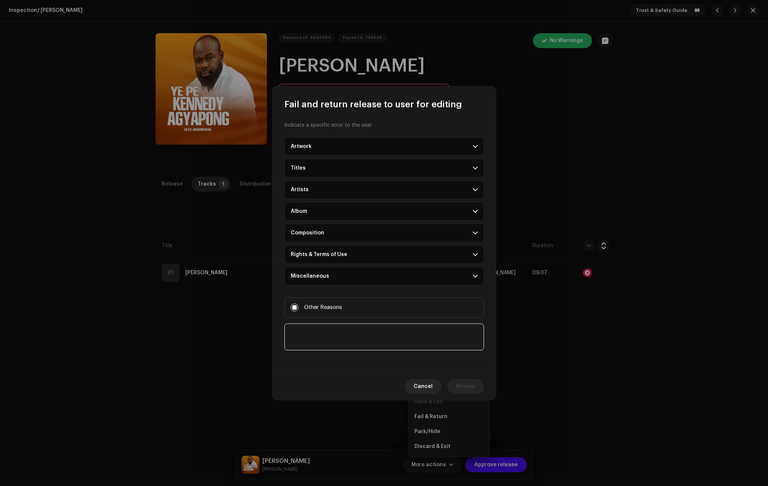
click at [314, 343] on textarea at bounding box center [385, 336] width 200 height 27
type textarea "Audio replacement"
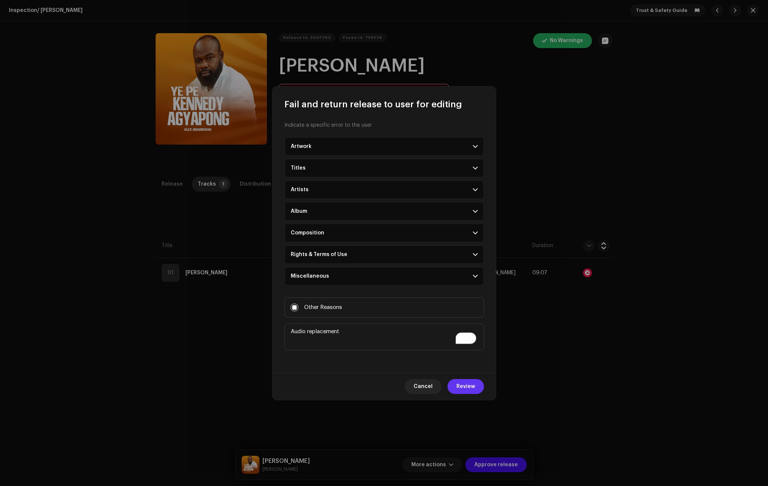
click at [478, 388] on button "Review" at bounding box center [466, 386] width 37 height 15
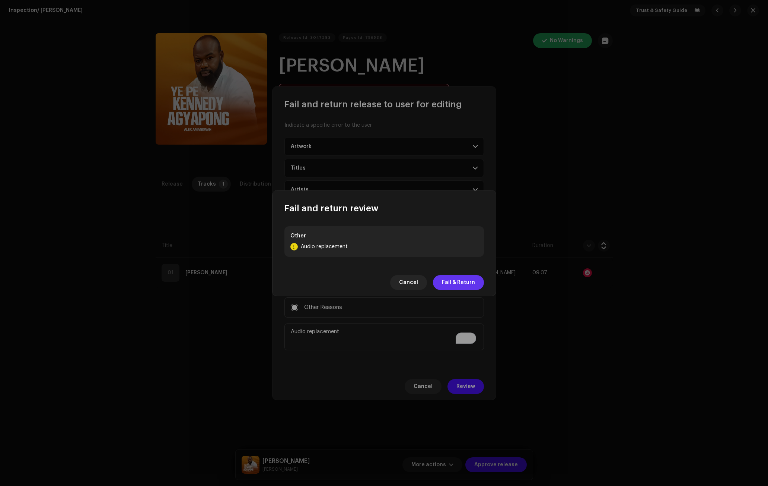
click at [465, 289] on span "Fail & Return" at bounding box center [458, 282] width 33 height 15
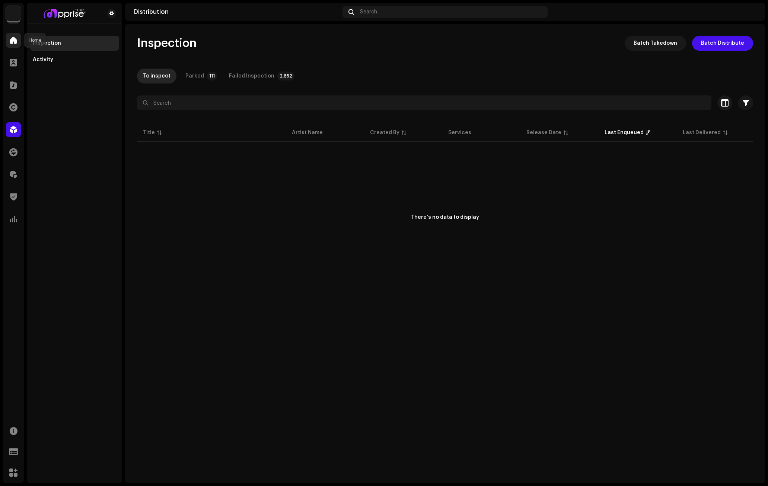
click at [17, 41] on div at bounding box center [13, 40] width 15 height 15
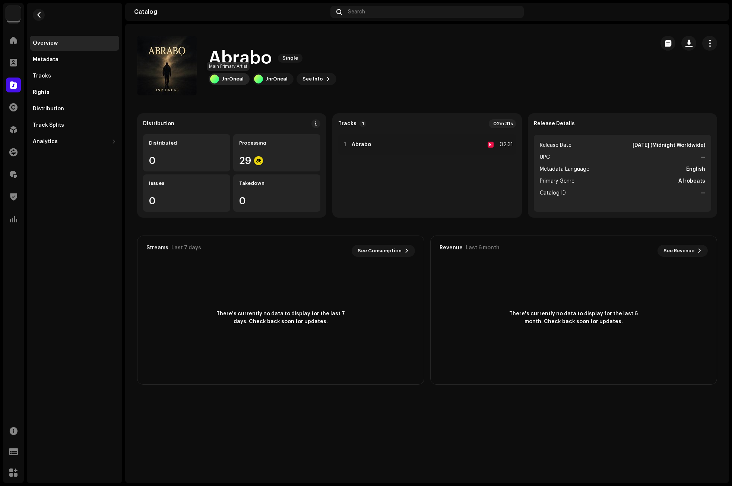
click at [229, 78] on div "JnrOneal" at bounding box center [233, 79] width 22 height 6
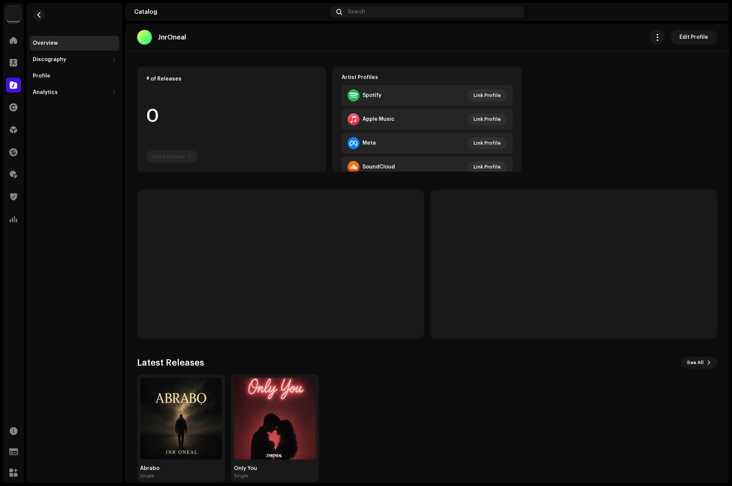
scroll to position [57, 0]
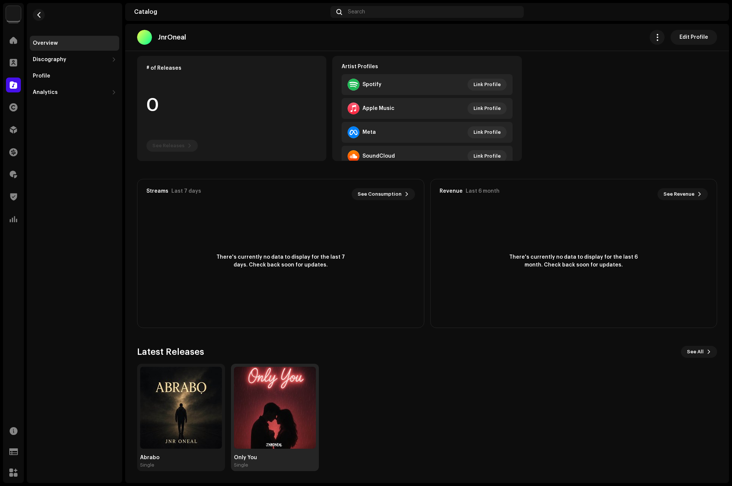
click at [279, 393] on img at bounding box center [275, 408] width 82 height 82
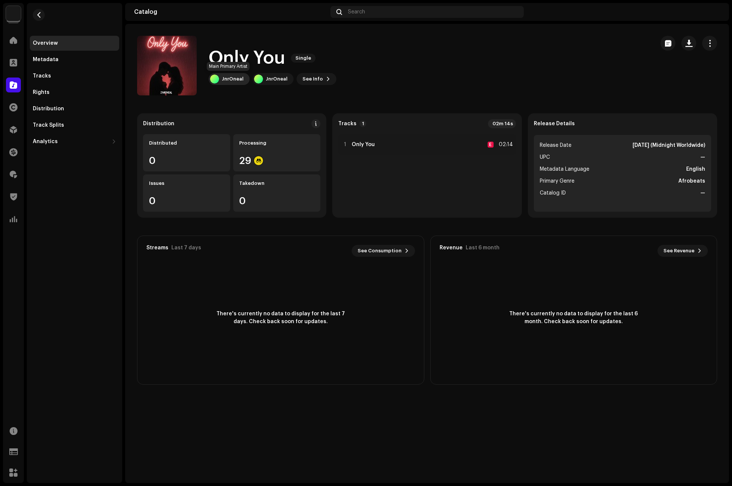
click at [230, 78] on div "JnrOneal" at bounding box center [233, 79] width 22 height 6
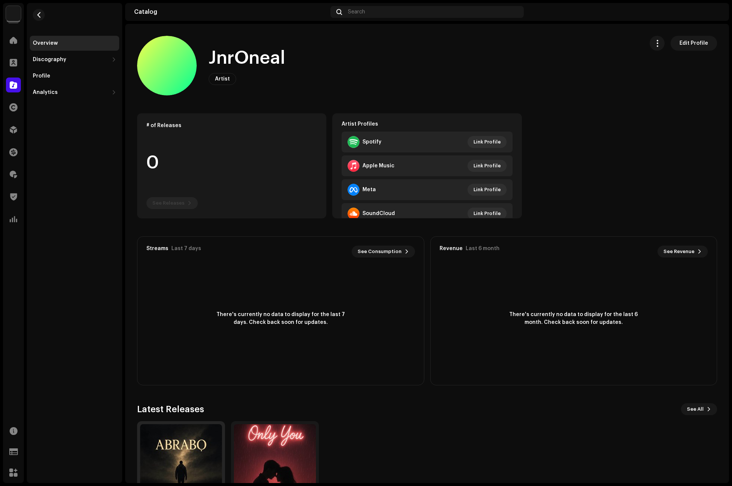
drag, startPoint x: 178, startPoint y: 438, endPoint x: 183, endPoint y: 435, distance: 5.5
click at [178, 438] on img at bounding box center [181, 465] width 82 height 82
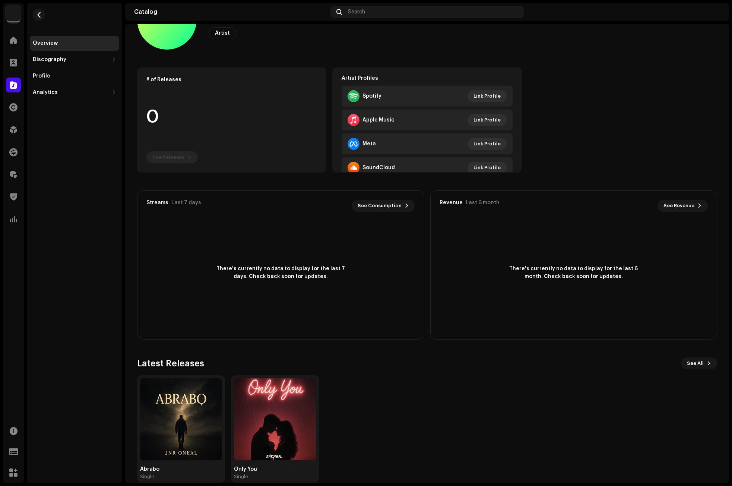
scroll to position [57, 0]
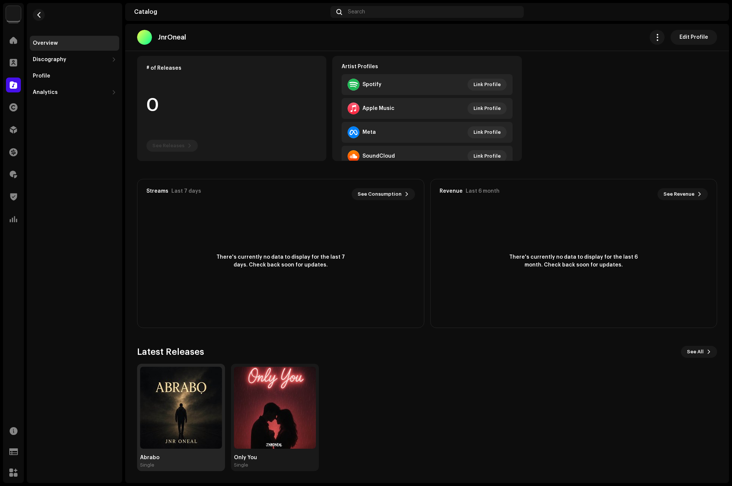
click at [177, 396] on img at bounding box center [181, 408] width 82 height 82
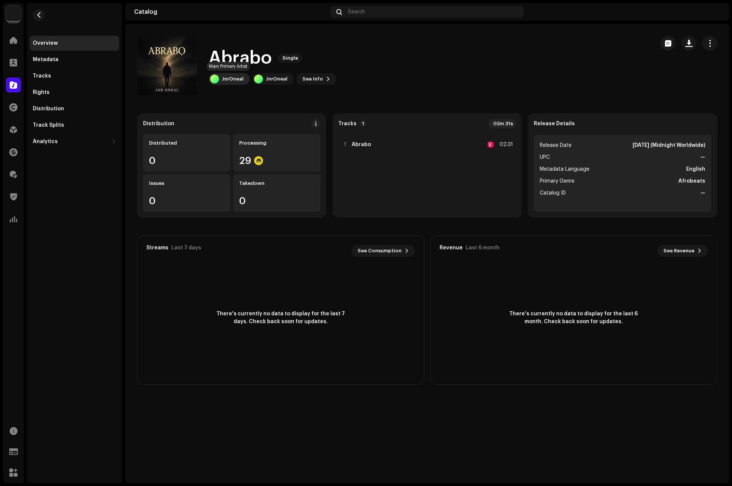
click at [228, 76] on div "JnrOneal" at bounding box center [229, 79] width 41 height 12
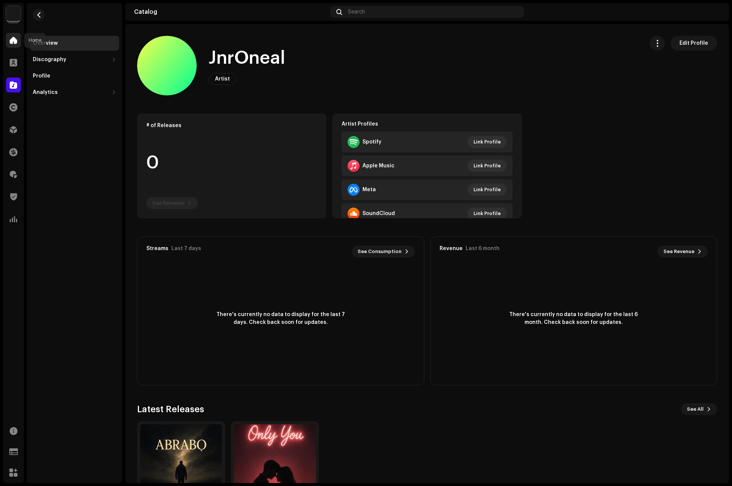
click at [11, 38] on span at bounding box center [13, 40] width 7 height 6
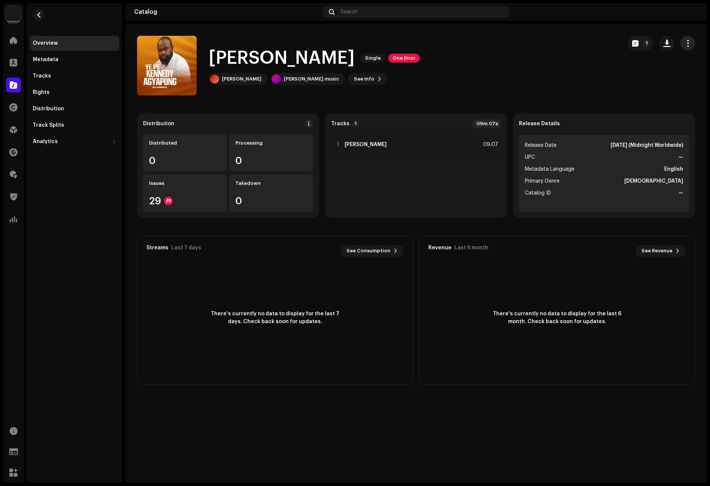
click at [690, 40] on span "button" at bounding box center [687, 43] width 7 height 6
click at [626, 75] on span "Edit" at bounding box center [624, 76] width 10 height 6
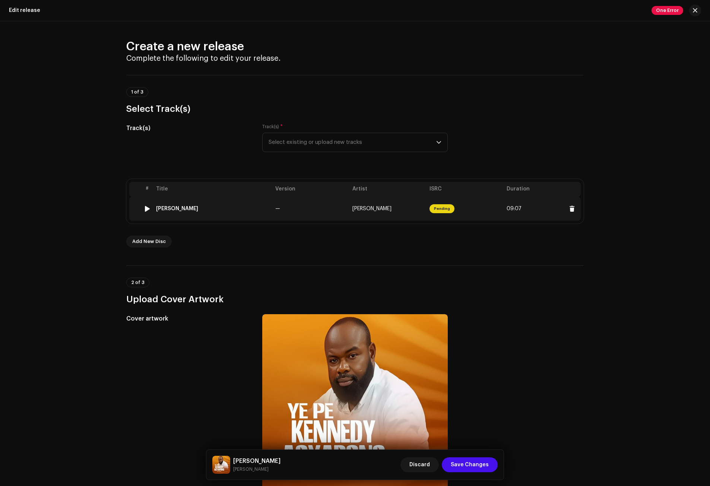
click at [198, 207] on div "Ye Pe Kennedy Agyapong" at bounding box center [177, 209] width 42 height 6
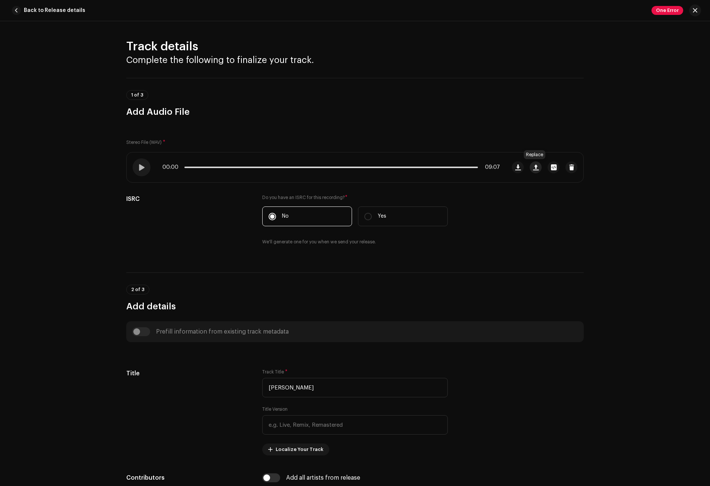
click at [534, 167] on span "button" at bounding box center [536, 167] width 6 height 6
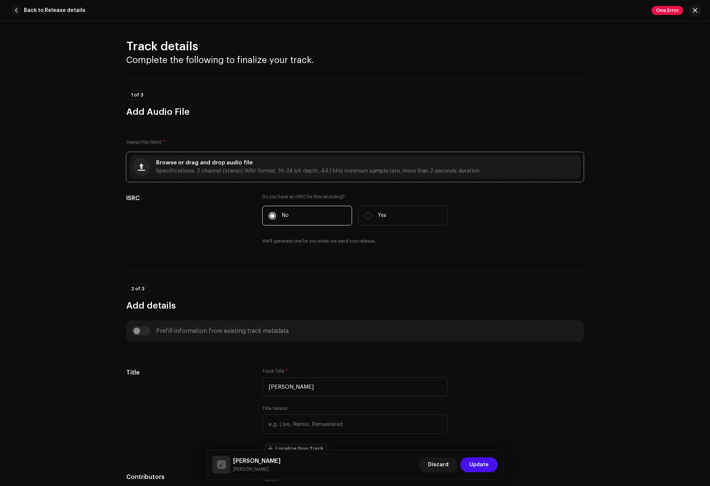
click at [184, 160] on span "Browse or drag and drop audio file" at bounding box center [204, 162] width 96 height 5
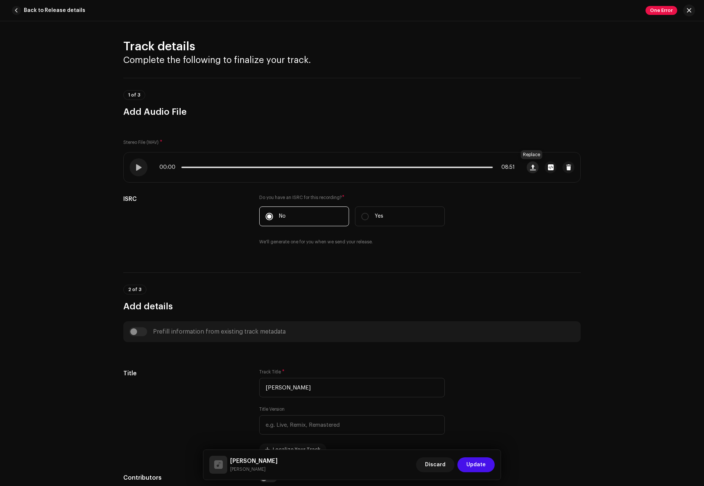
click at [530, 166] on span "button" at bounding box center [533, 167] width 6 height 6
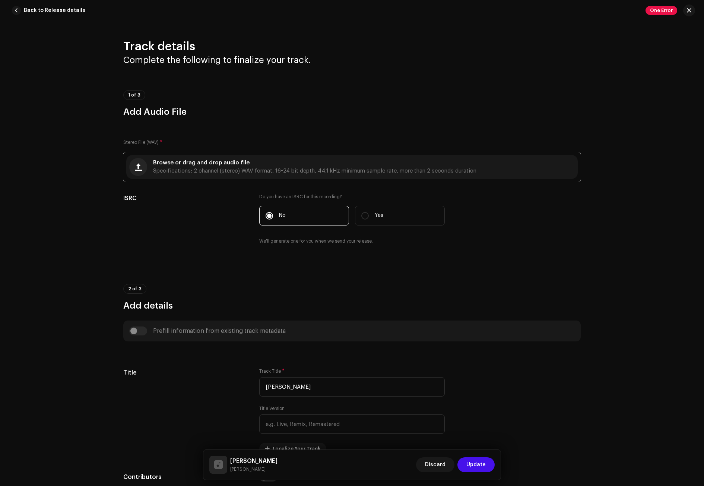
click at [199, 165] on span "Browse or drag and drop audio file" at bounding box center [201, 162] width 96 height 5
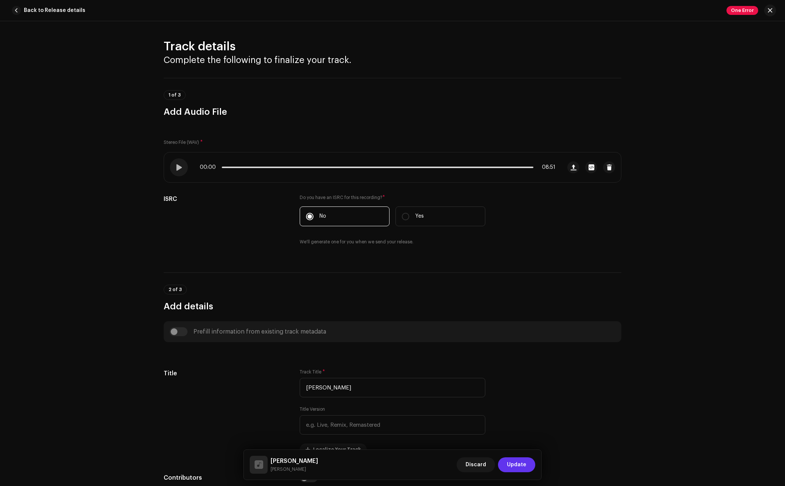
click at [519, 465] on span "Update" at bounding box center [516, 464] width 19 height 15
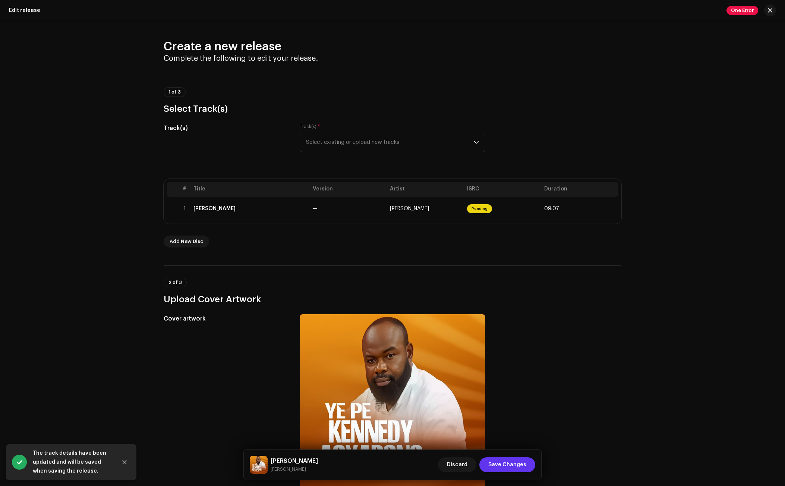
click at [519, 466] on span "Save Changes" at bounding box center [507, 464] width 38 height 15
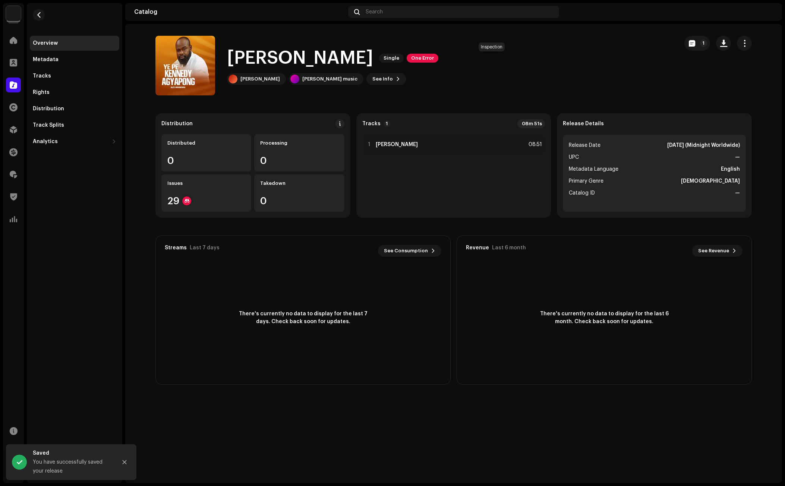
click at [438, 56] on span "One Error" at bounding box center [422, 58] width 32 height 9
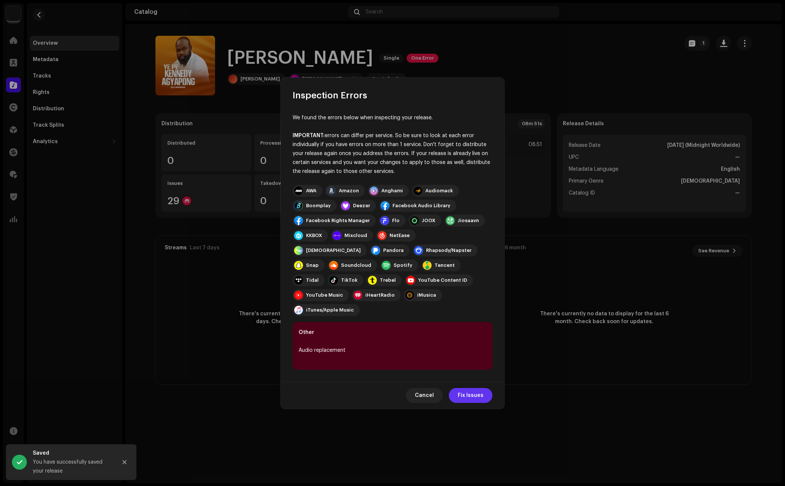
click at [475, 388] on span "Fix Issues" at bounding box center [470, 395] width 26 height 15
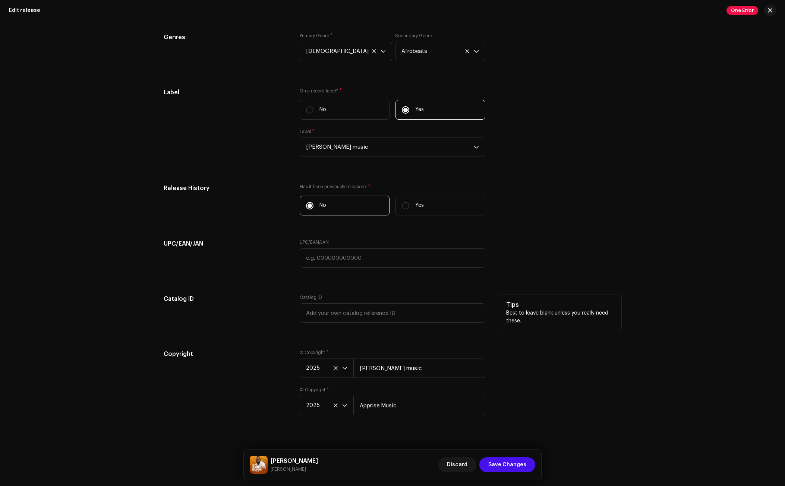
scroll to position [1029, 0]
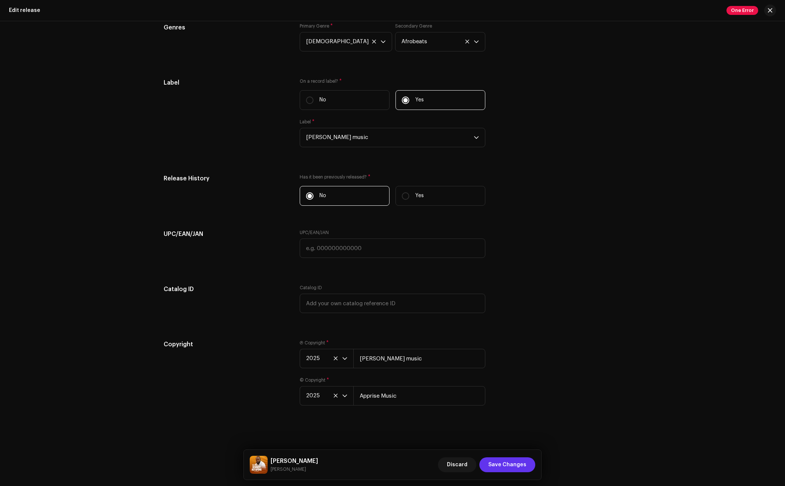
click at [511, 465] on span "Save Changes" at bounding box center [507, 464] width 38 height 15
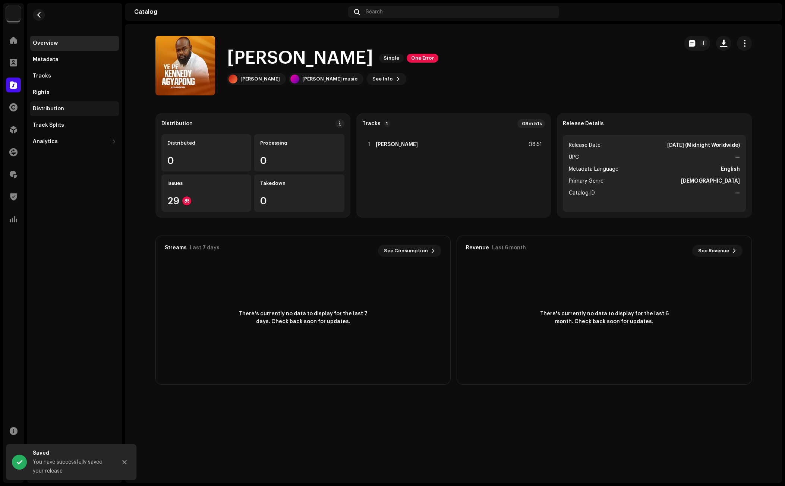
click at [57, 111] on div "Distribution" at bounding box center [48, 109] width 31 height 6
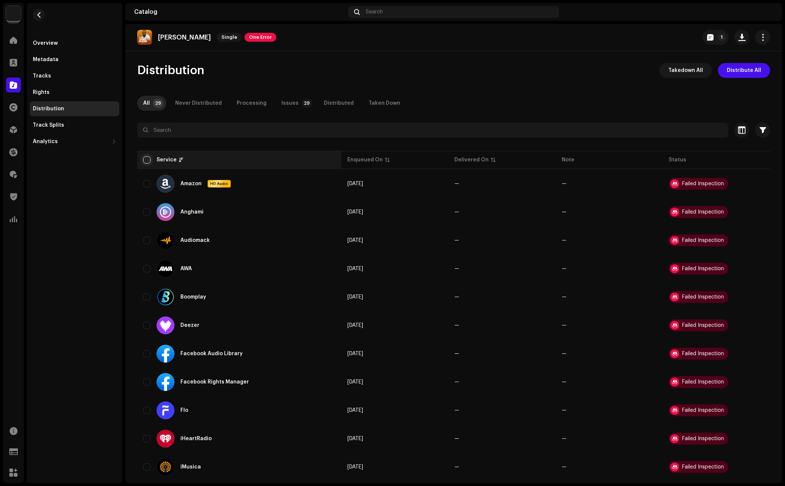
click at [147, 160] on input "checkbox" at bounding box center [146, 159] width 7 height 7
checkbox input "true"
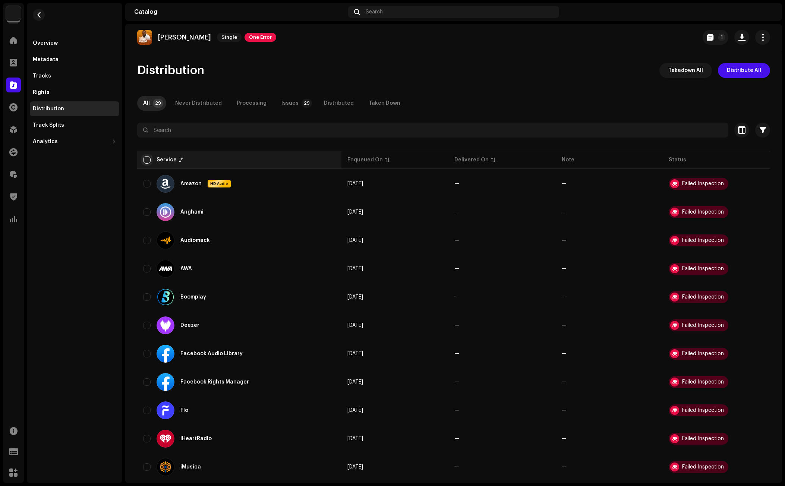
checkbox input "true"
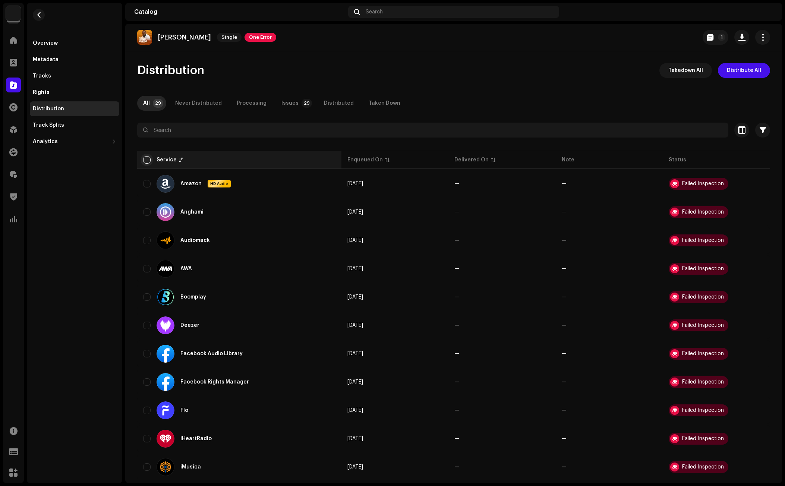
checkbox input "true"
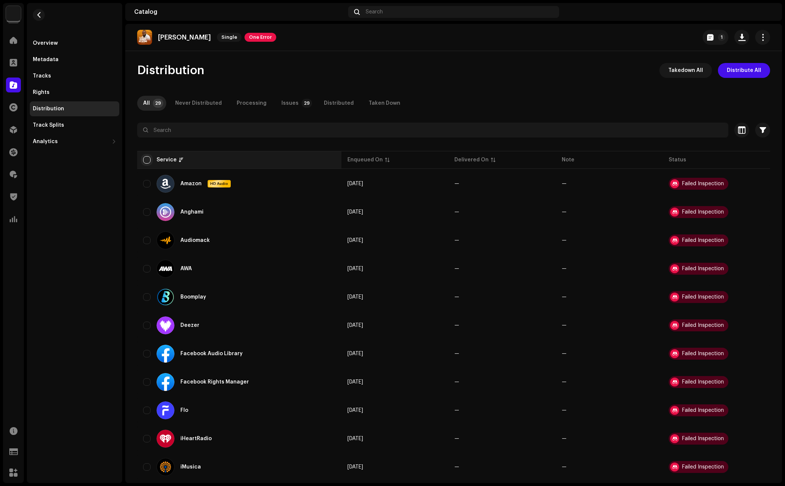
checkbox input "true"
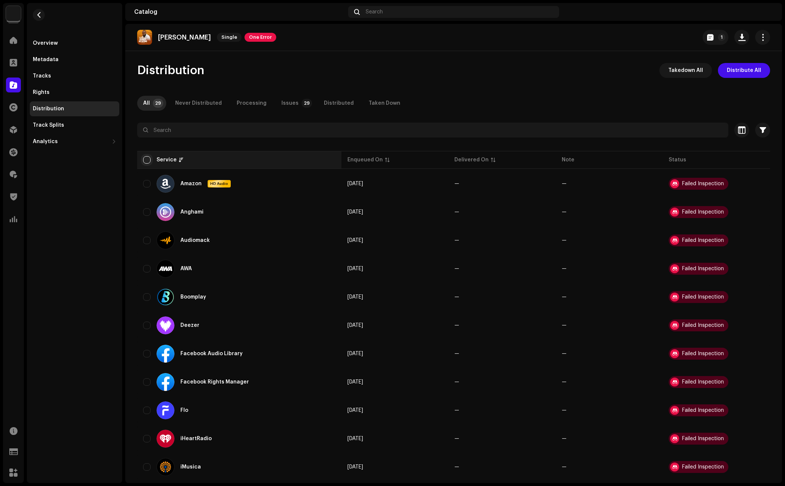
checkbox input "true"
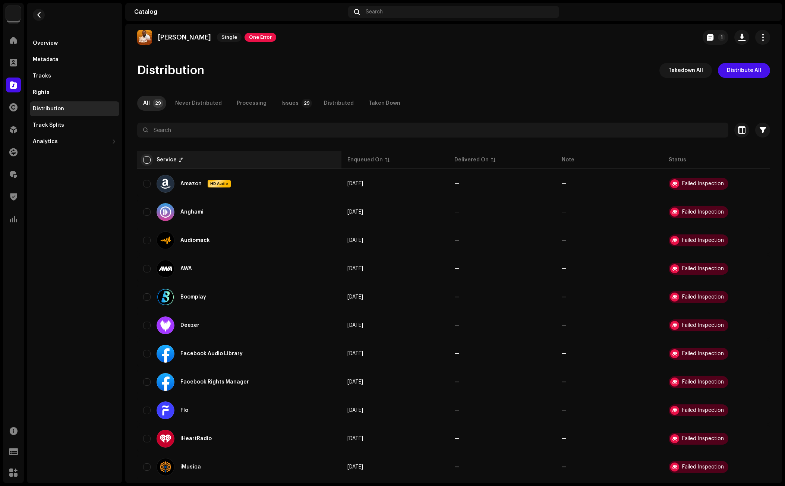
checkbox input "true"
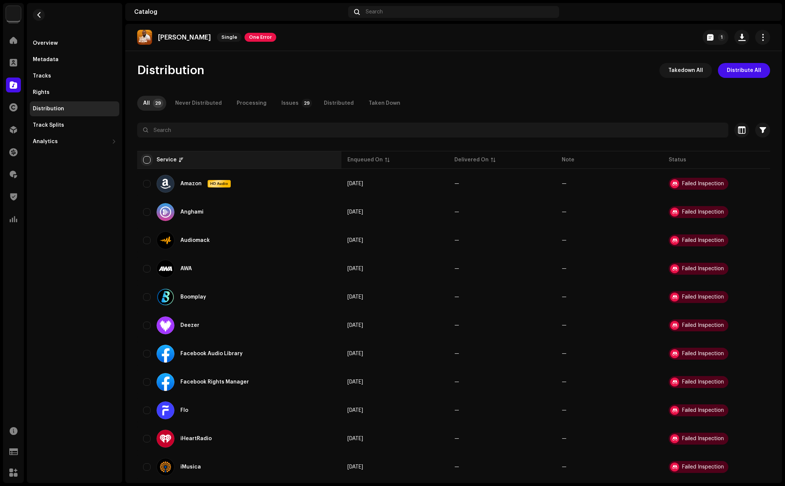
checkbox input "true"
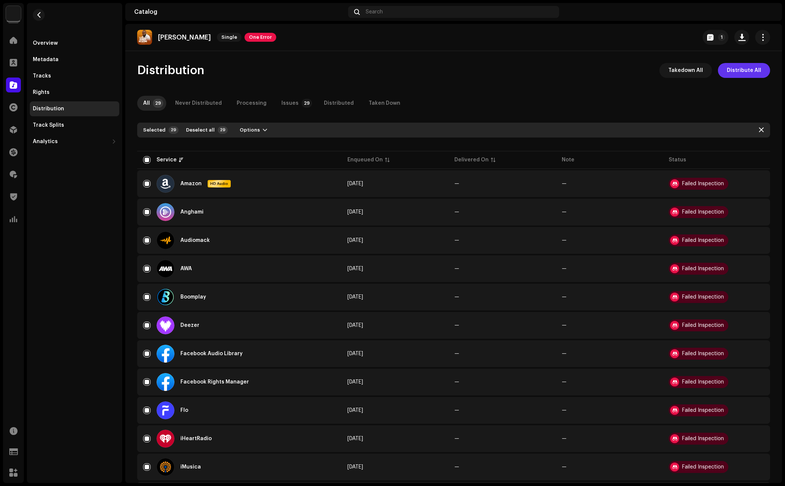
click at [710, 71] on span "Distribute All" at bounding box center [743, 70] width 34 height 15
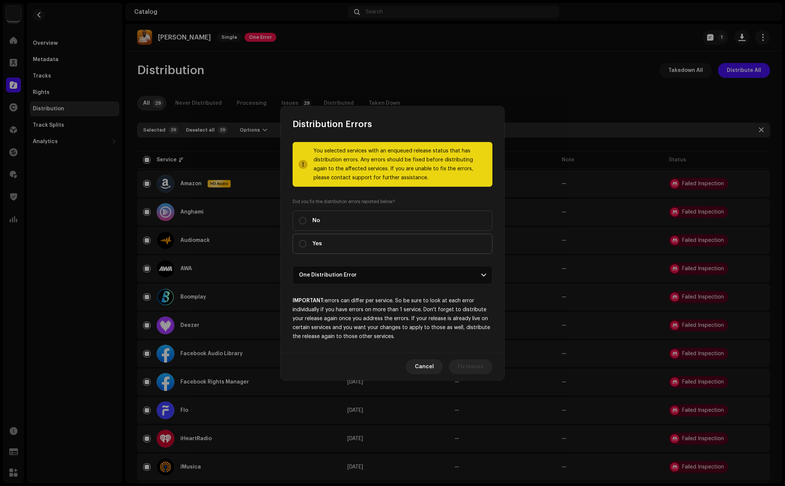
click at [322, 239] on label "Yes" at bounding box center [392, 244] width 200 height 20
click at [306, 240] on input "Yes" at bounding box center [302, 243] width 7 height 7
radio input "true"
click at [471, 364] on span "Distribute" at bounding box center [470, 366] width 26 height 15
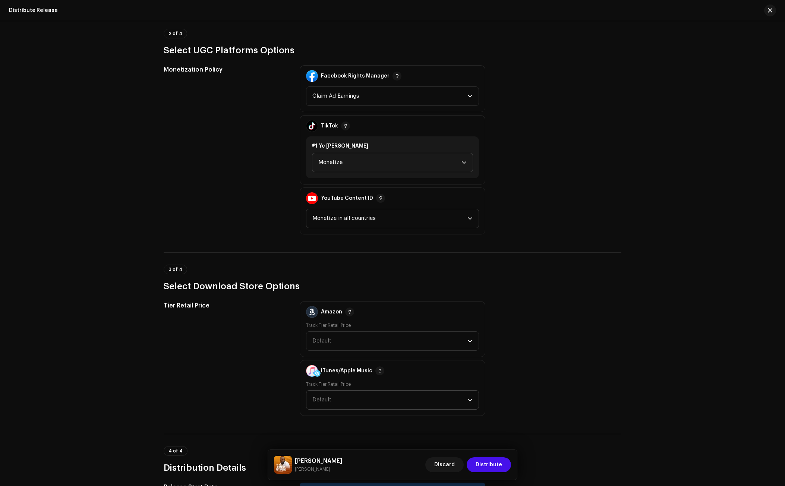
scroll to position [857, 0]
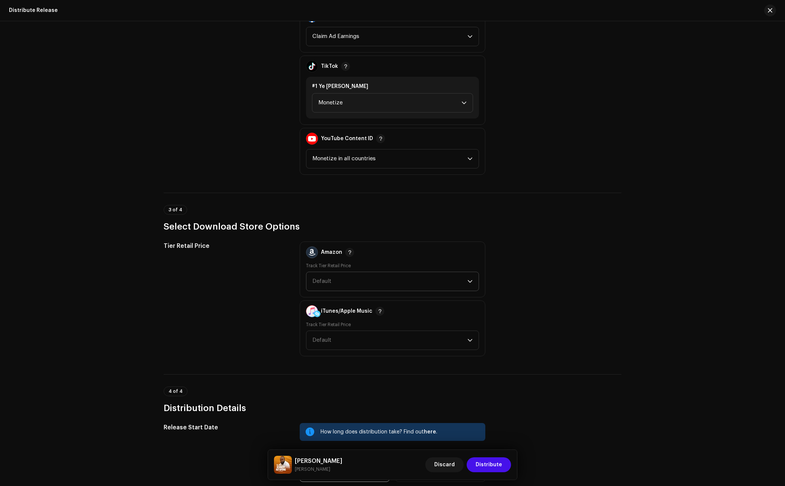
click at [336, 283] on span "Default" at bounding box center [389, 281] width 155 height 19
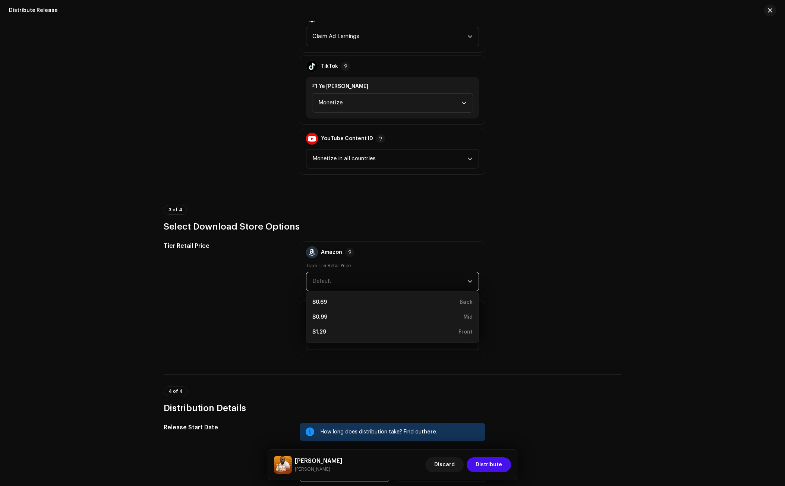
click at [336, 340] on ul "$0.69 Back $0.99 Mid $1.29 Front" at bounding box center [392, 317] width 172 height 51
click at [333, 336] on li "$1.29 Front" at bounding box center [392, 331] width 166 height 15
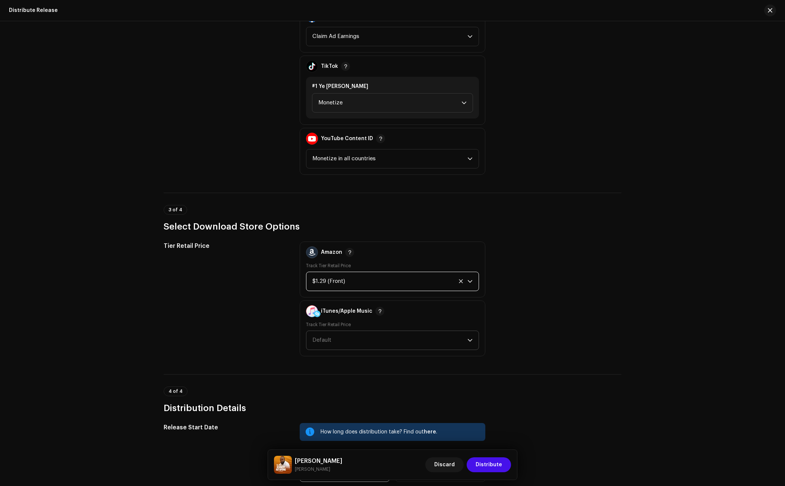
click at [333, 338] on span "Default" at bounding box center [389, 340] width 155 height 19
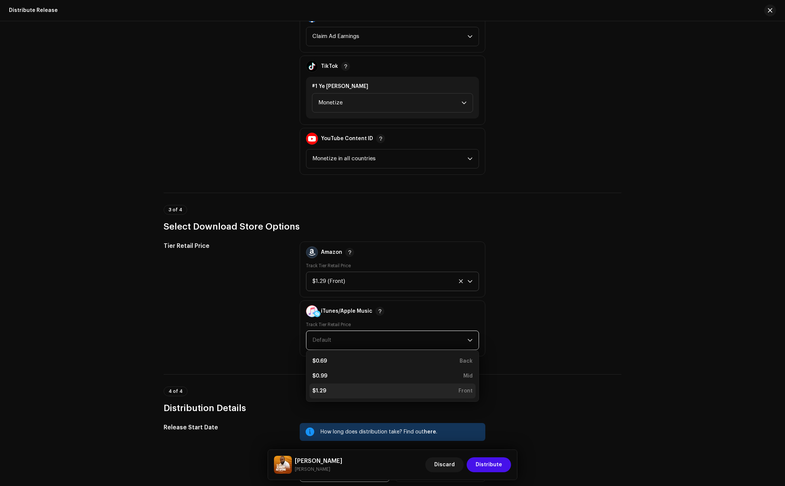
click at [339, 393] on div "$1.29 Front" at bounding box center [392, 390] width 160 height 7
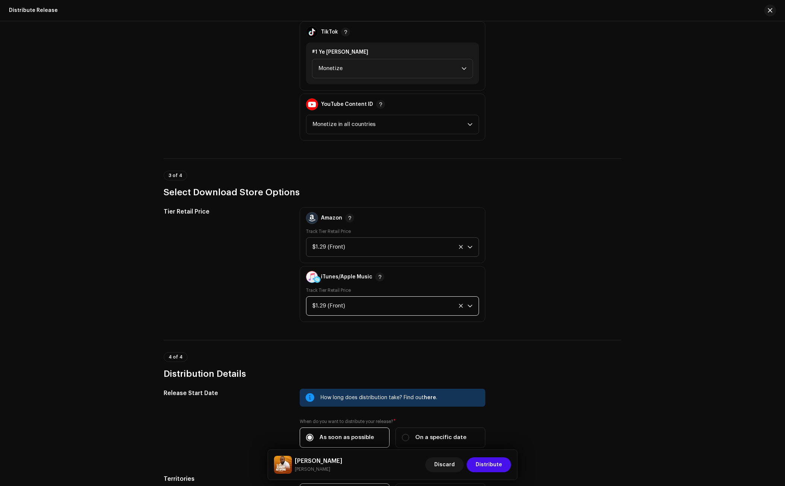
scroll to position [989, 0]
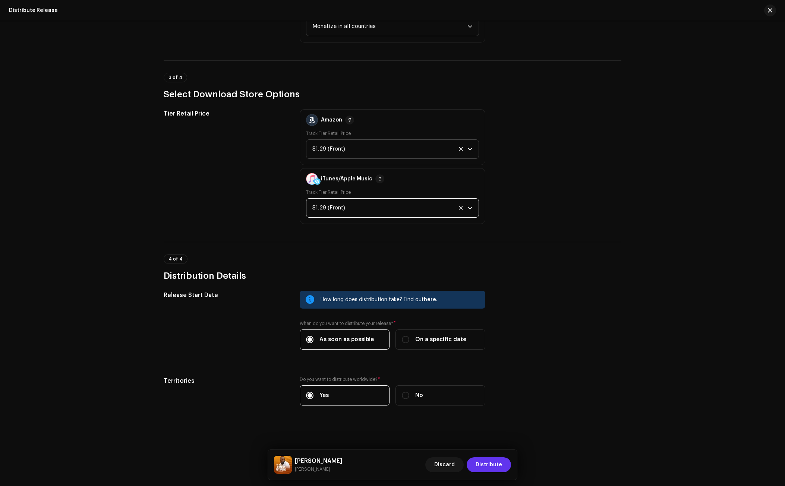
click at [486, 471] on span "Distribute" at bounding box center [488, 464] width 26 height 15
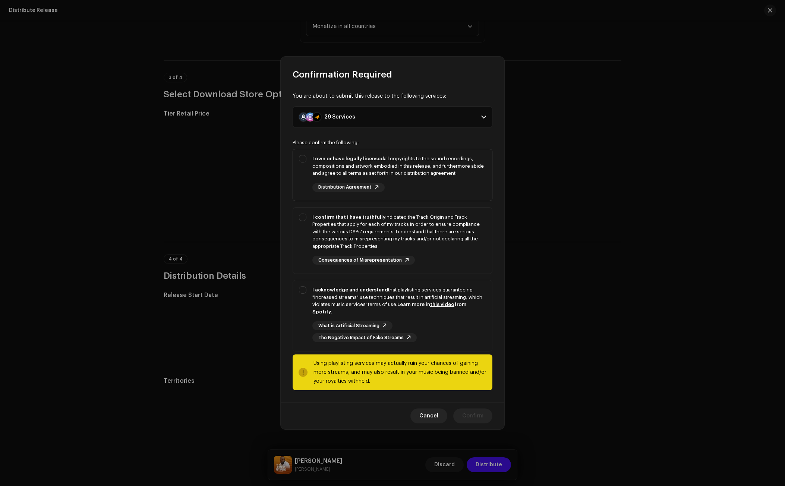
click at [320, 165] on div "I own or have legally licensed all copyrights to the sound recordings, composit…" at bounding box center [399, 166] width 174 height 22
checkbox input "true"
click at [317, 219] on strong "I confirm that I have truthfully" at bounding box center [348, 217] width 73 height 5
checkbox input "true"
click at [323, 292] on strong "I acknowledge and understand" at bounding box center [350, 289] width 76 height 5
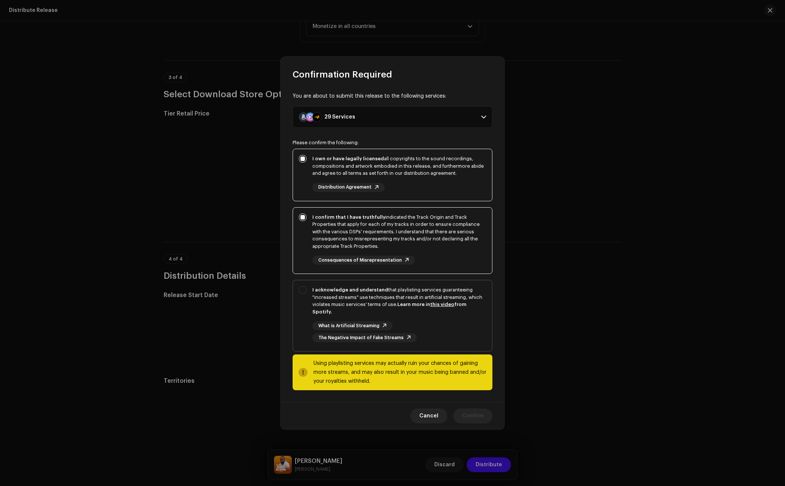
checkbox input "true"
click at [470, 410] on span "Confirm" at bounding box center [472, 415] width 21 height 15
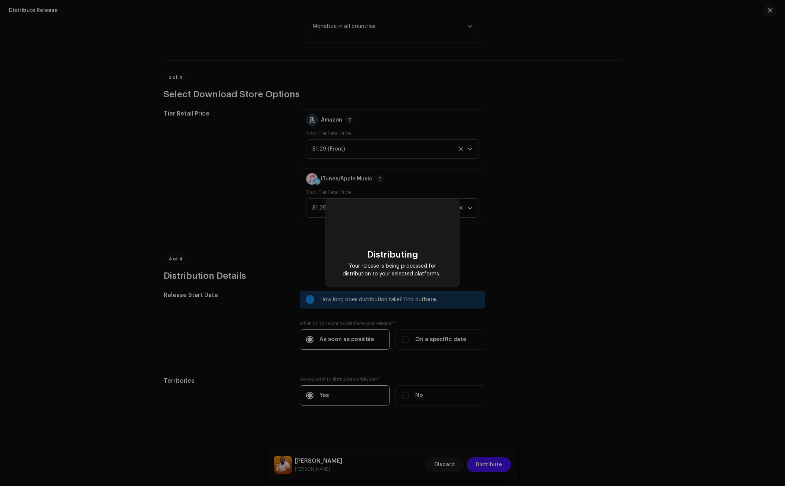
checkbox input "false"
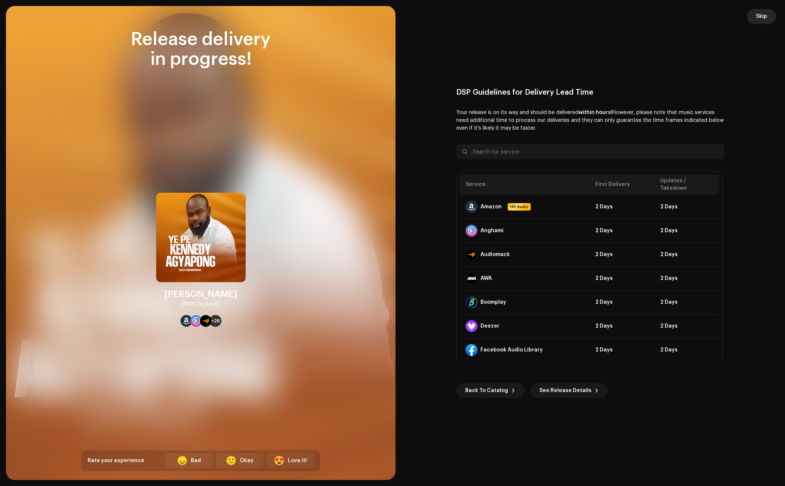
click at [710, 13] on button "Skip" at bounding box center [761, 16] width 29 height 15
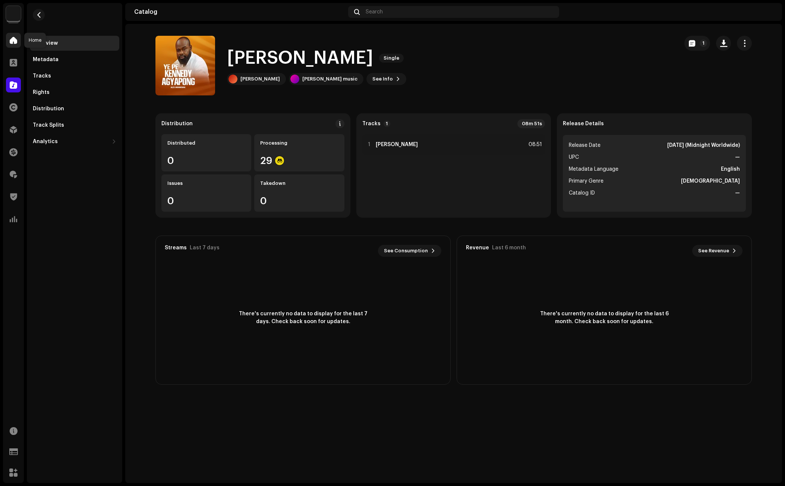
click at [15, 39] on span at bounding box center [13, 40] width 7 height 6
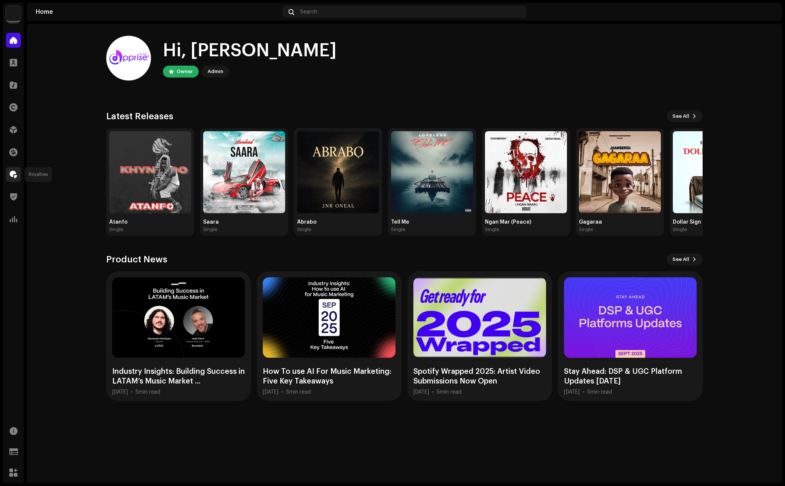
click at [11, 172] on span at bounding box center [13, 174] width 7 height 6
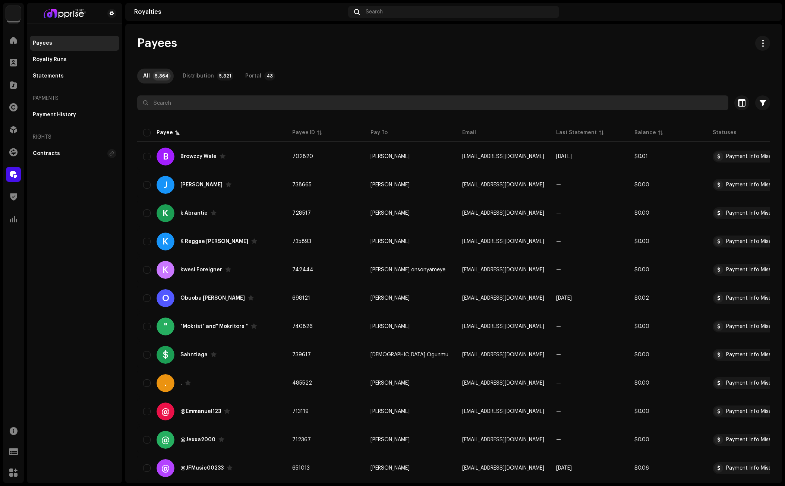
paste input "fpg6luck25@gmail.com"
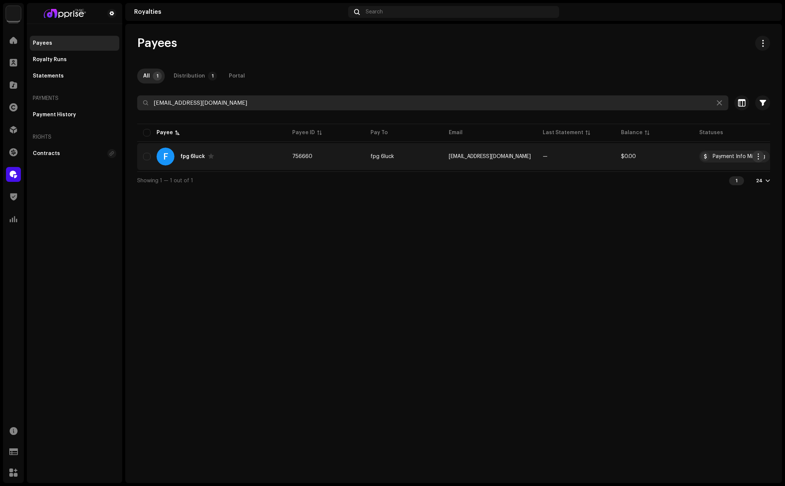
type input "fpg6luck25@gmail.com"
click at [710, 157] on span "button" at bounding box center [758, 156] width 6 height 6
click at [710, 156] on span "button" at bounding box center [758, 156] width 6 height 6
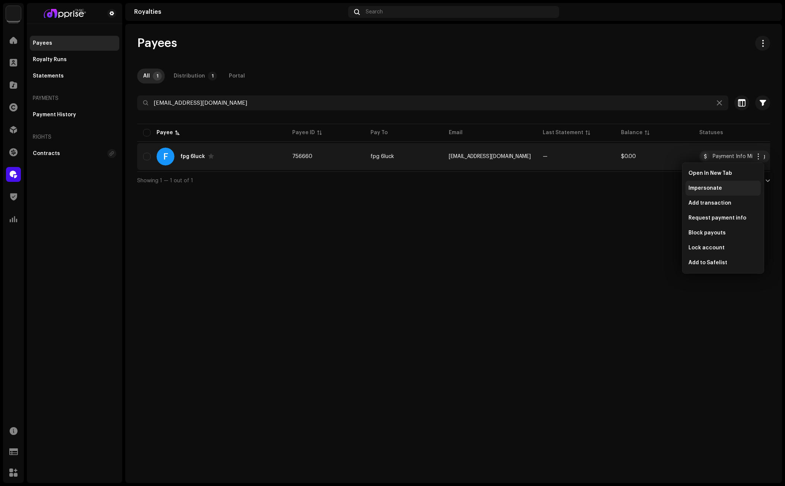
click at [703, 189] on span "Impersonate" at bounding box center [705, 188] width 34 height 6
